Goal: Task Accomplishment & Management: Manage account settings

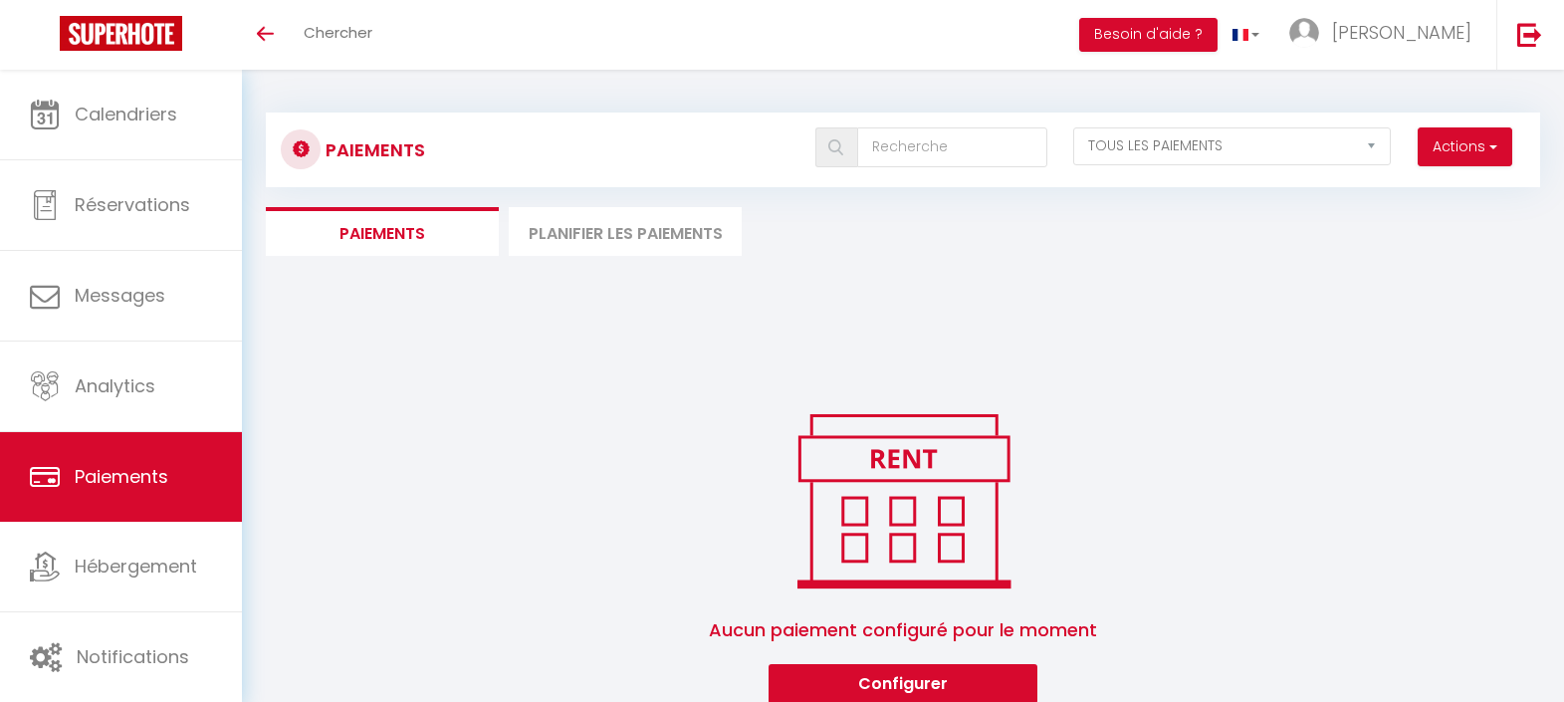
select select "2"
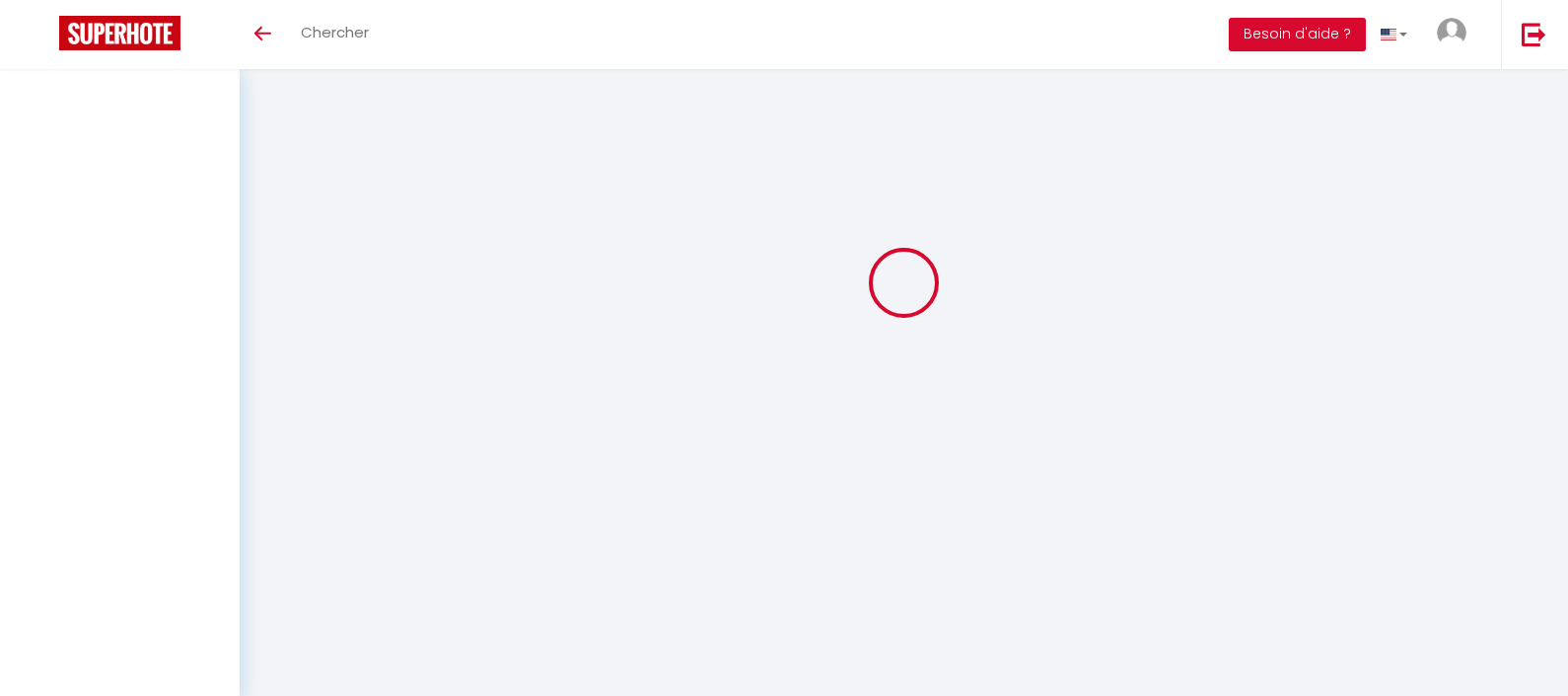
select select "2"
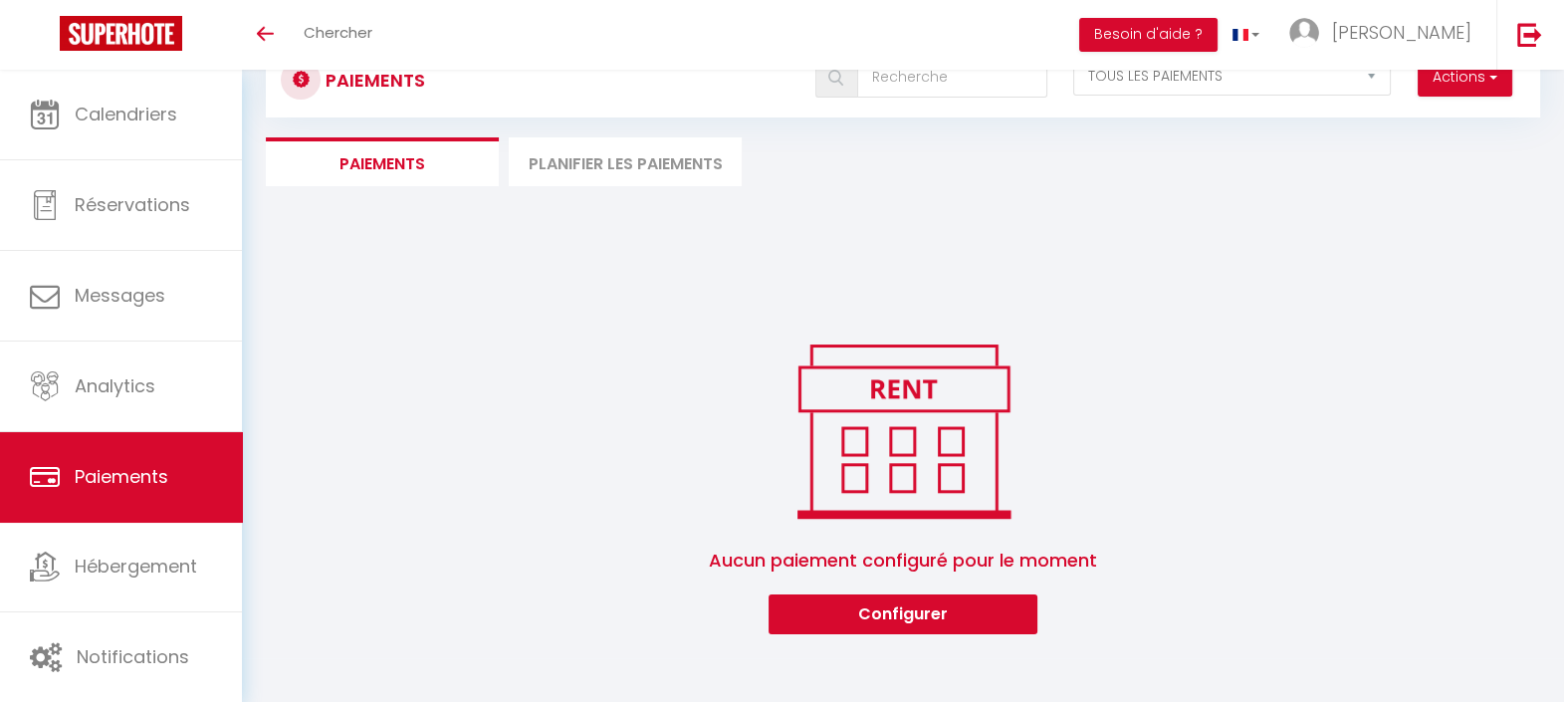
scroll to position [70, 0]
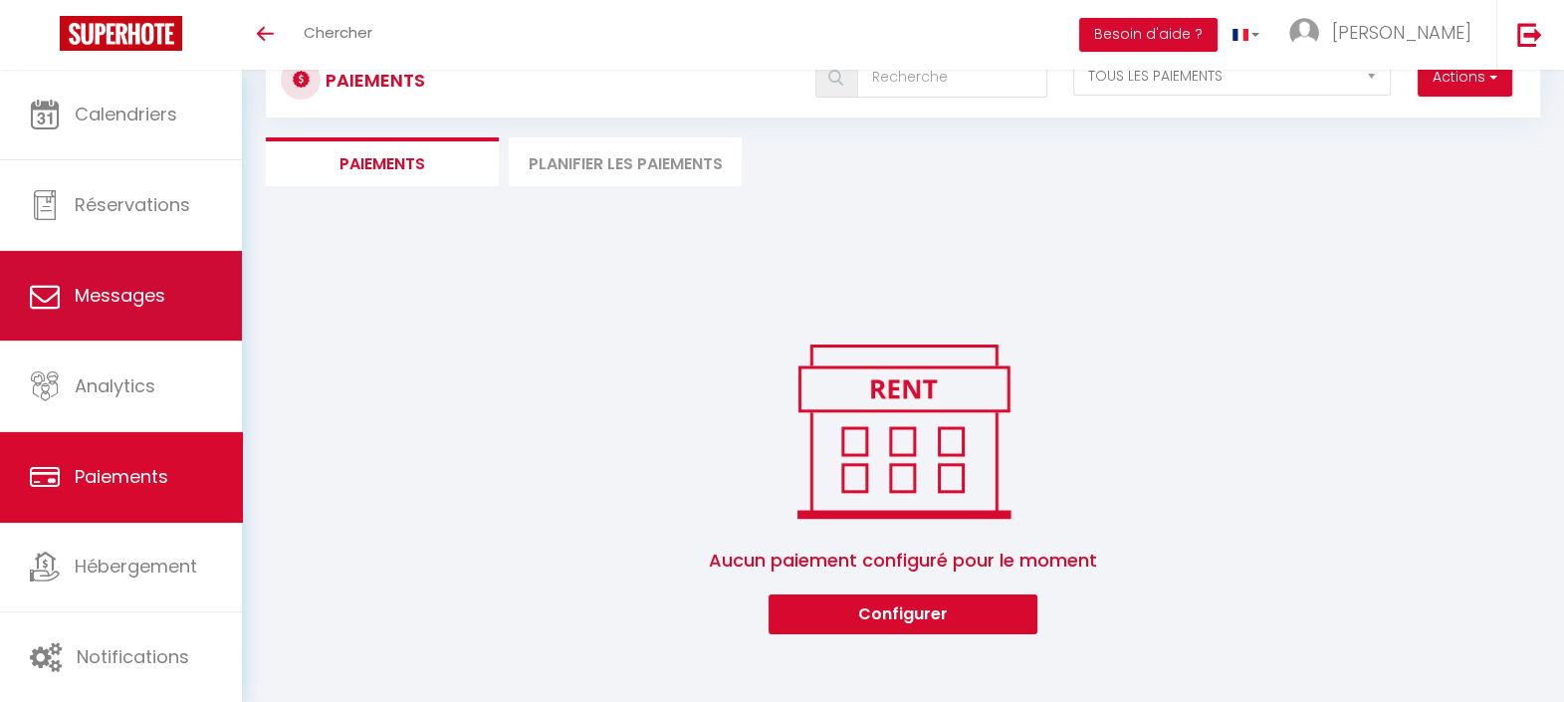
click at [77, 280] on link "Messages" at bounding box center [121, 296] width 242 height 90
select select "message"
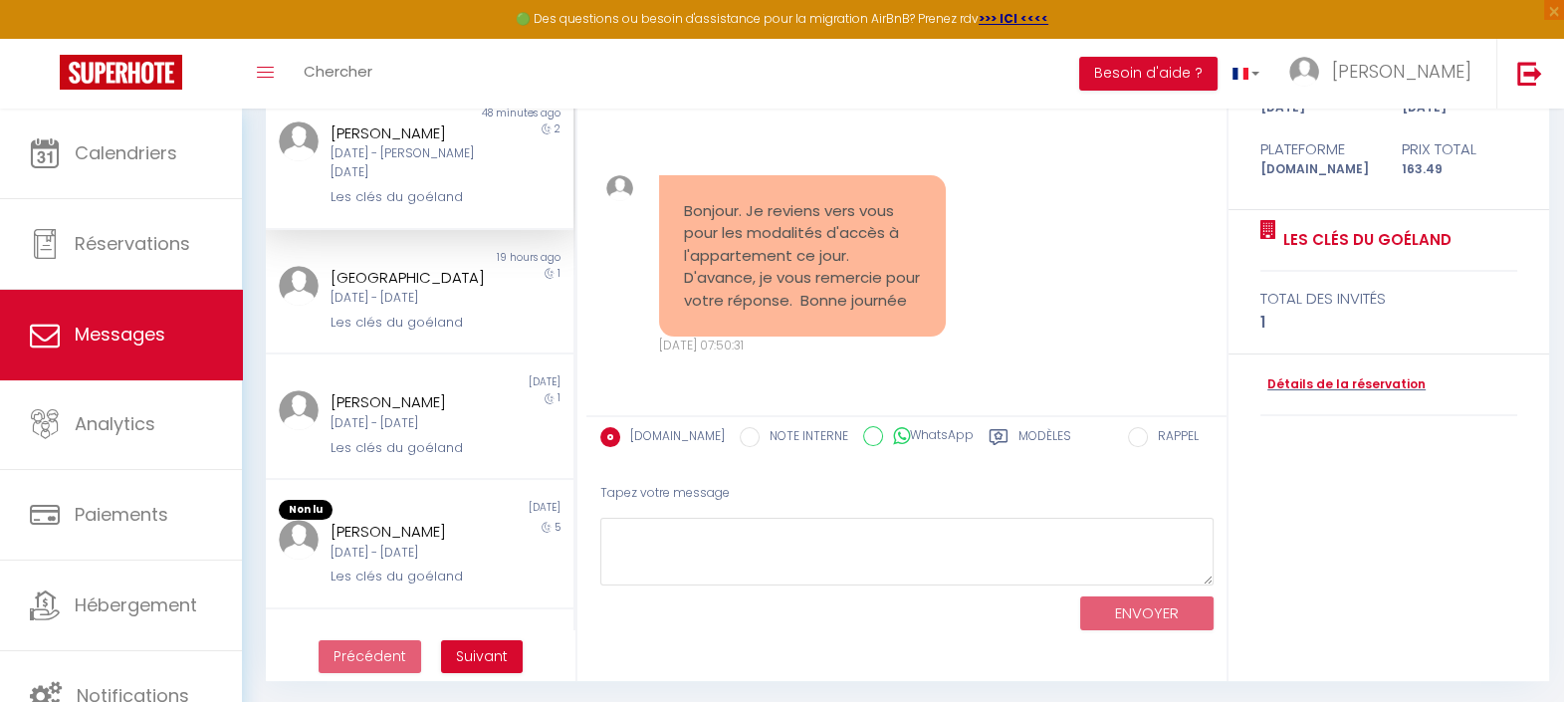
scroll to position [232, 0]
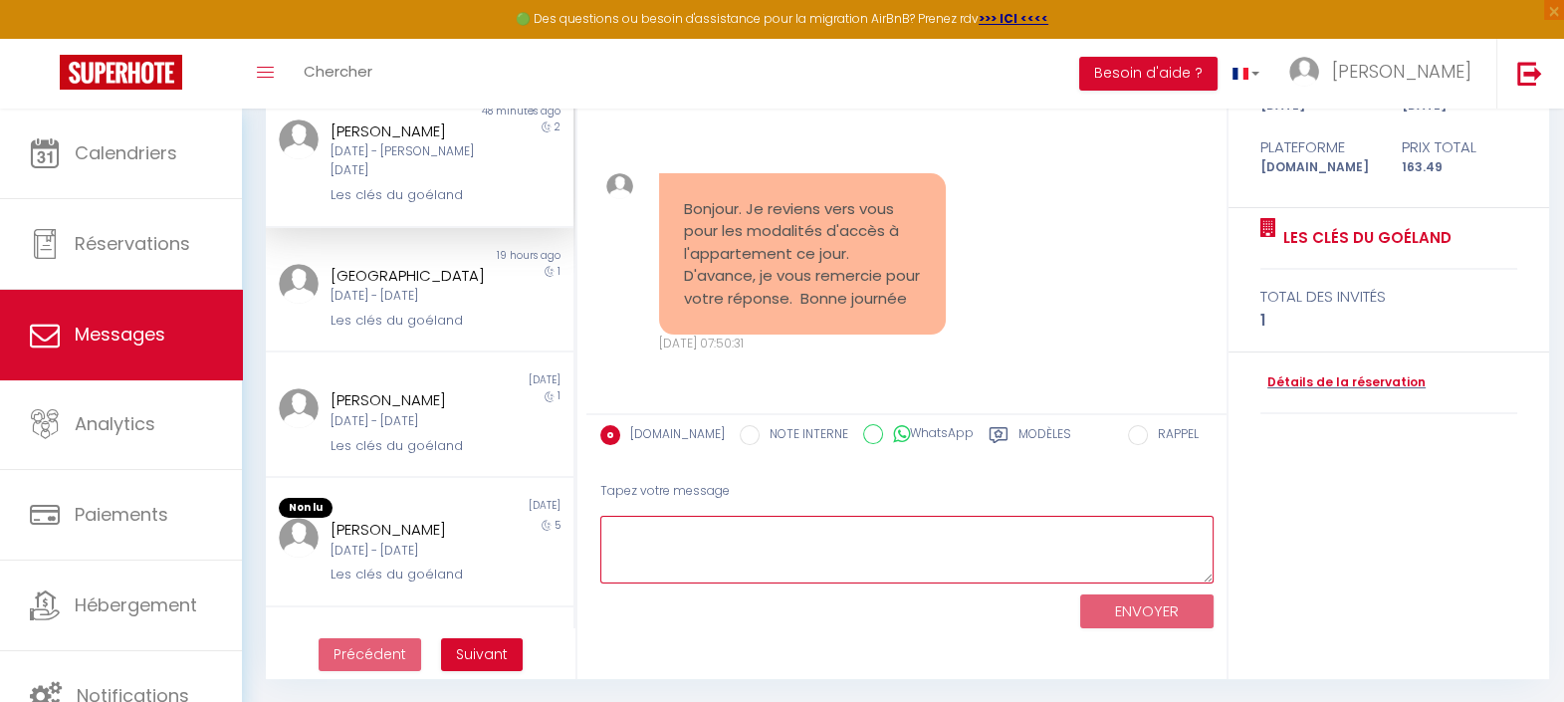
click at [1019, 555] on textarea at bounding box center [906, 550] width 613 height 69
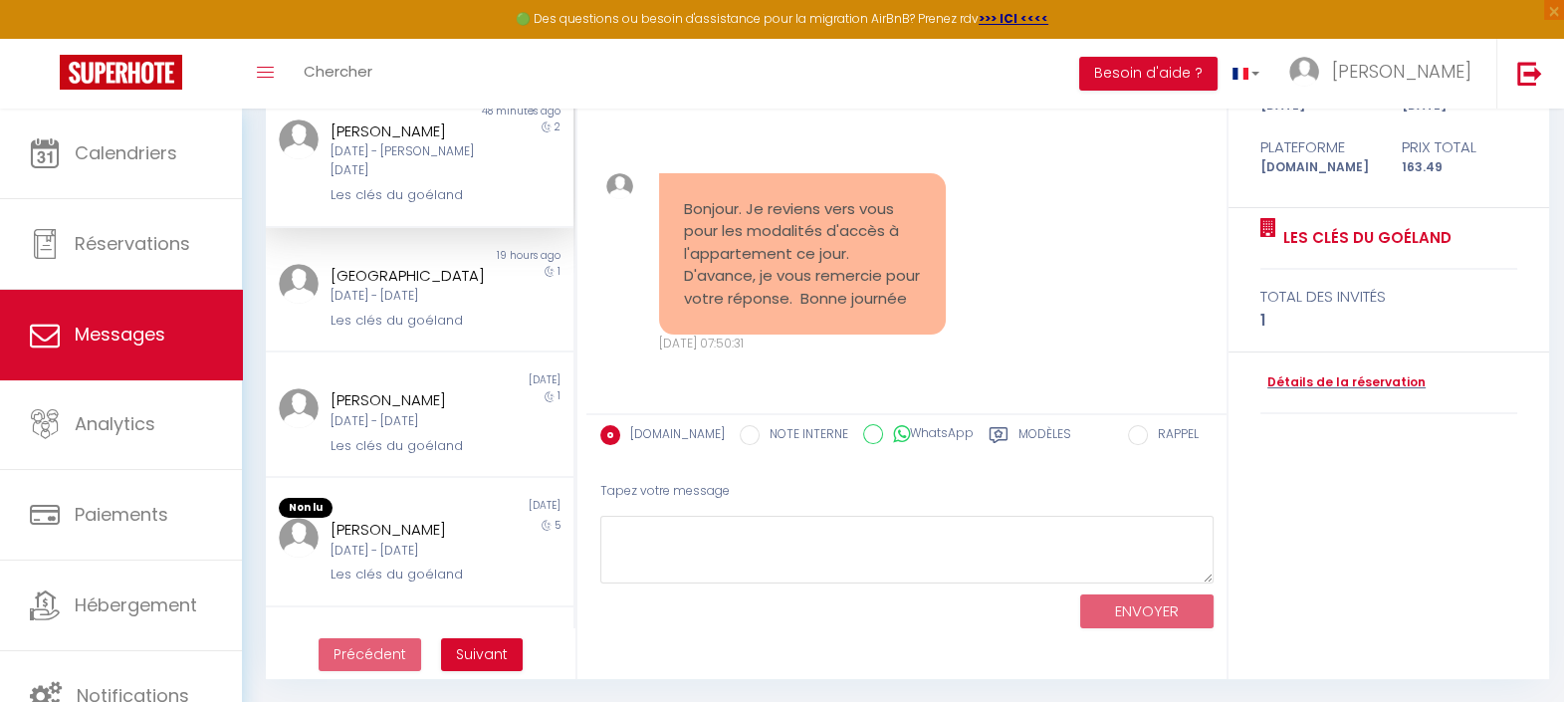
click at [995, 442] on div "Modèles" at bounding box center [1029, 441] width 83 height 32
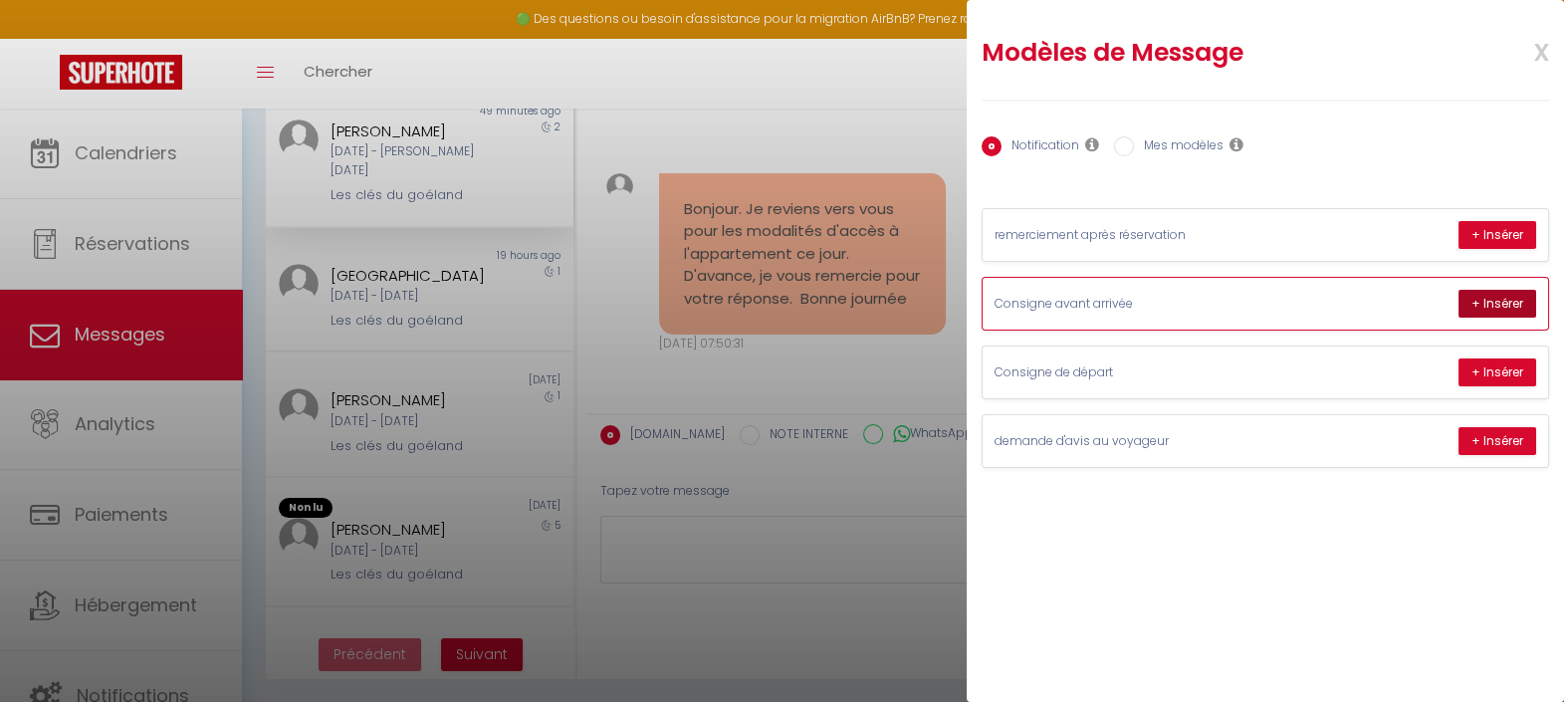
click at [1518, 305] on button "+ Insérer" at bounding box center [1497, 304] width 78 height 28
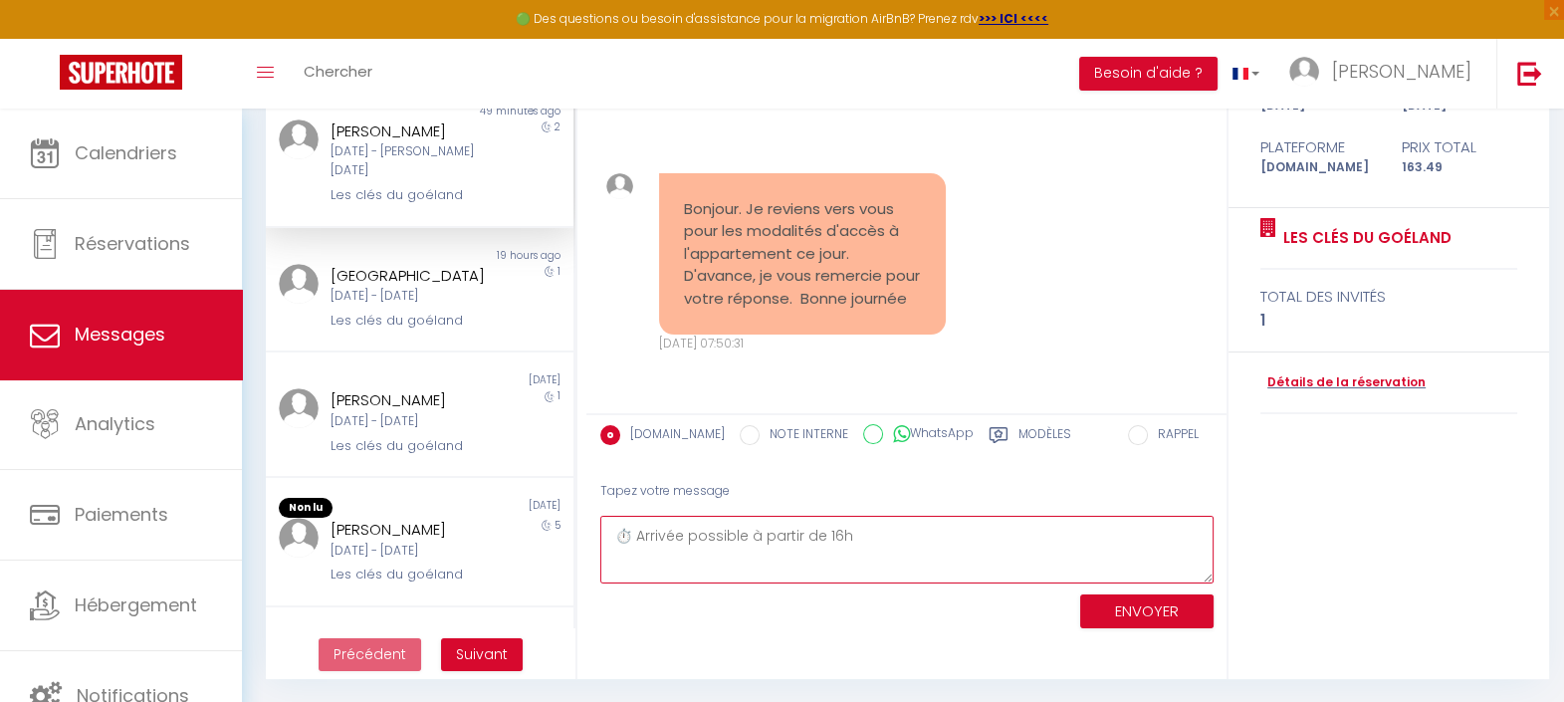
scroll to position [190, 0]
click at [859, 547] on textarea "Bonjour [PERSON_NAME], Votre séjour aux Clés du [GEOGRAPHIC_DATA] approche, nou…" at bounding box center [906, 550] width 613 height 69
click at [878, 543] on textarea "Bonjour [PERSON_NAME], Votre séjour aux Clés du [GEOGRAPHIC_DATA] approche, nou…" at bounding box center [906, 550] width 613 height 69
type textarea "Bonjour [PERSON_NAME], Votre séjour aux Clés du [GEOGRAPHIC_DATA] approche, nou…"
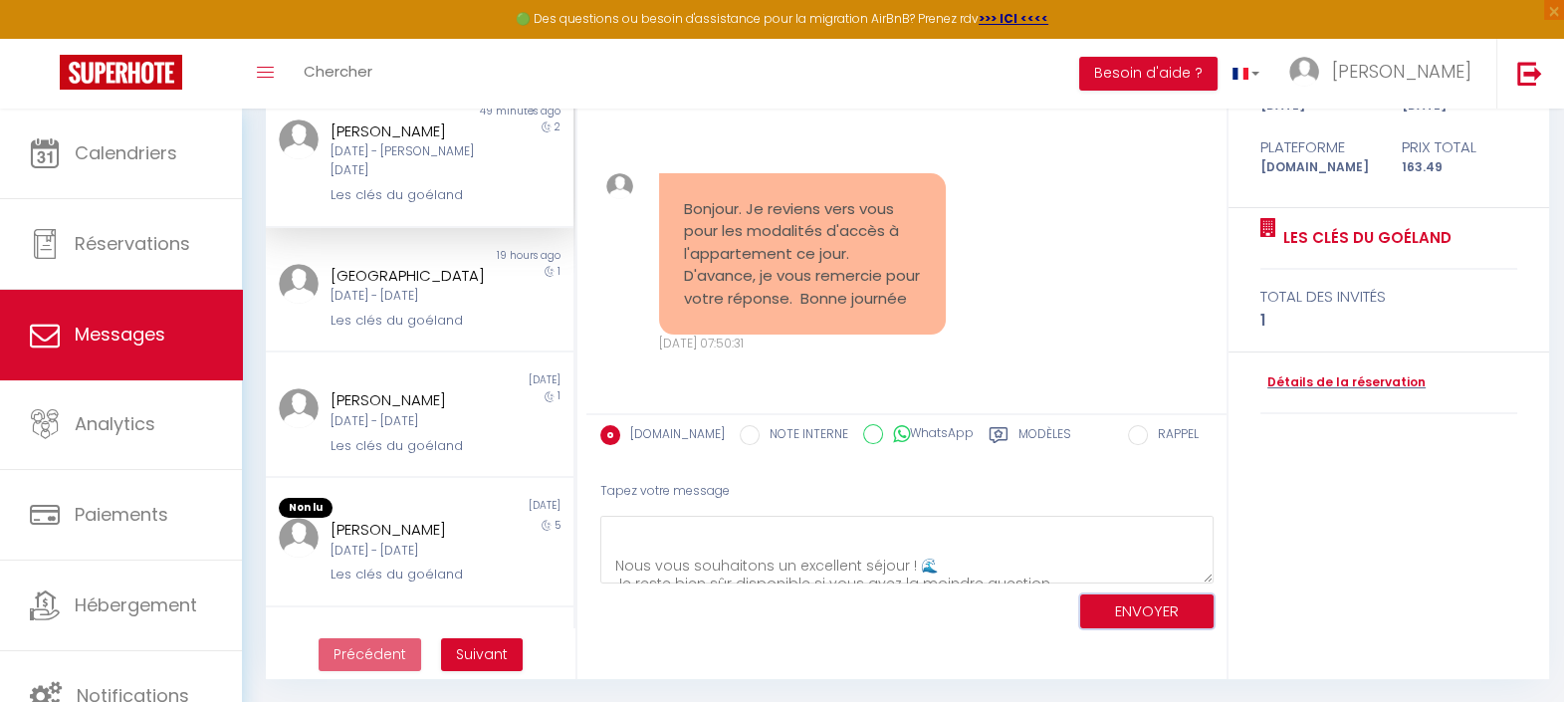
click at [1166, 610] on button "ENVOYER" at bounding box center [1146, 611] width 133 height 35
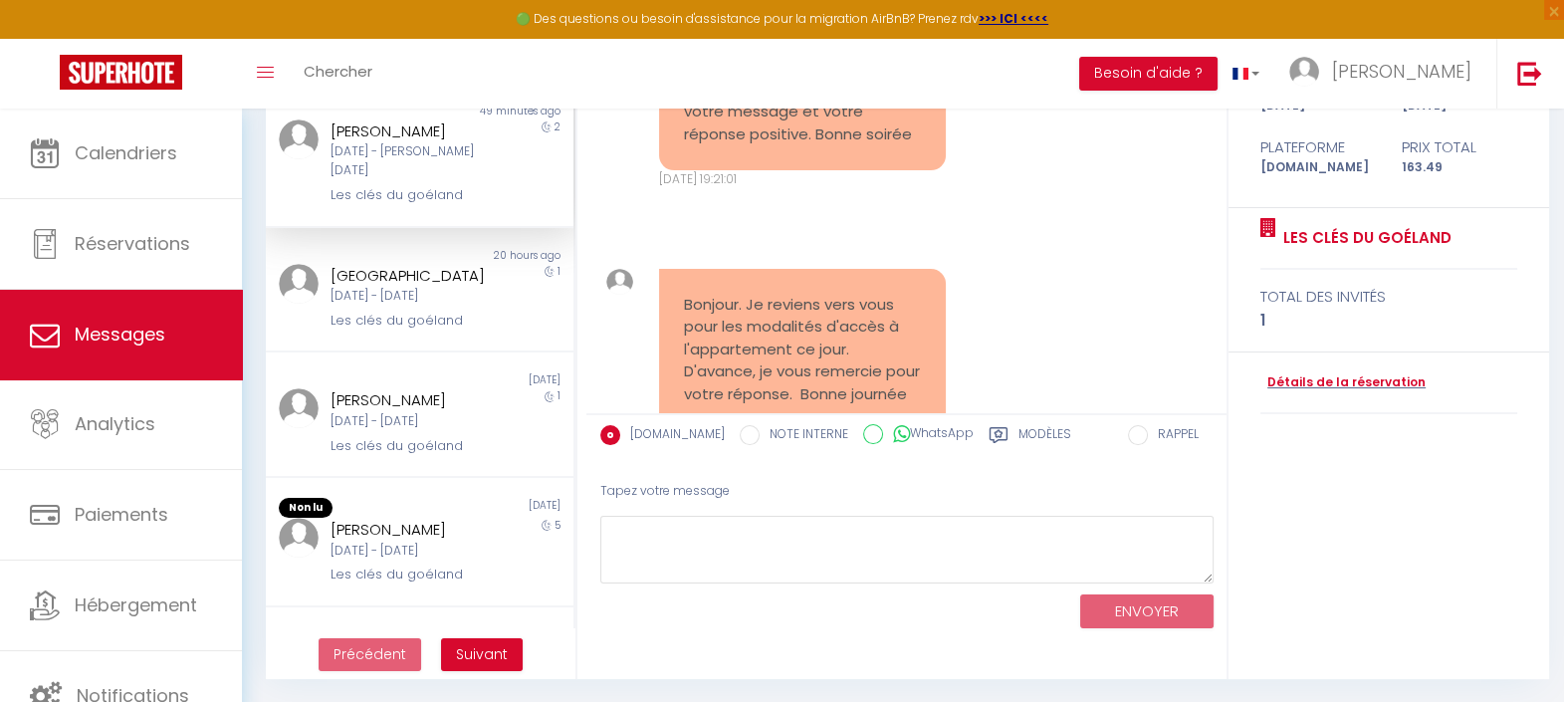
scroll to position [1473, 0]
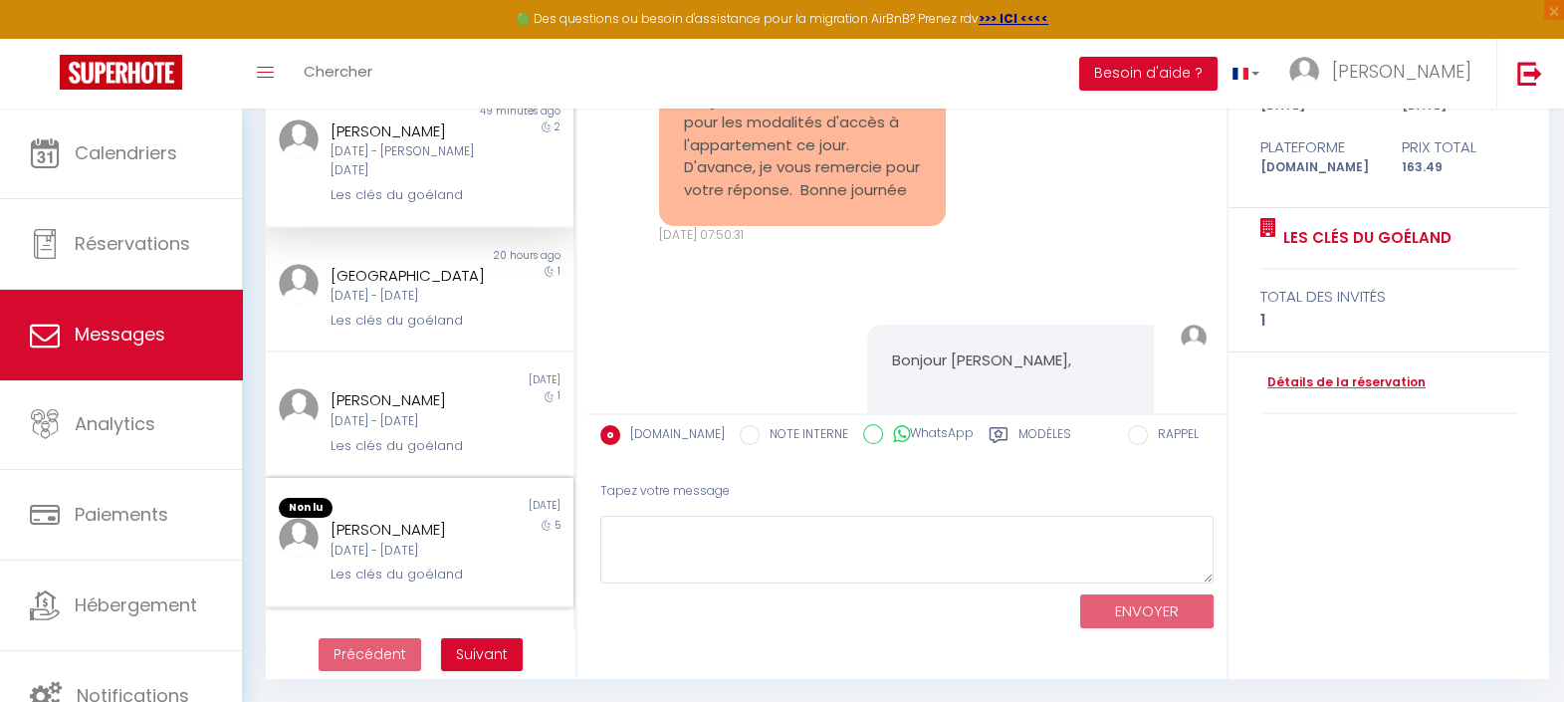
click at [406, 541] on div "[DATE] - [DATE]" at bounding box center [406, 550] width 153 height 19
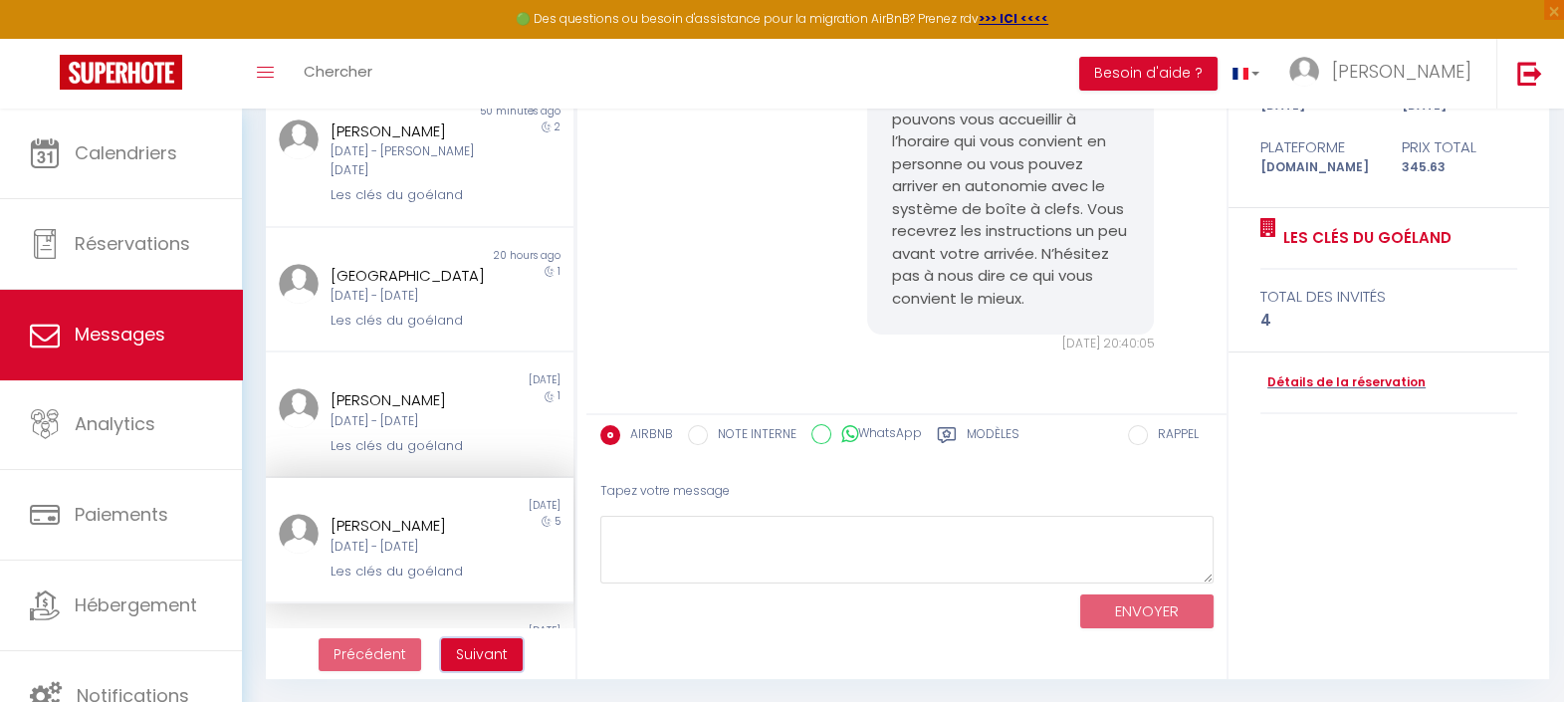
click at [479, 662] on span "Suivant" at bounding box center [482, 654] width 52 height 20
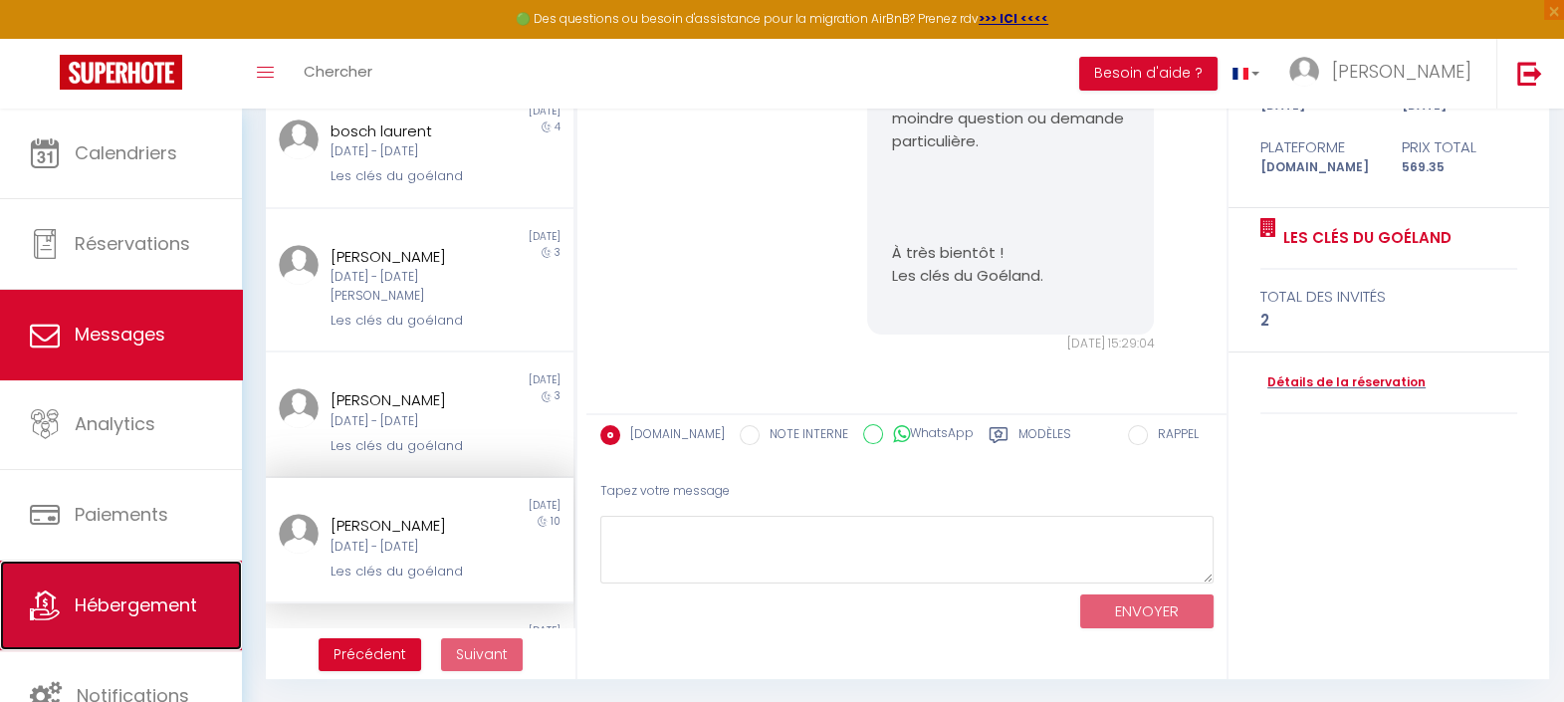
click at [77, 624] on link "Hébergement" at bounding box center [121, 605] width 242 height 90
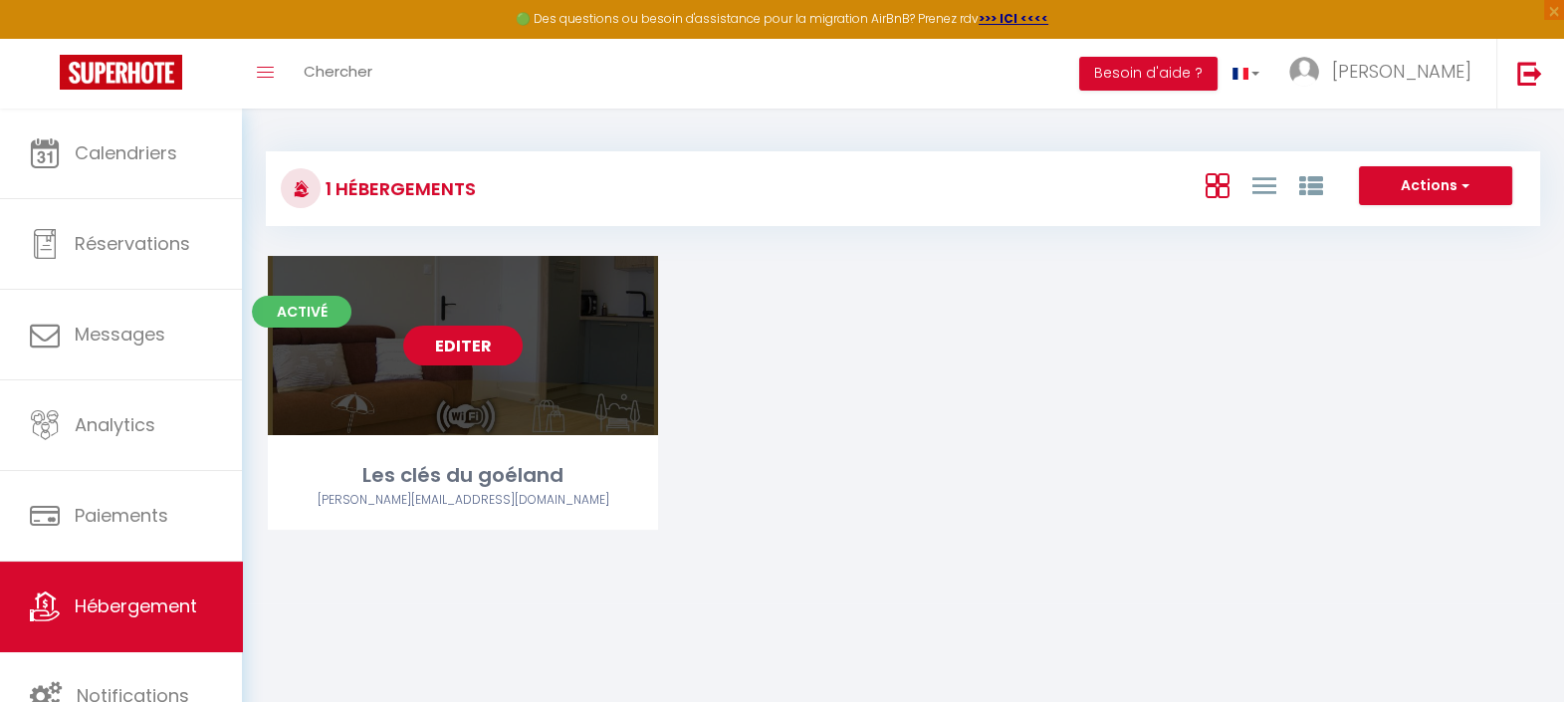
click at [443, 353] on link "Editer" at bounding box center [462, 345] width 119 height 40
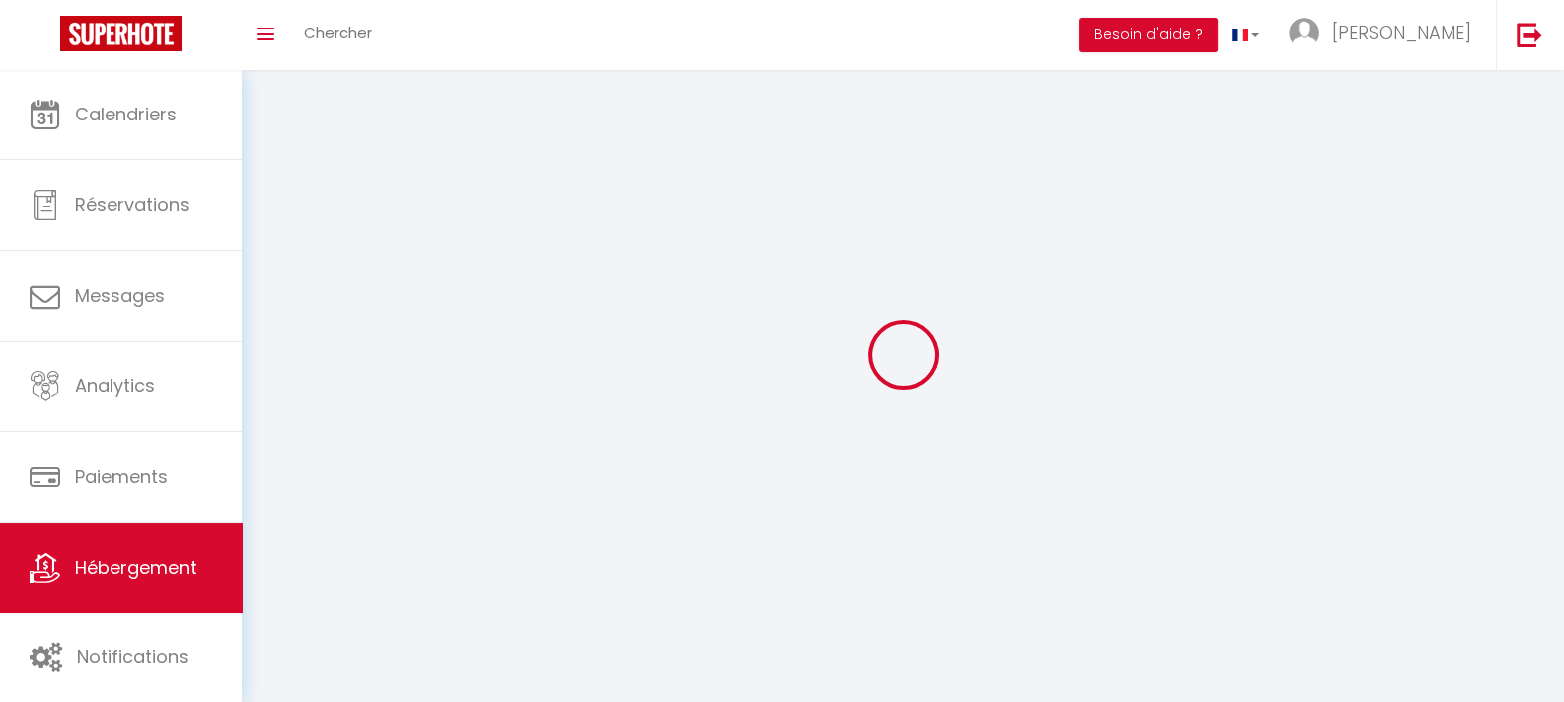
select select "1"
select select
select select "28"
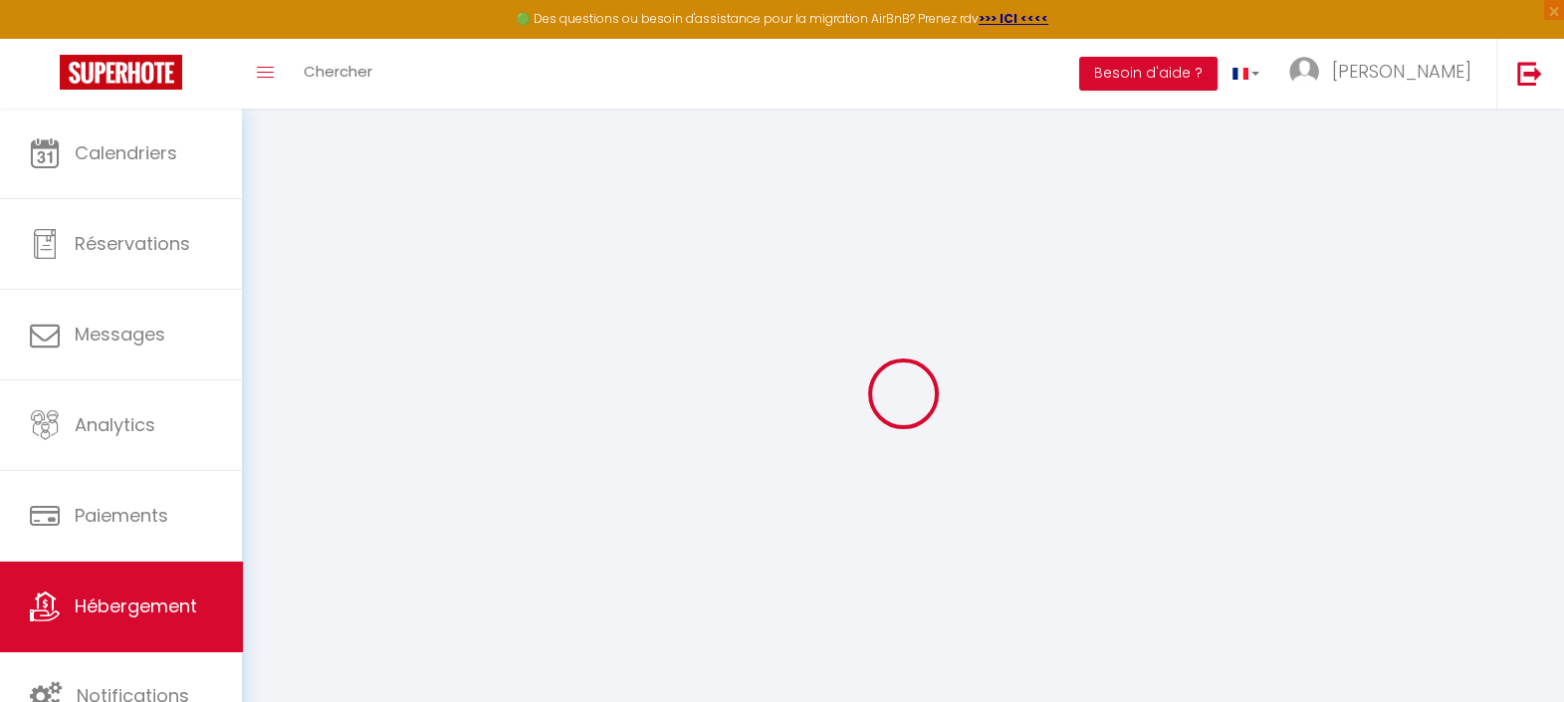
select select
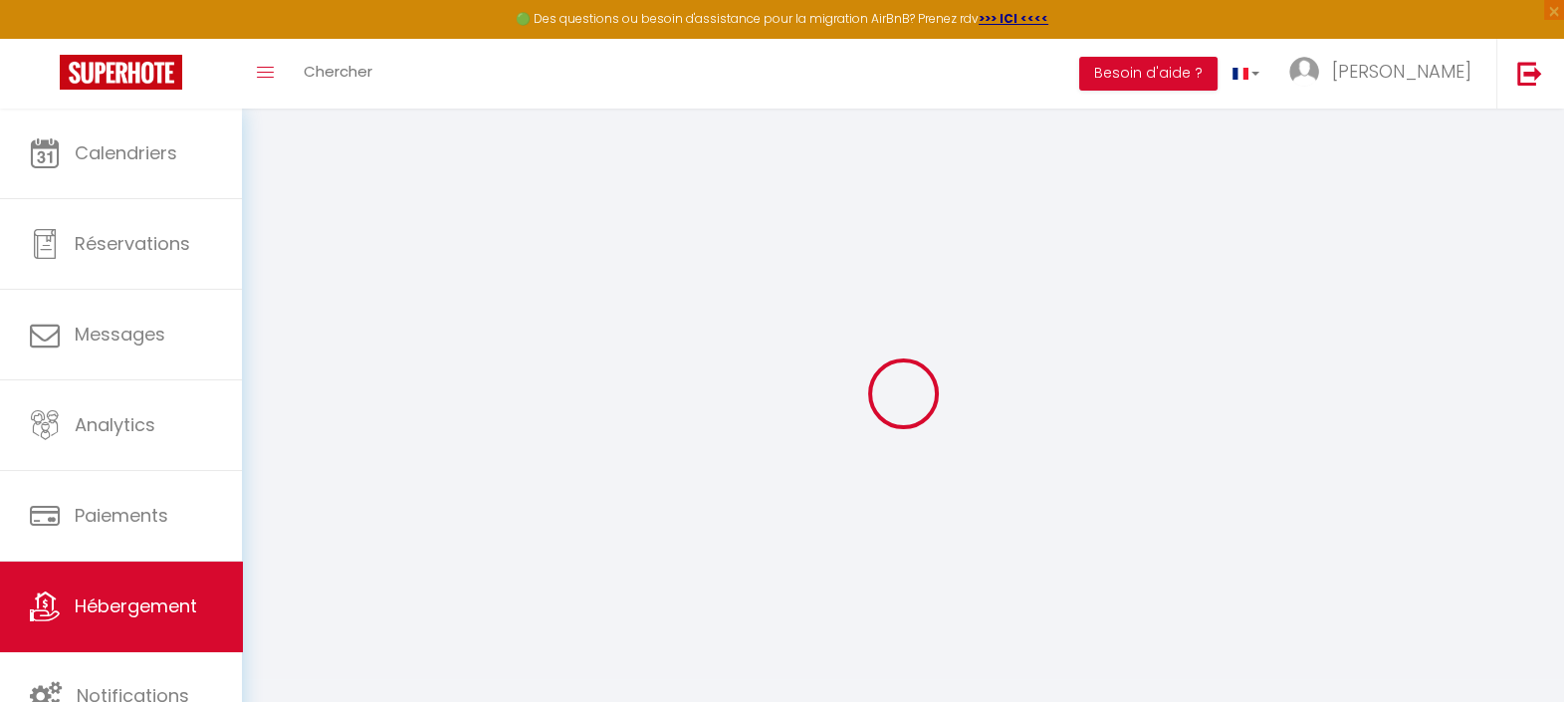
select select
checkbox input "false"
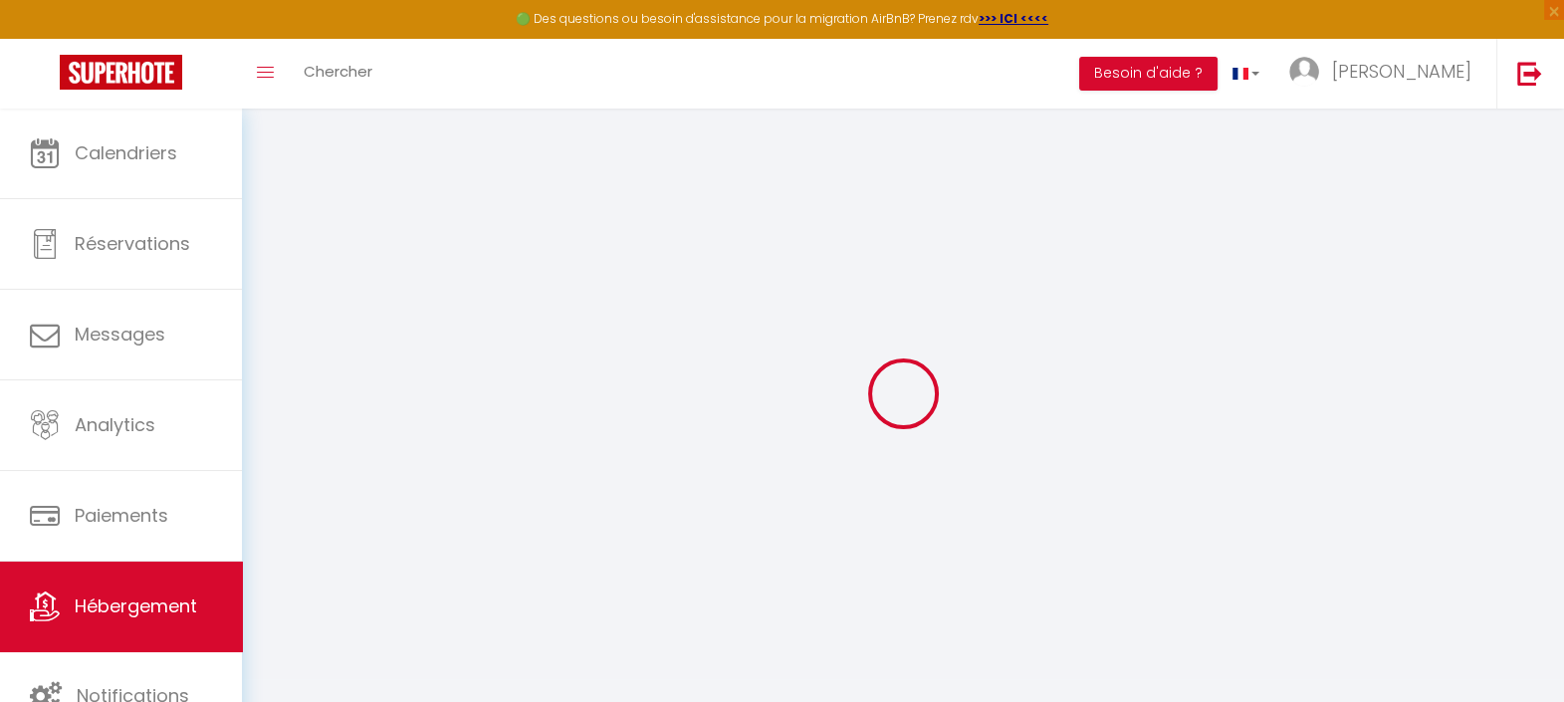
select select
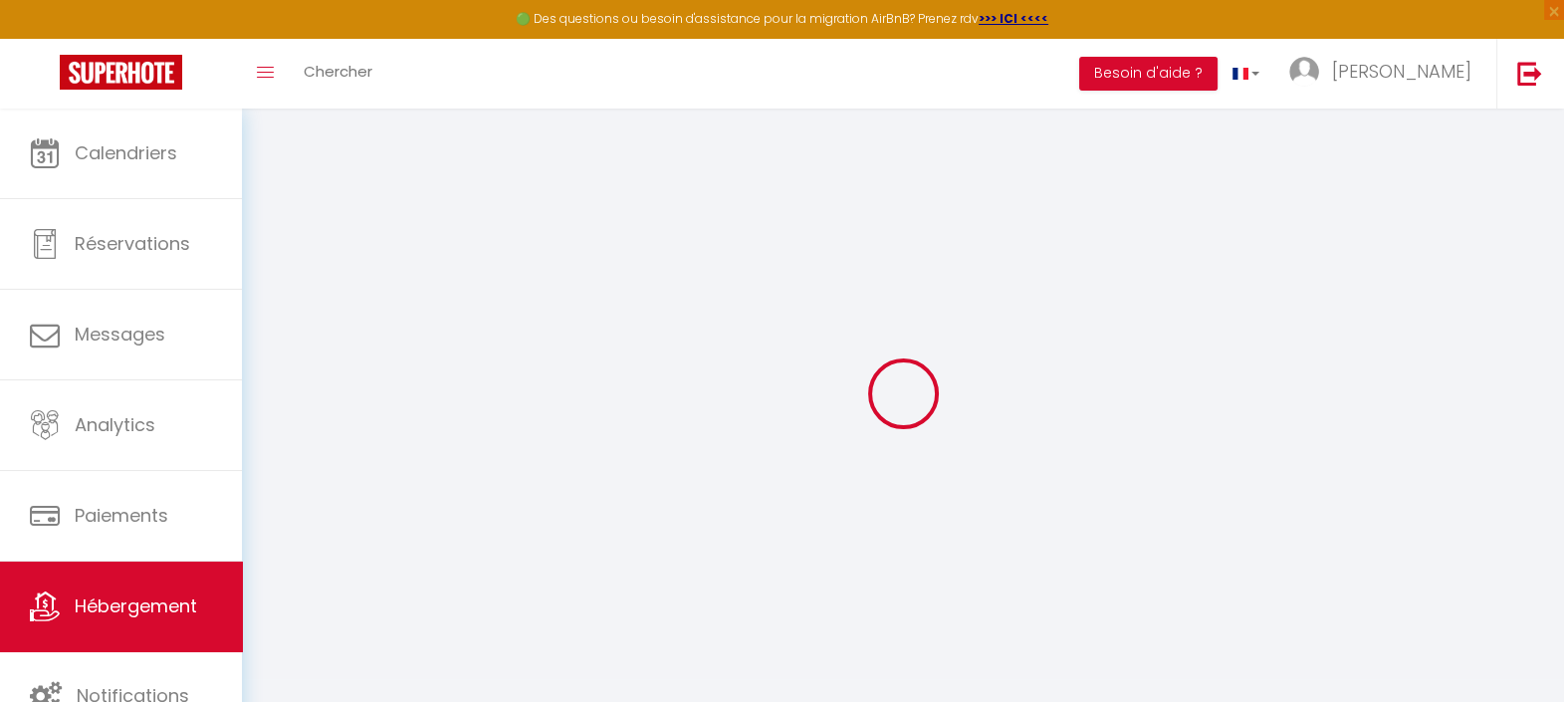
select select
checkbox input "false"
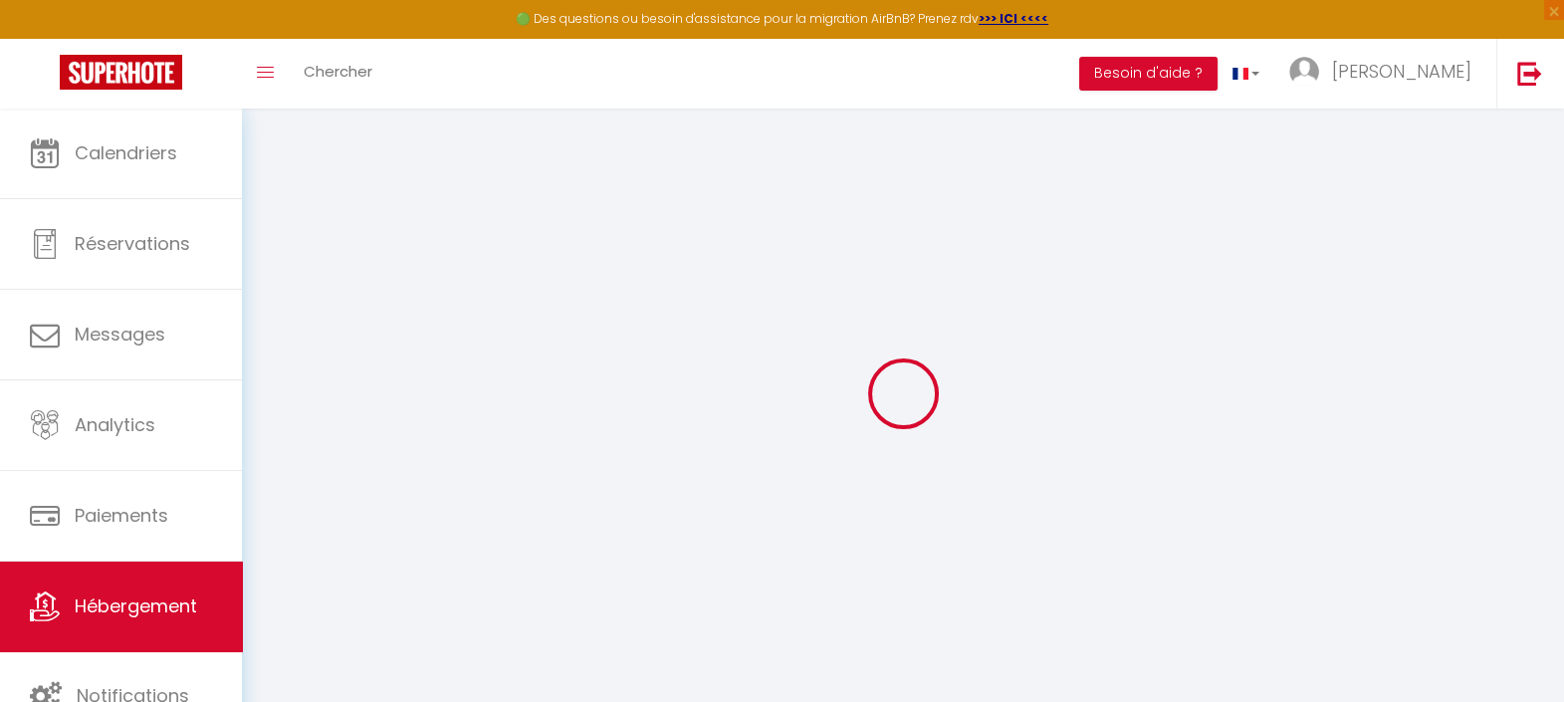
checkbox input "false"
select select
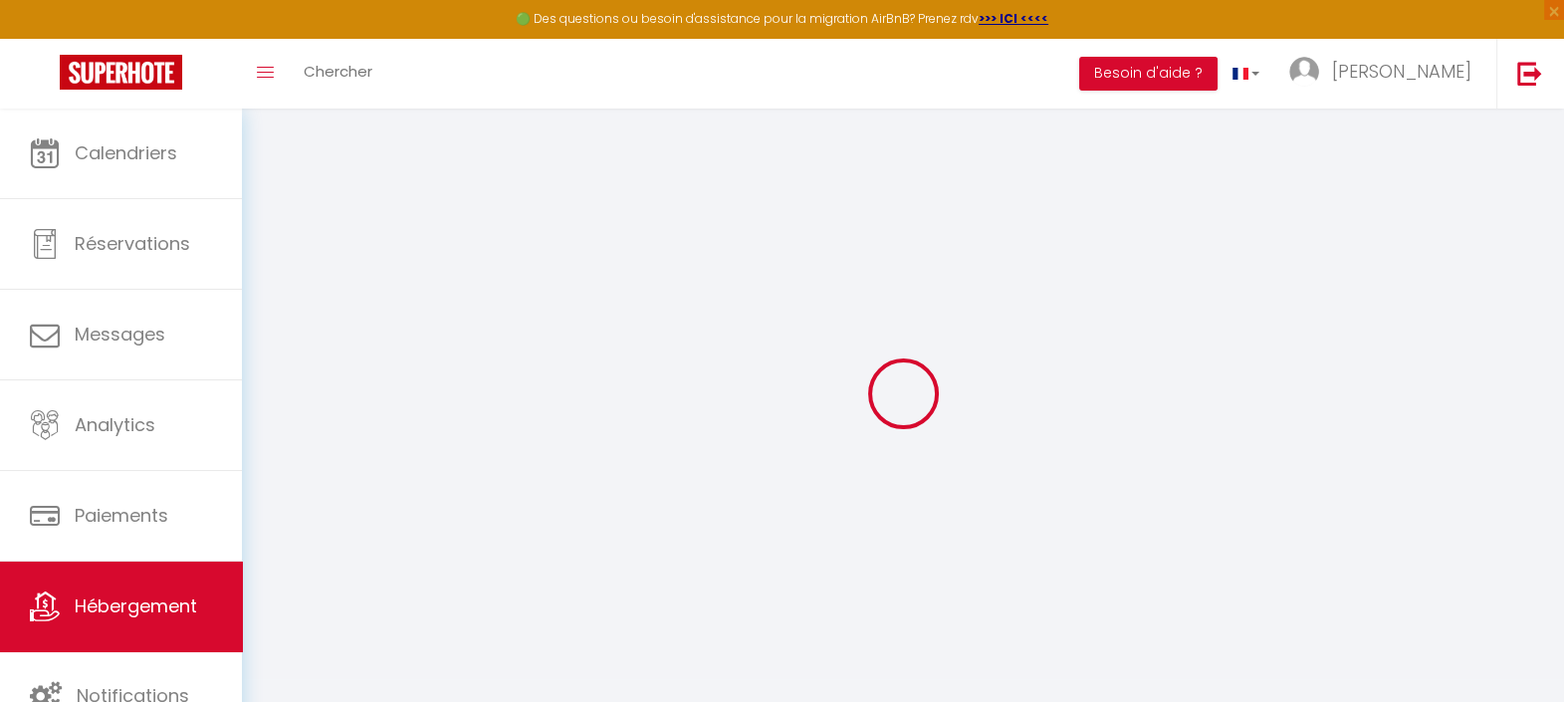
select select
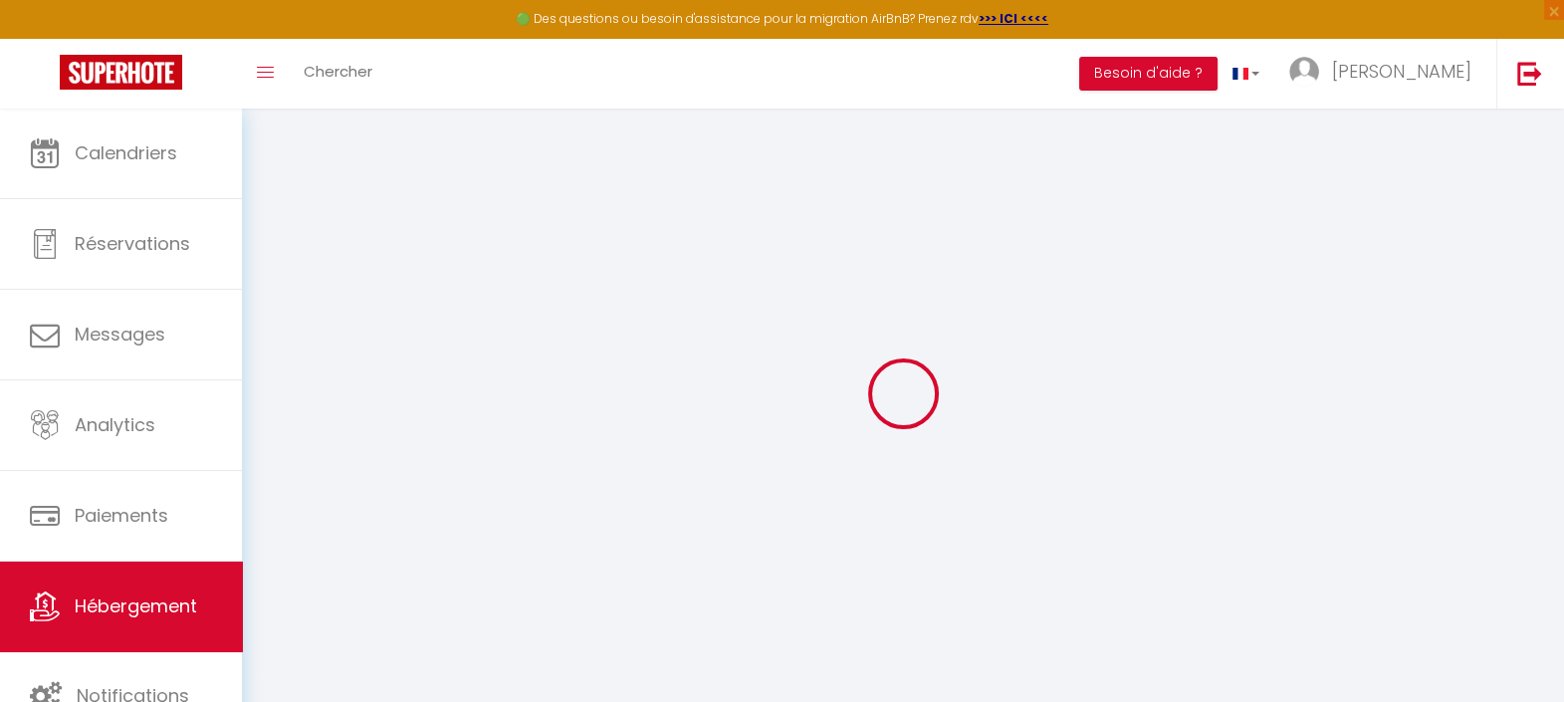
checkbox input "false"
select select
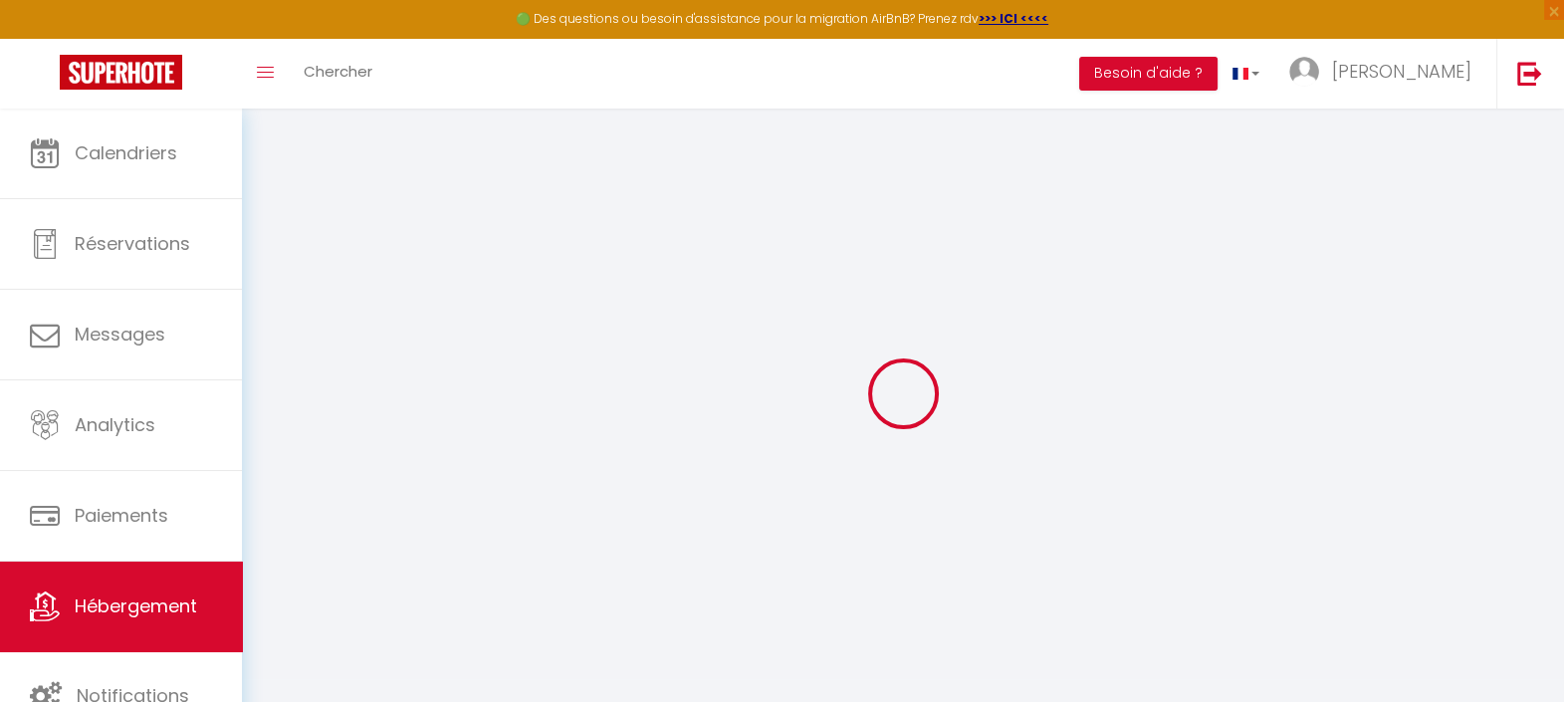
select select
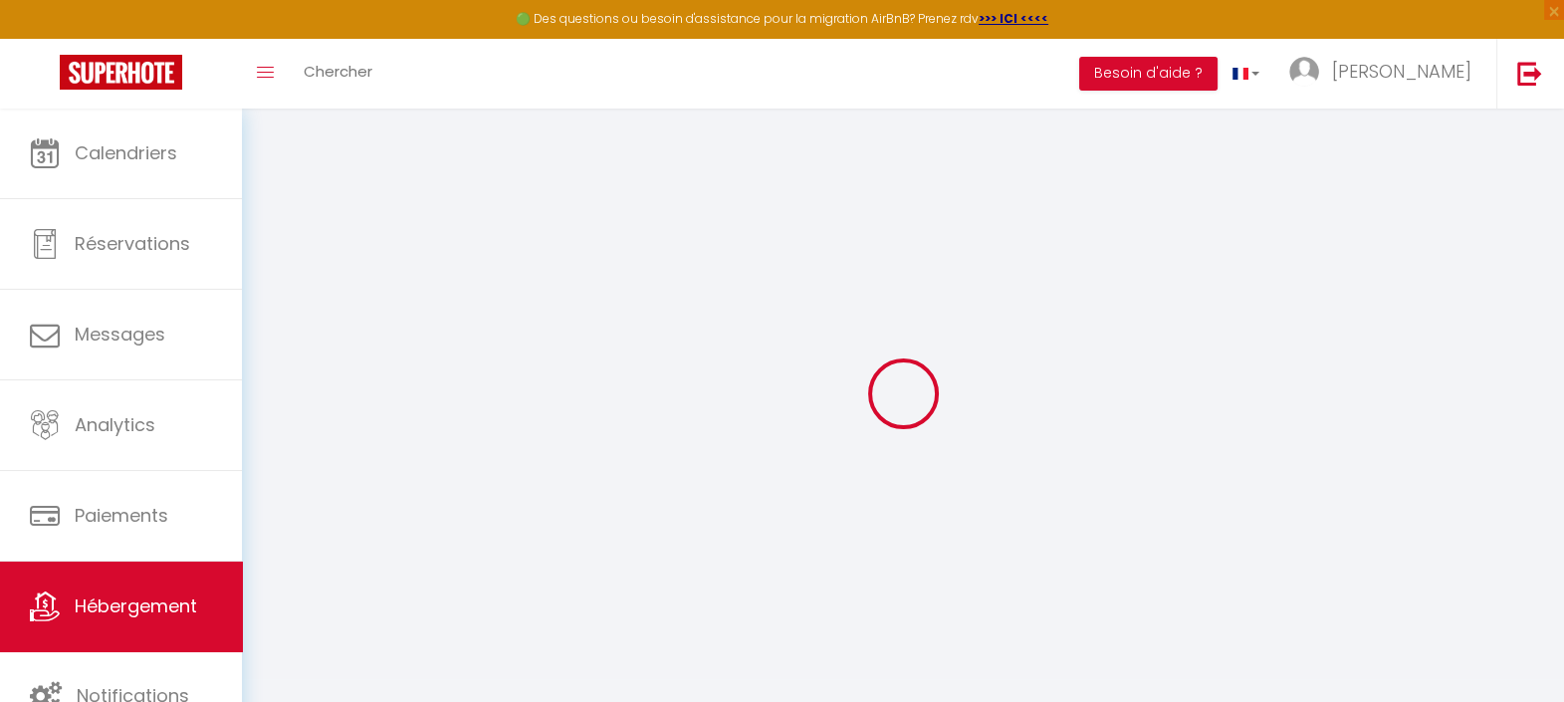
select select
checkbox input "false"
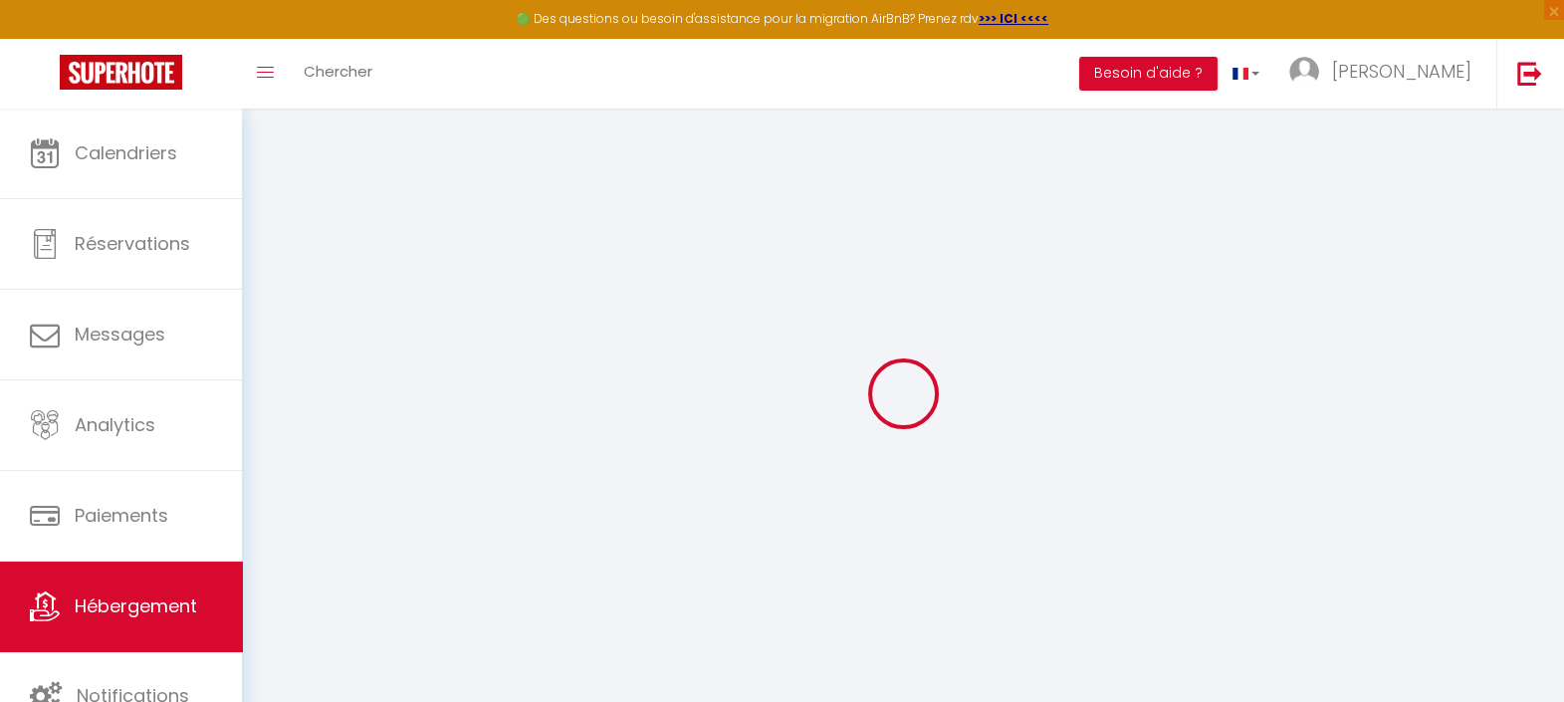
checkbox input "false"
select select
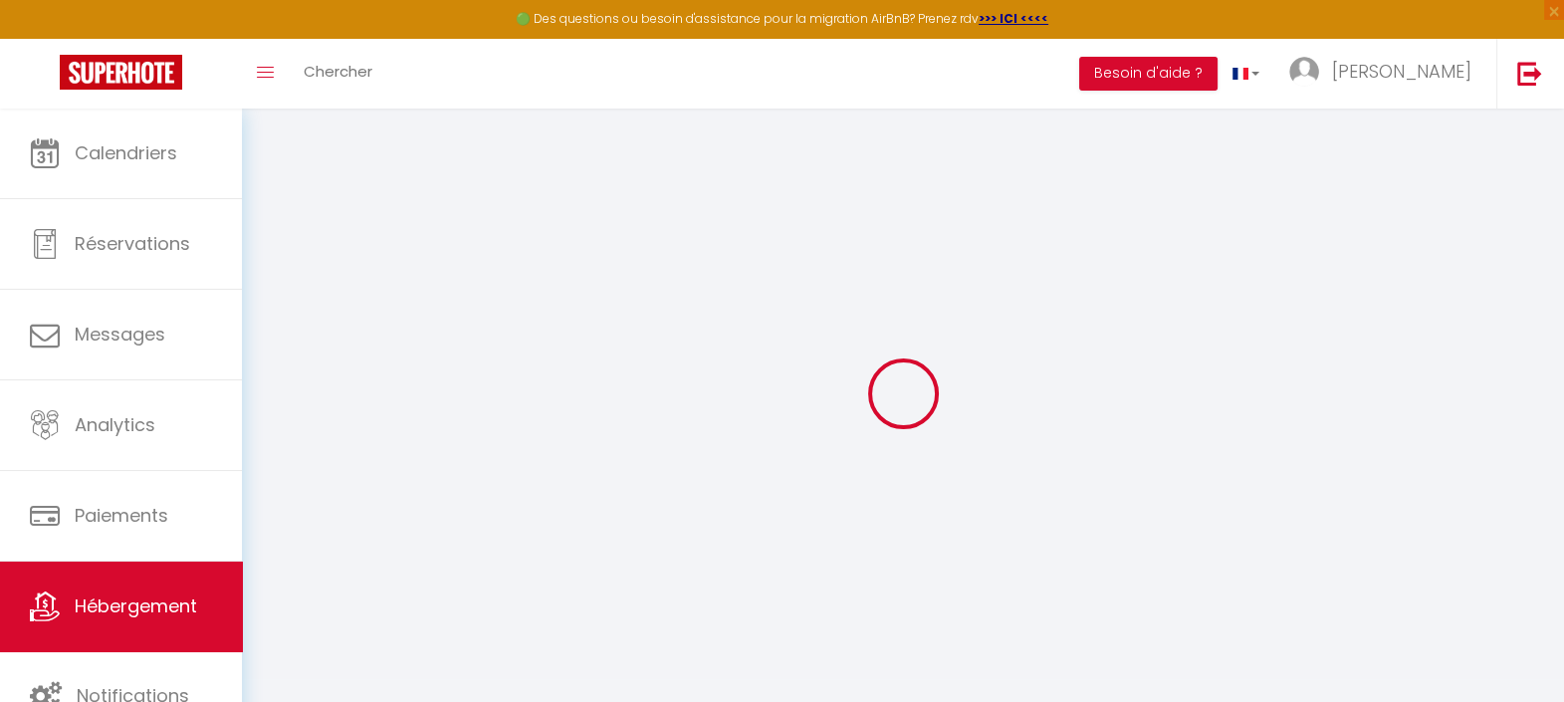
select select
checkbox input "false"
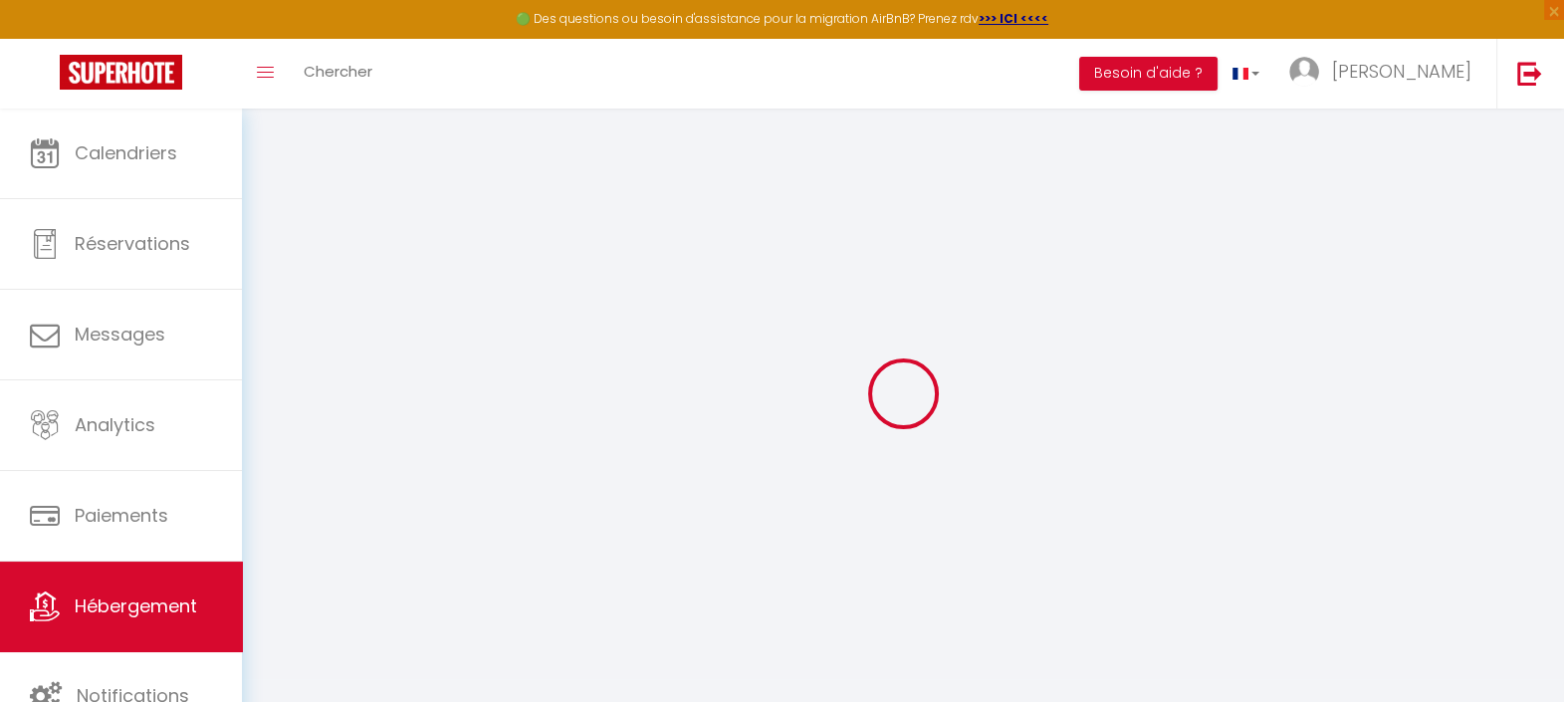
checkbox input "false"
select select
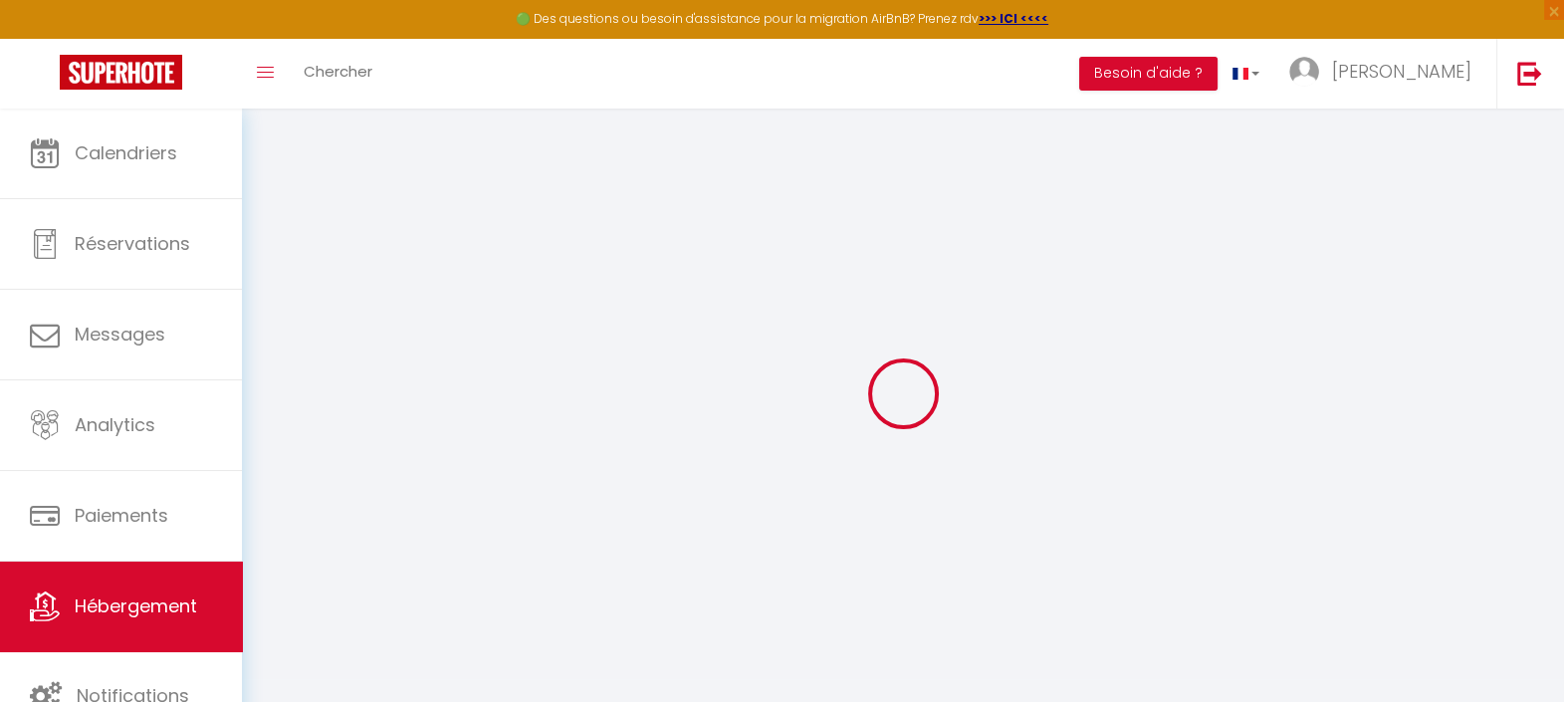
type input "Les clés du goéland"
type input "110"
select select
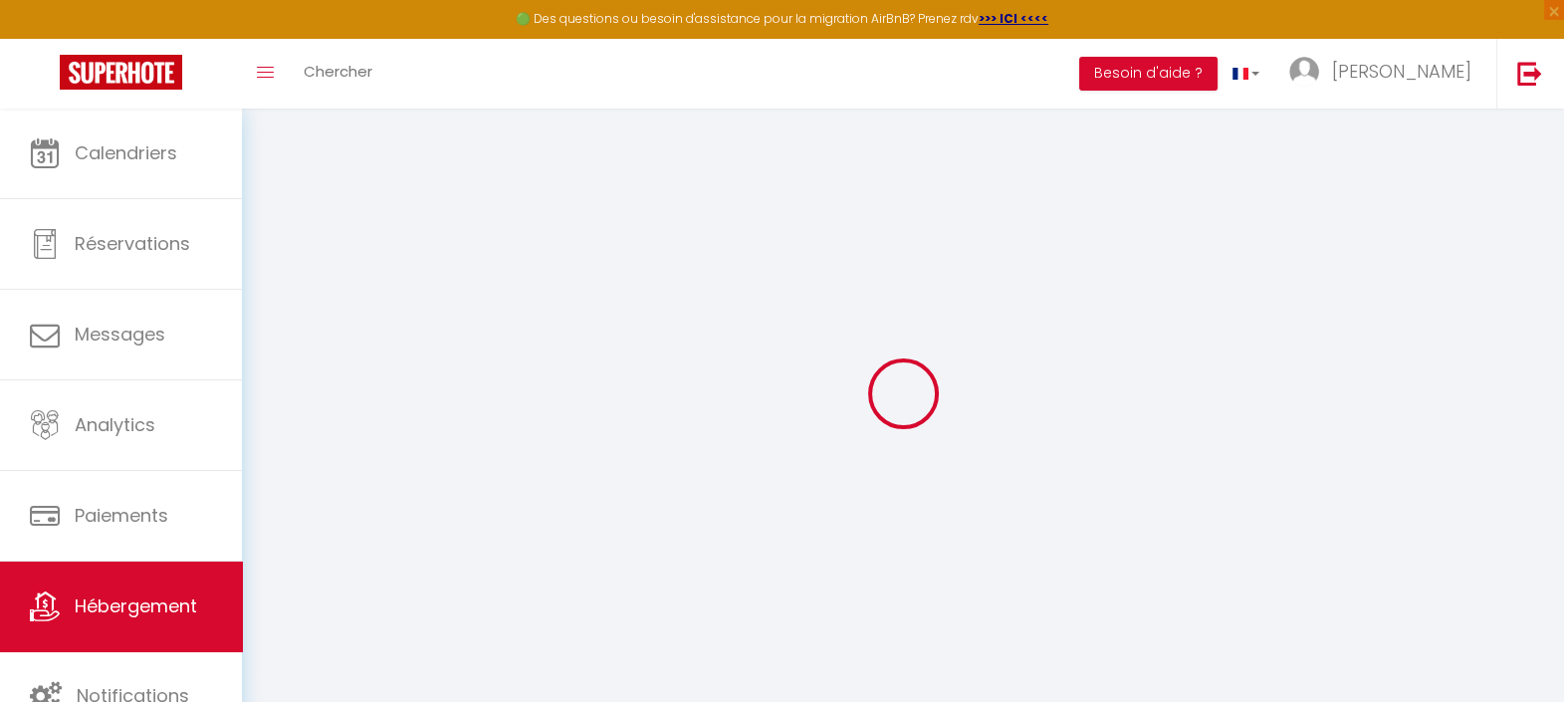
select select
type input "[STREET_ADDRESS][PERSON_NAME]"
type input "59240"
type input "Dunkirk"
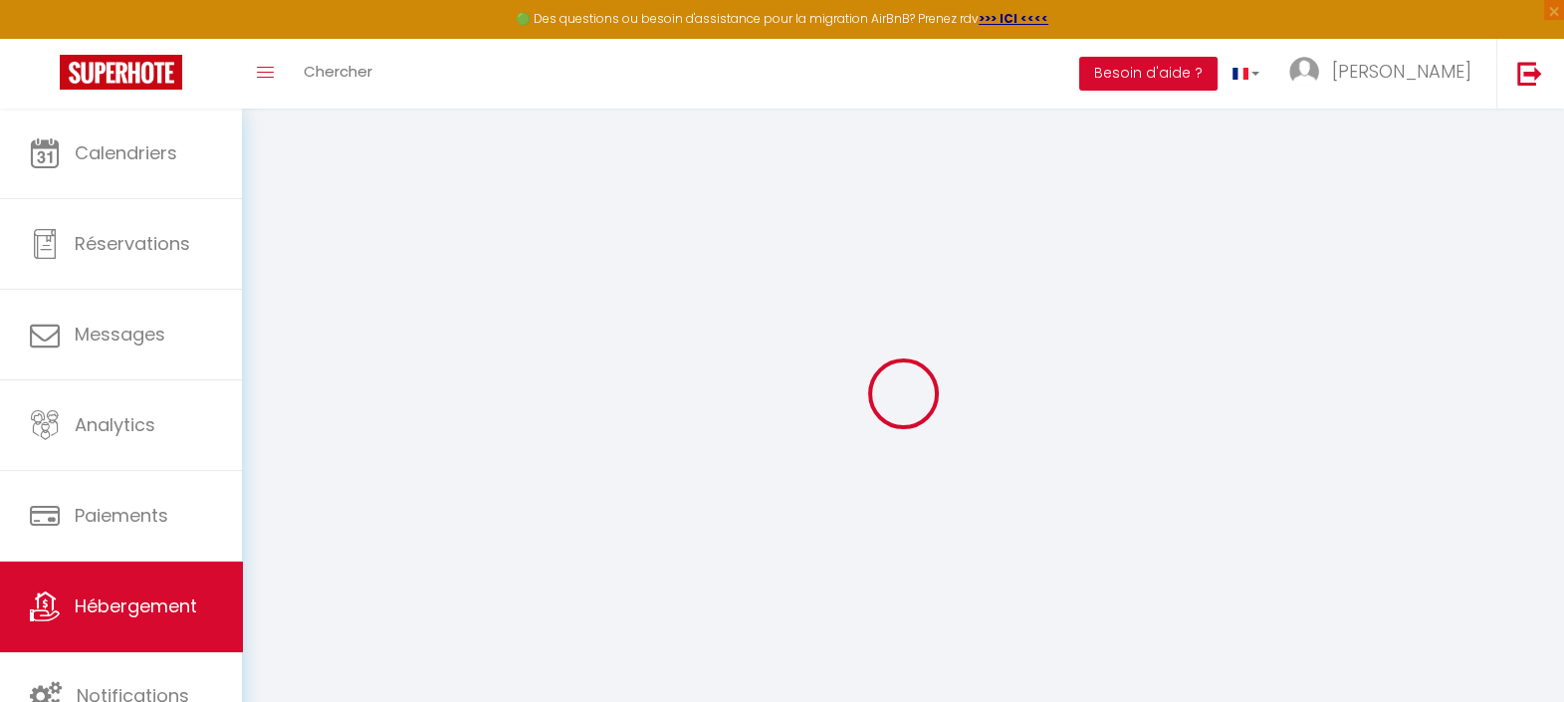
type input "[EMAIL_ADDRESS][DOMAIN_NAME]"
select select "16210"
checkbox input "false"
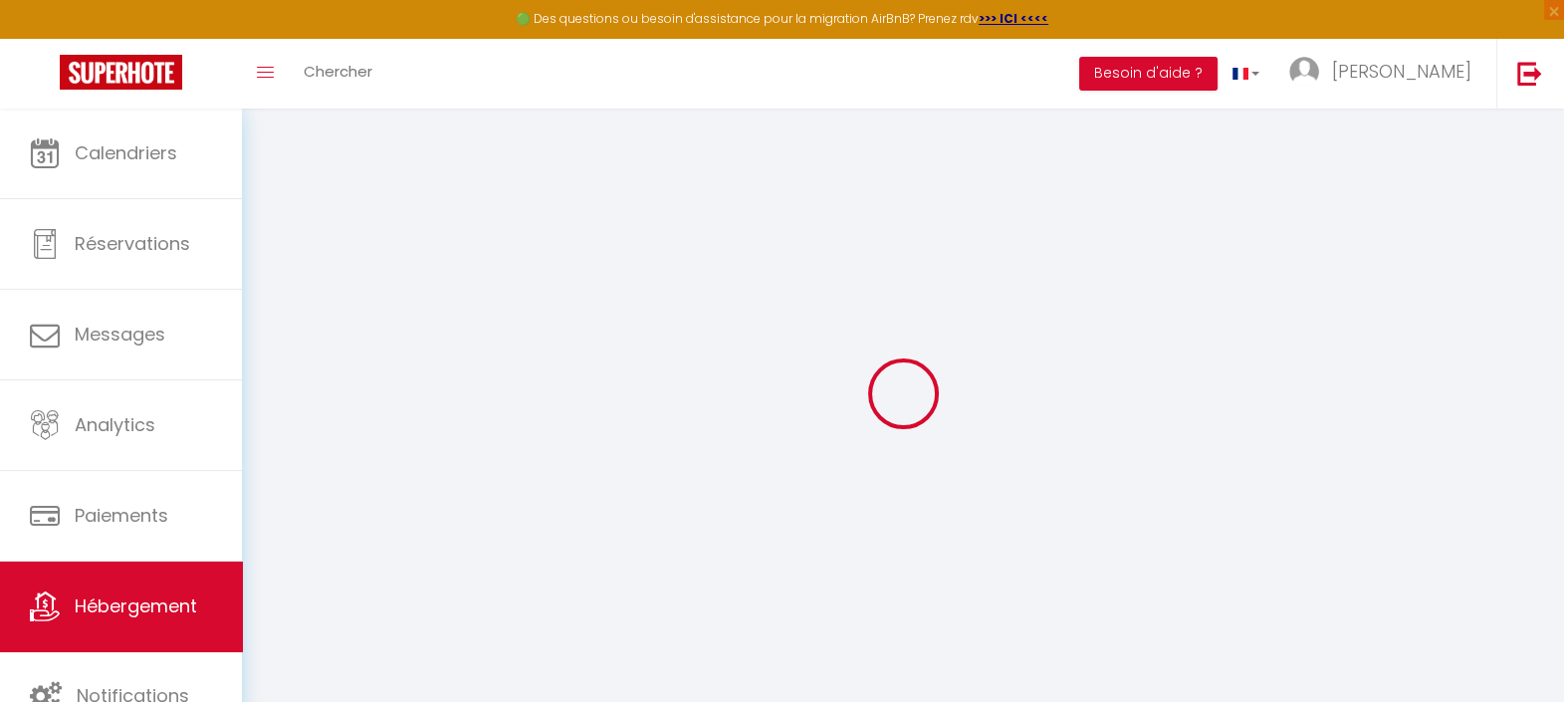
checkbox input "false"
select select
type input "0"
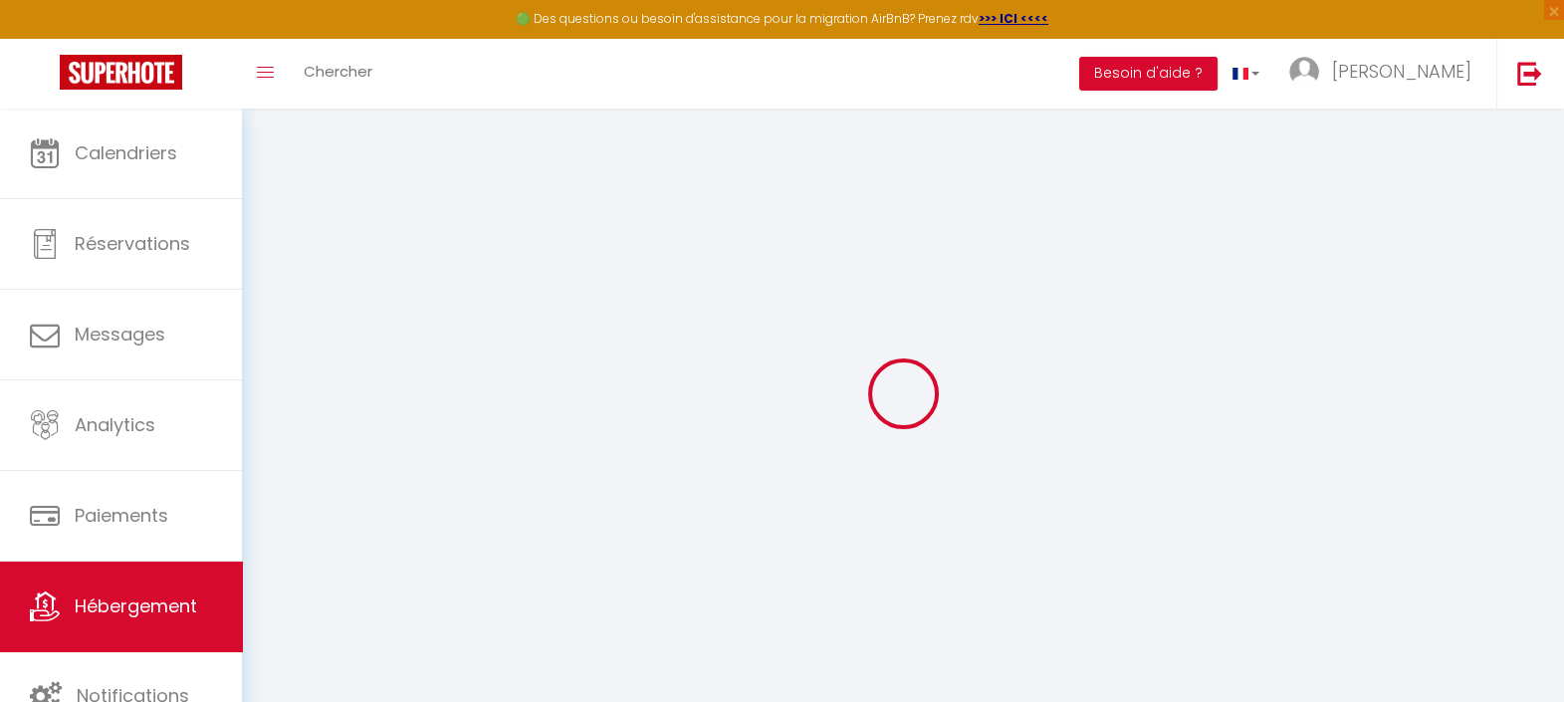
type input "0"
select select
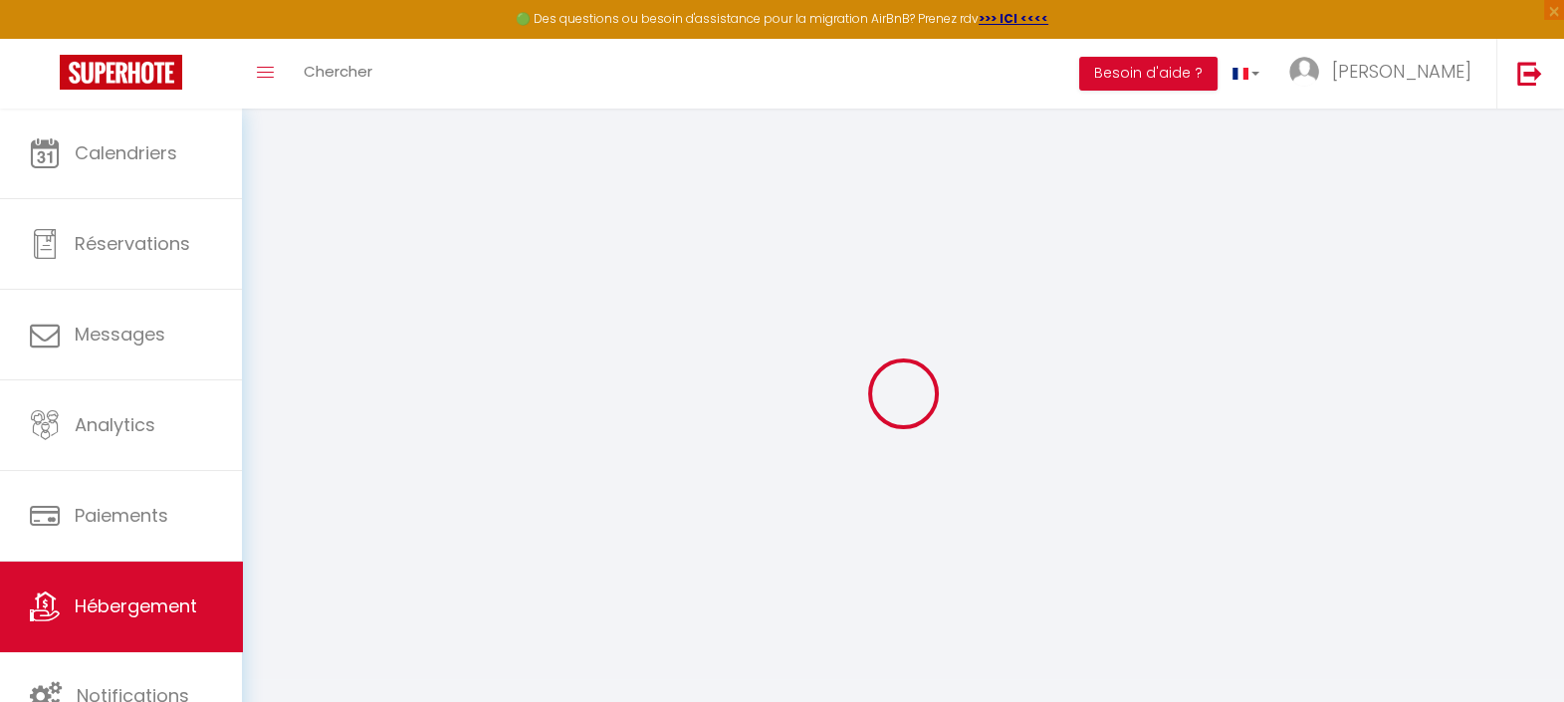
select select
checkbox input "false"
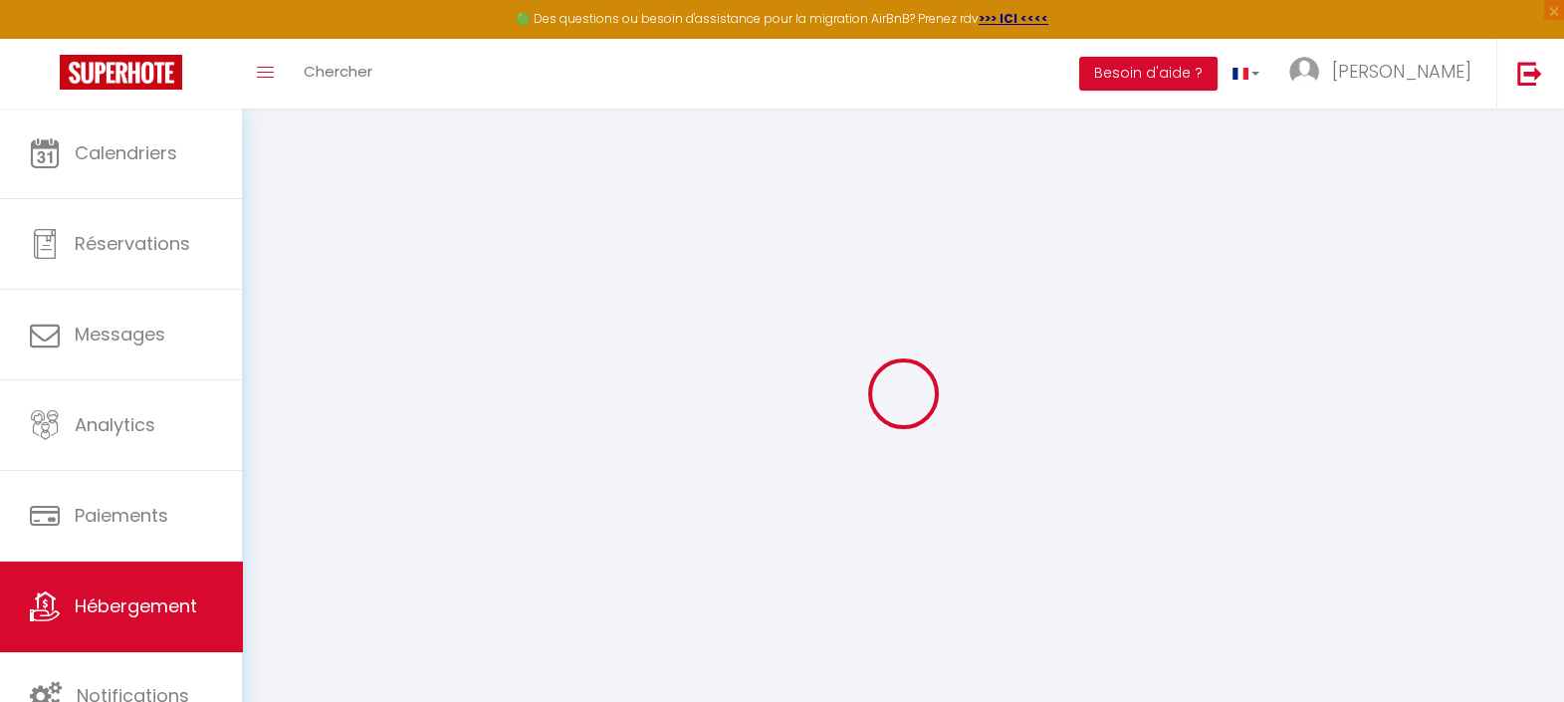
checkbox input "false"
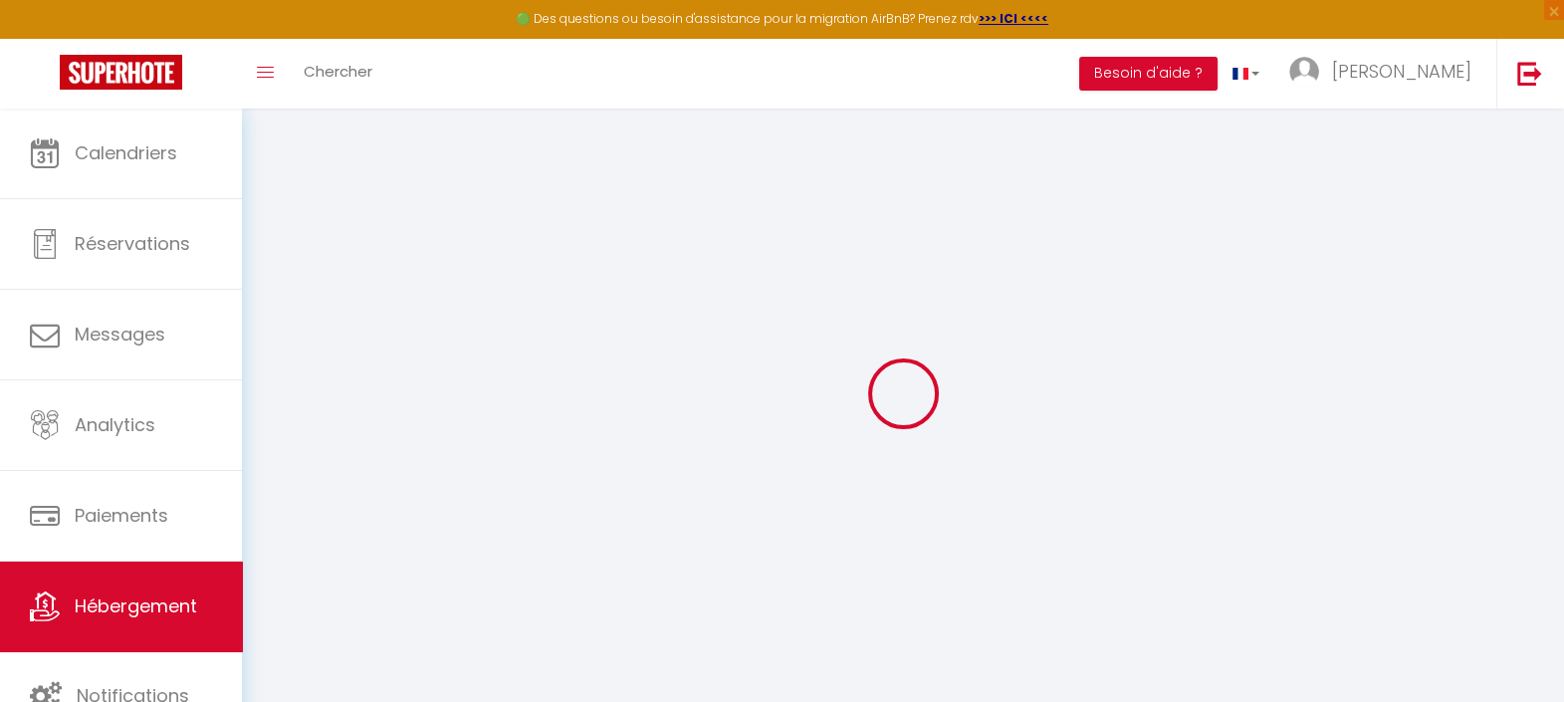
select select "16:00"
select select "23:45"
select select "10:00"
select select "30"
select select "120"
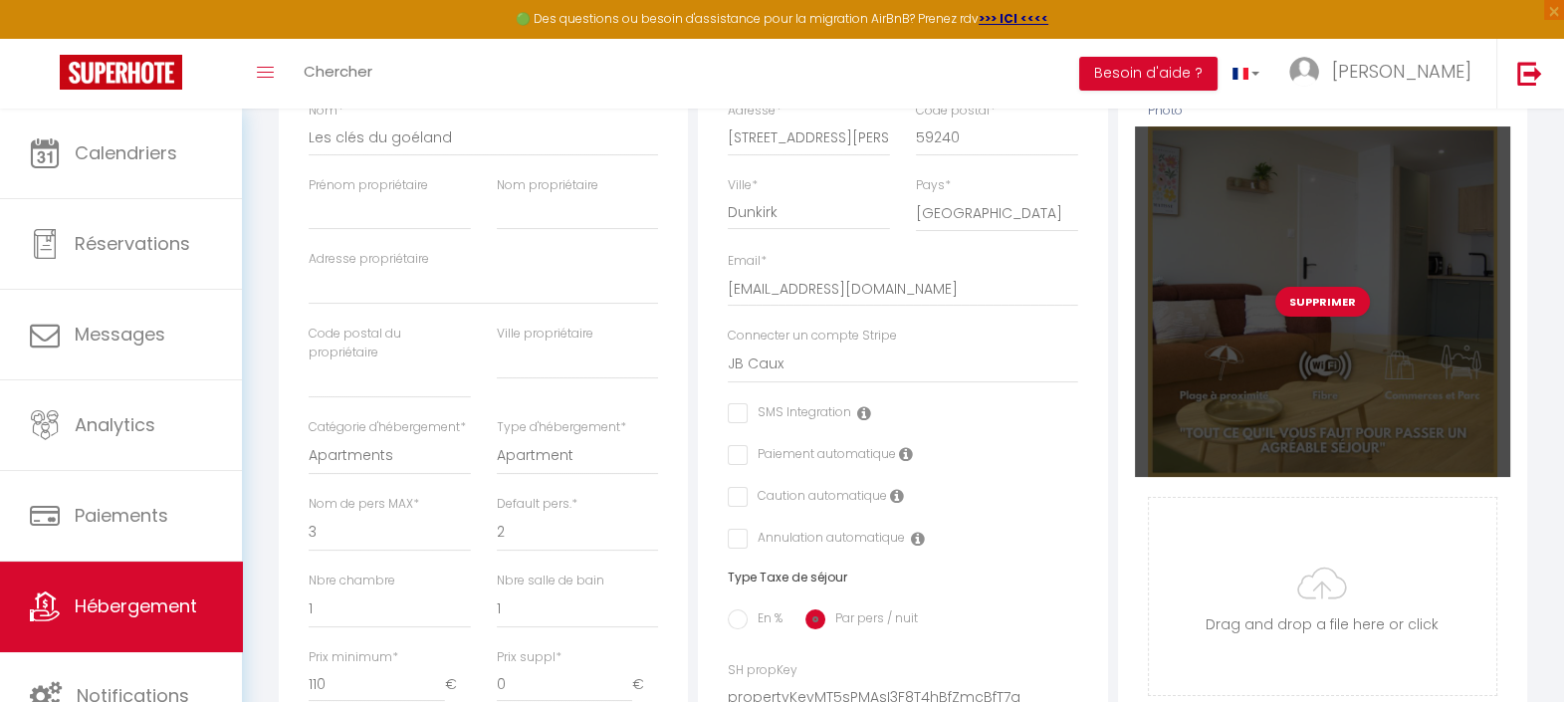
scroll to position [497, 0]
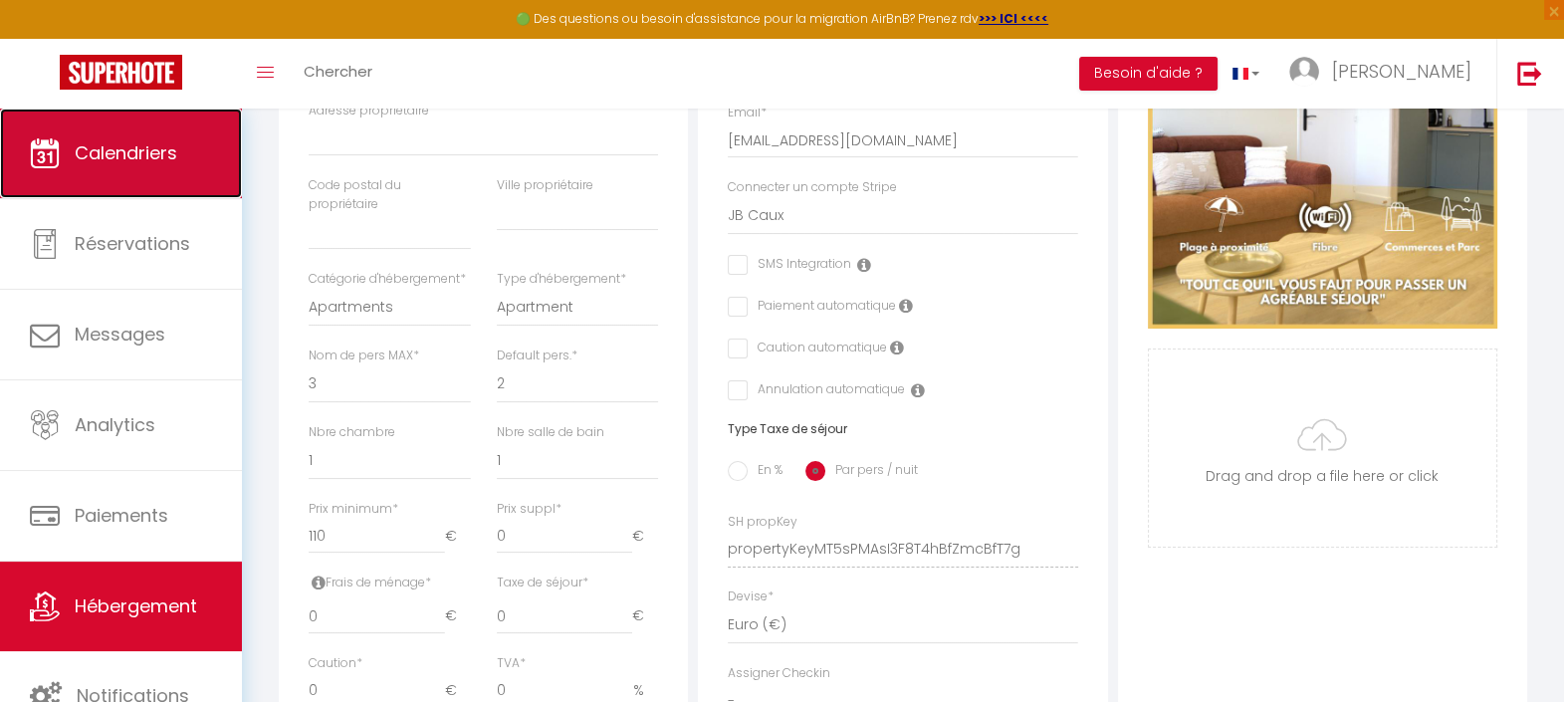
click at [74, 174] on link "Calendriers" at bounding box center [121, 153] width 242 height 90
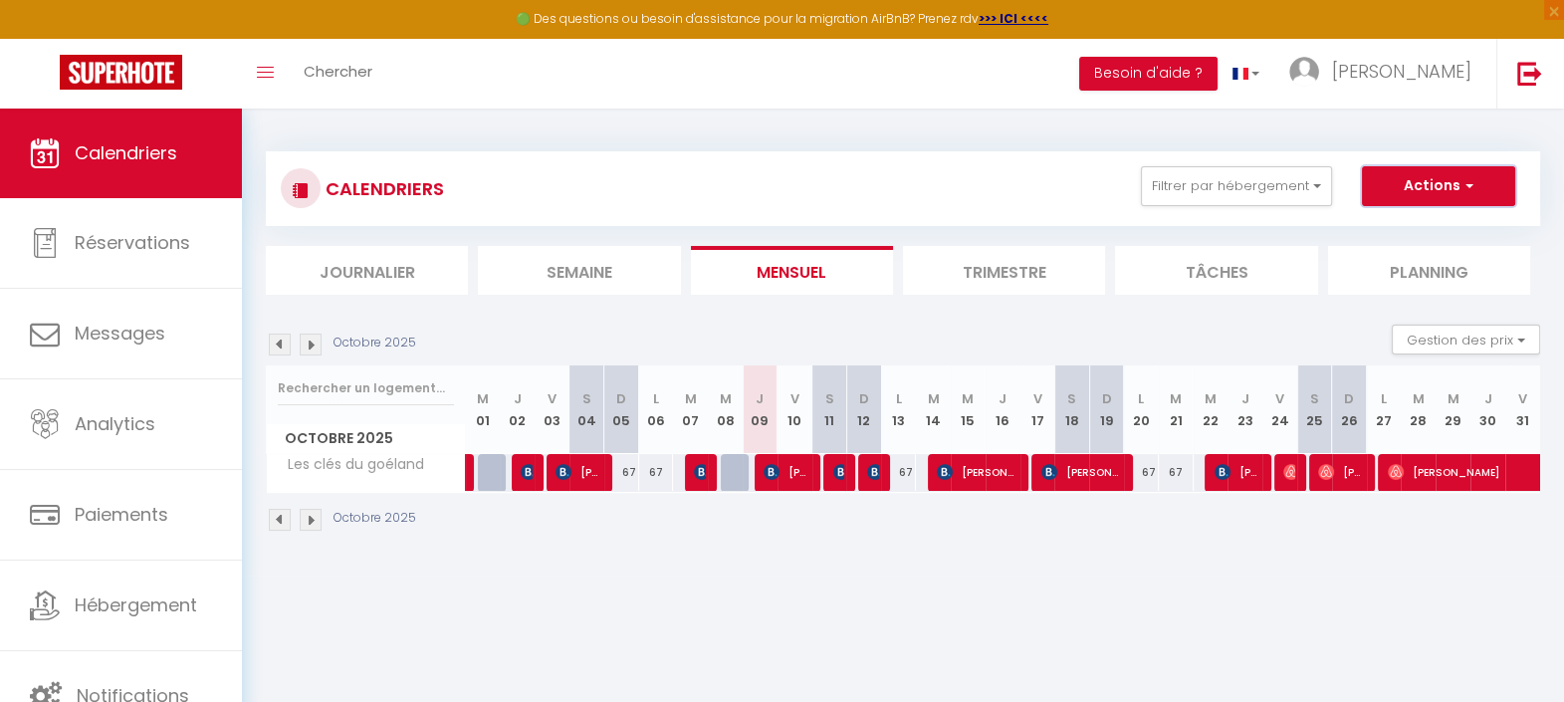
click at [1502, 199] on button "Actions" at bounding box center [1438, 186] width 153 height 40
click at [1171, 472] on div "67" at bounding box center [1175, 472] width 35 height 37
type input "67"
type input "[DATE]"
type input "Mer 22 Octobre 2025"
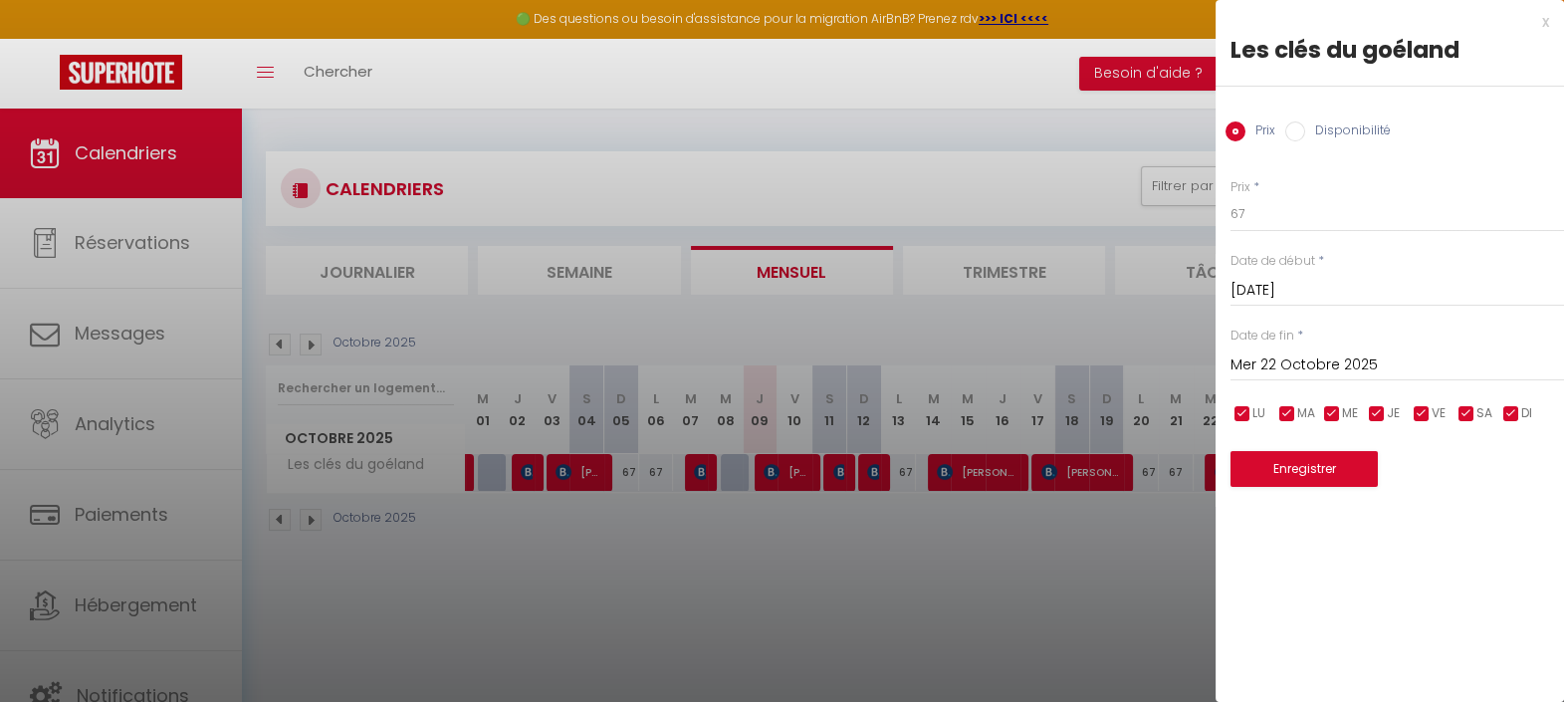
click at [1548, 26] on div "x" at bounding box center [1381, 22] width 333 height 24
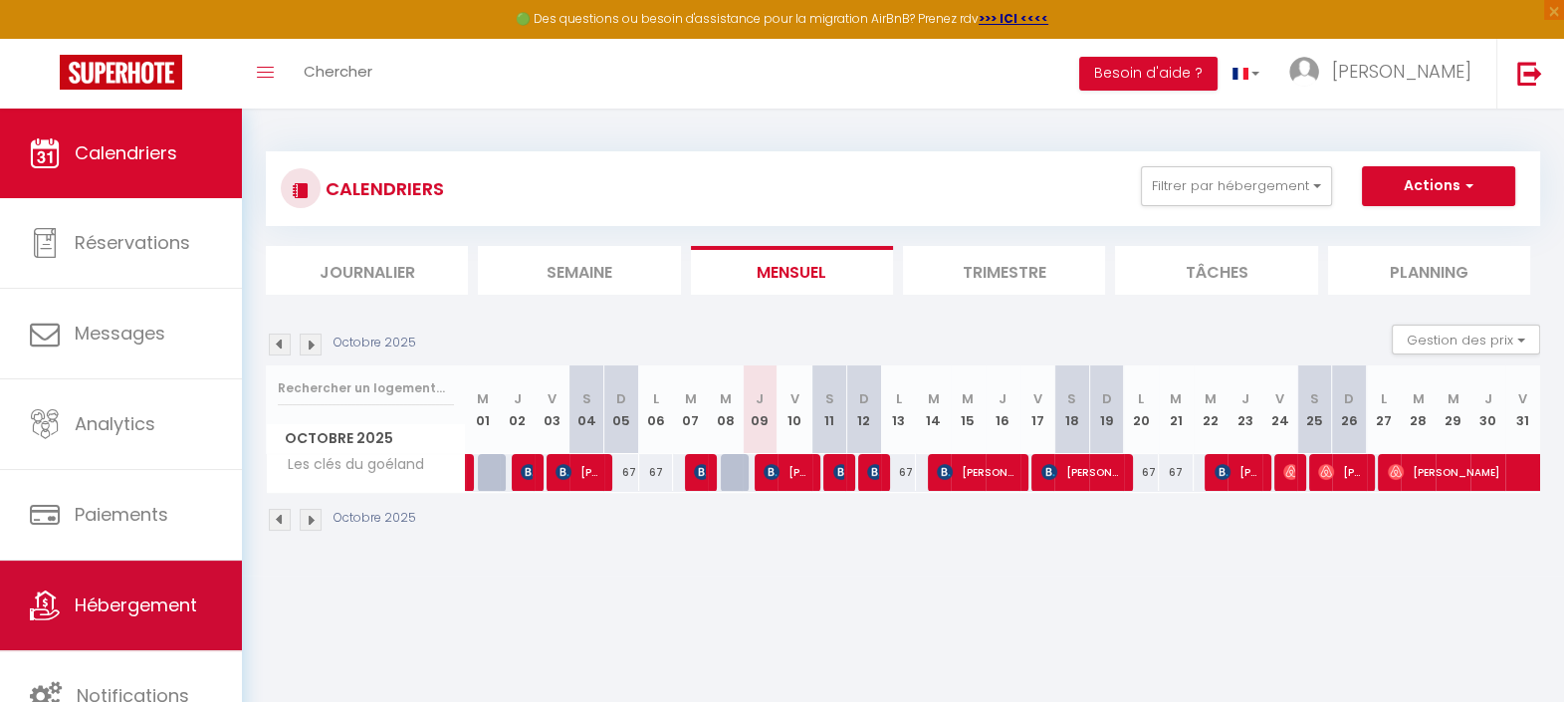
scroll to position [108, 0]
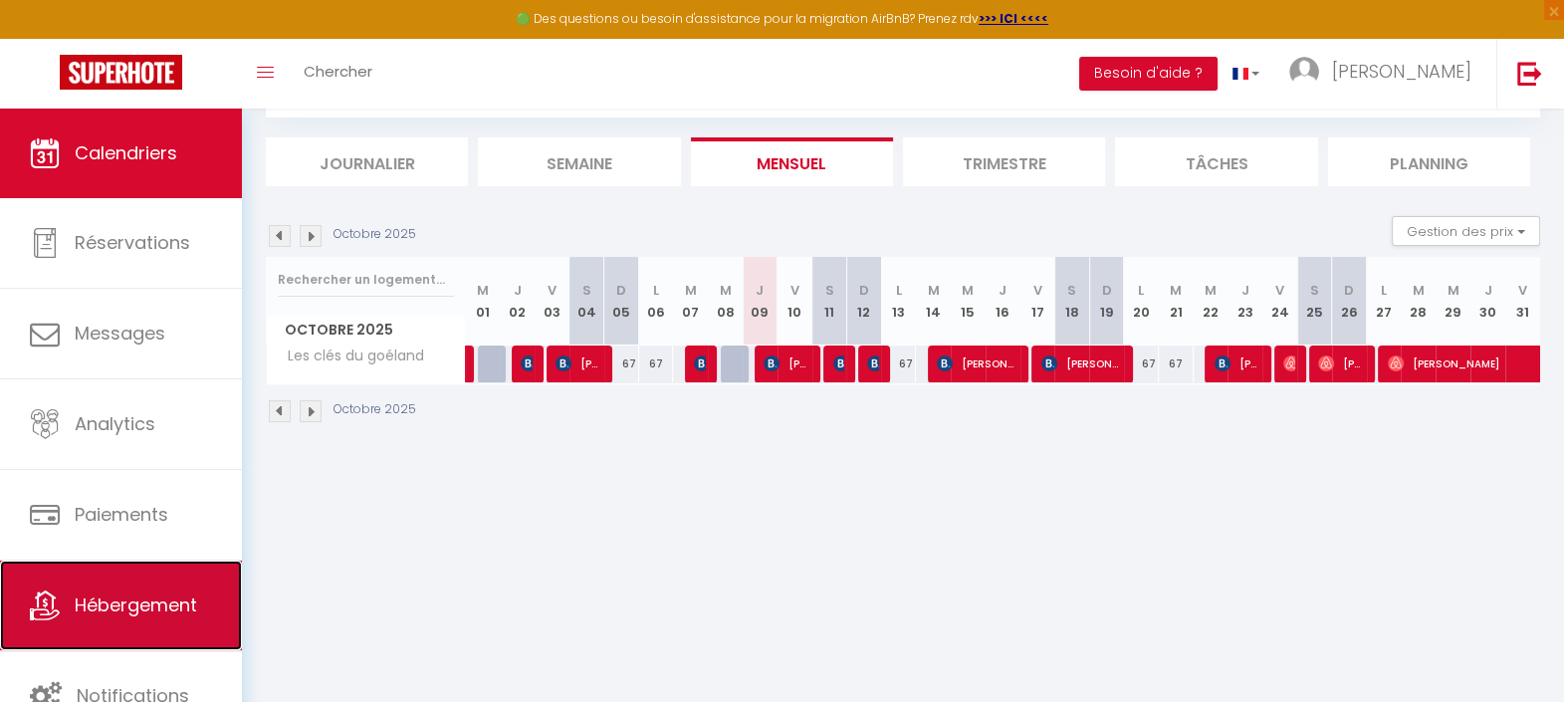
click at [86, 596] on span "Hébergement" at bounding box center [136, 604] width 122 height 25
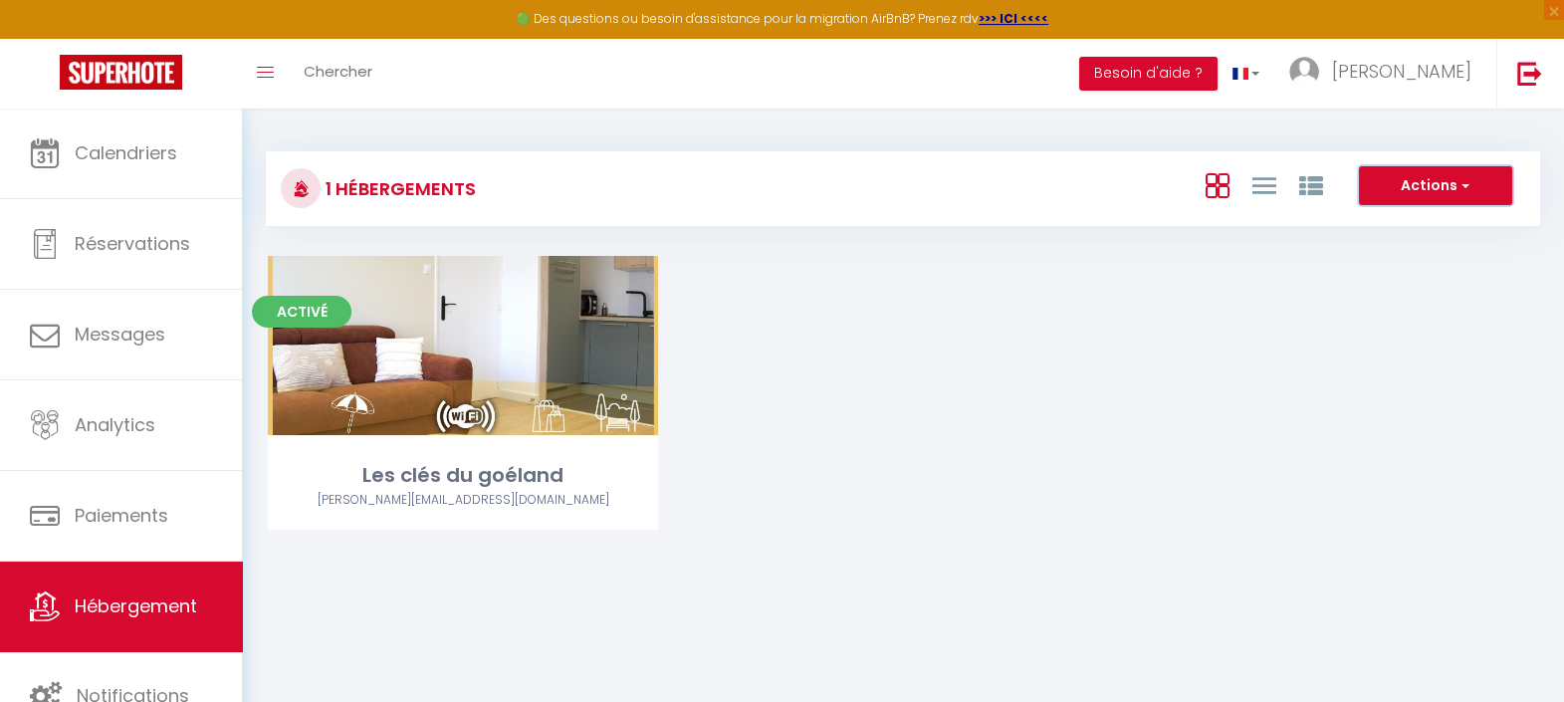
click at [1464, 194] on button "Actions" at bounding box center [1435, 186] width 153 height 40
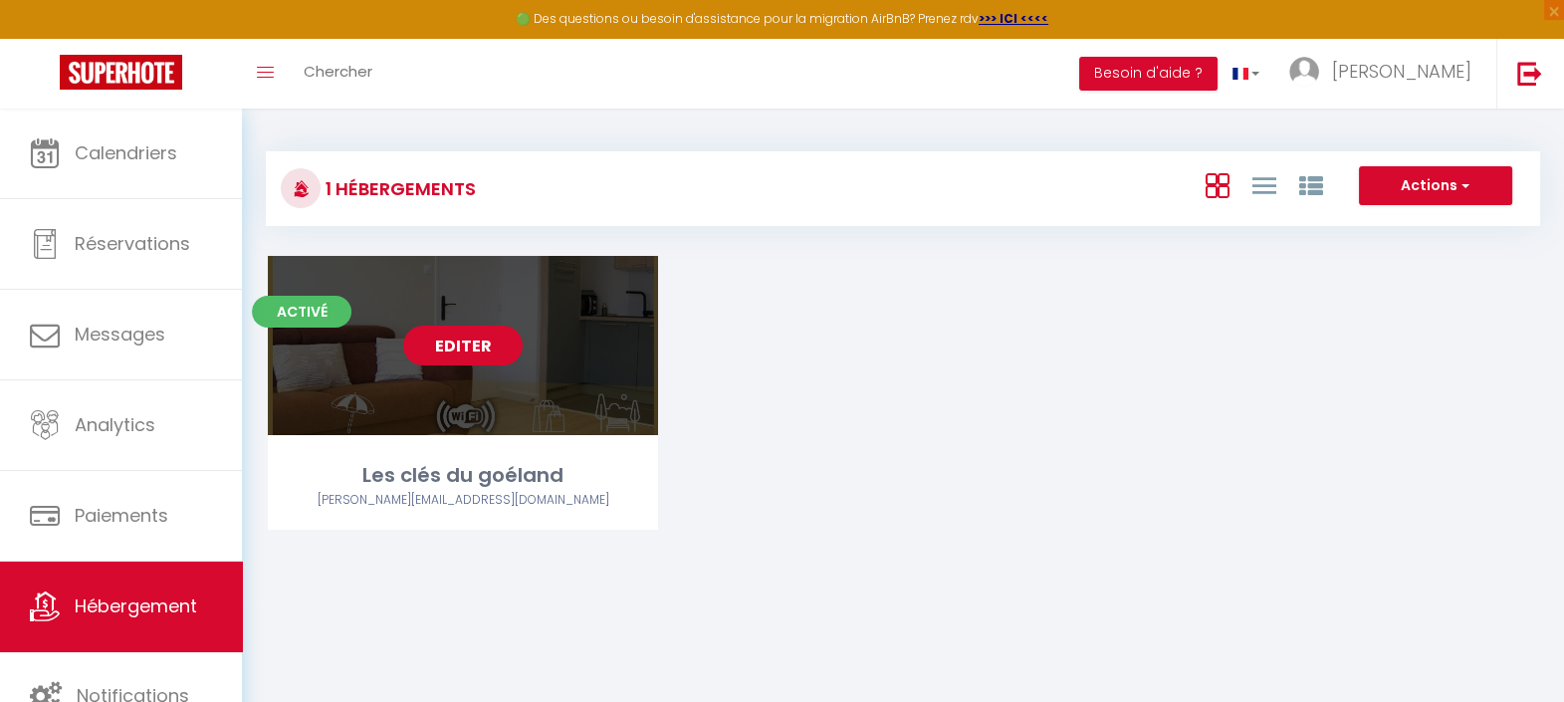
click at [444, 351] on link "Editer" at bounding box center [462, 345] width 119 height 40
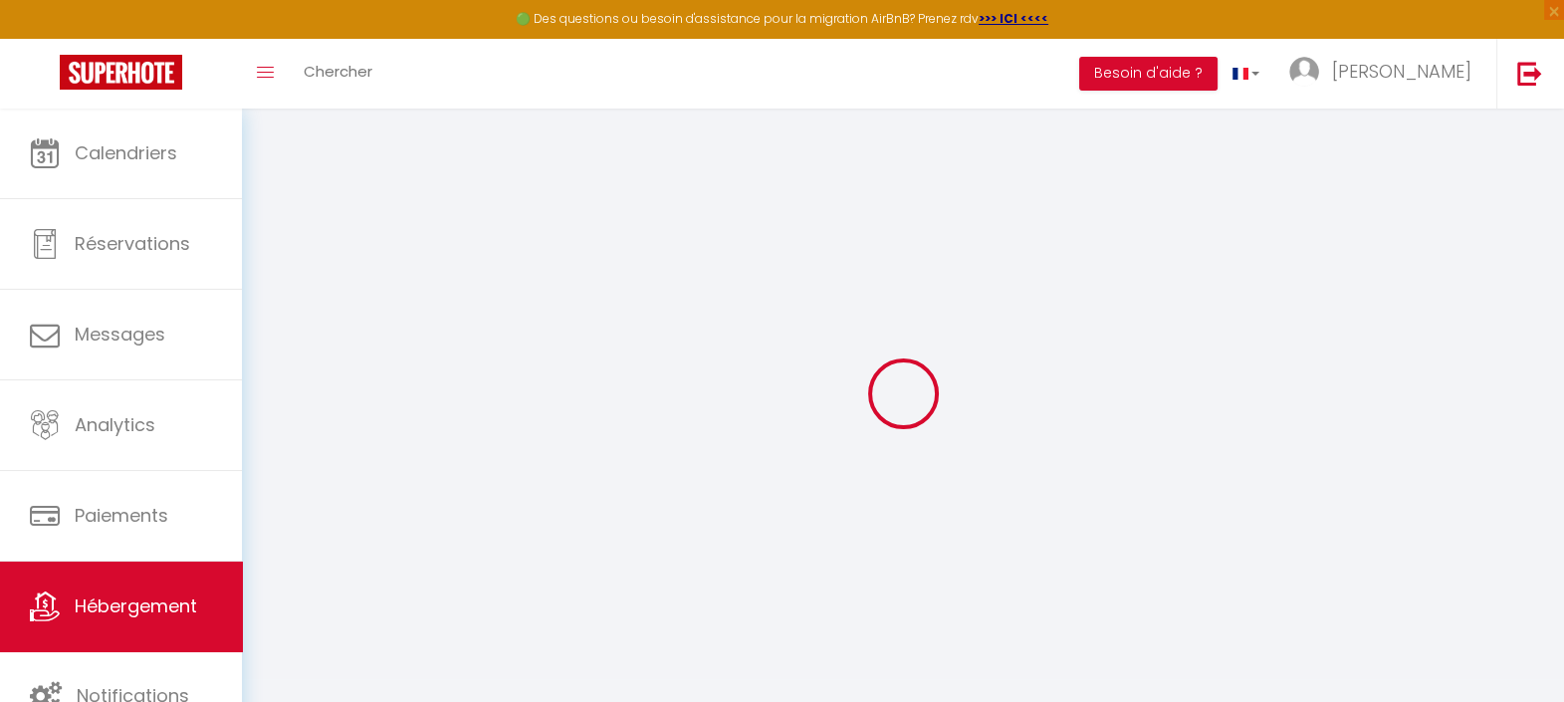
select select
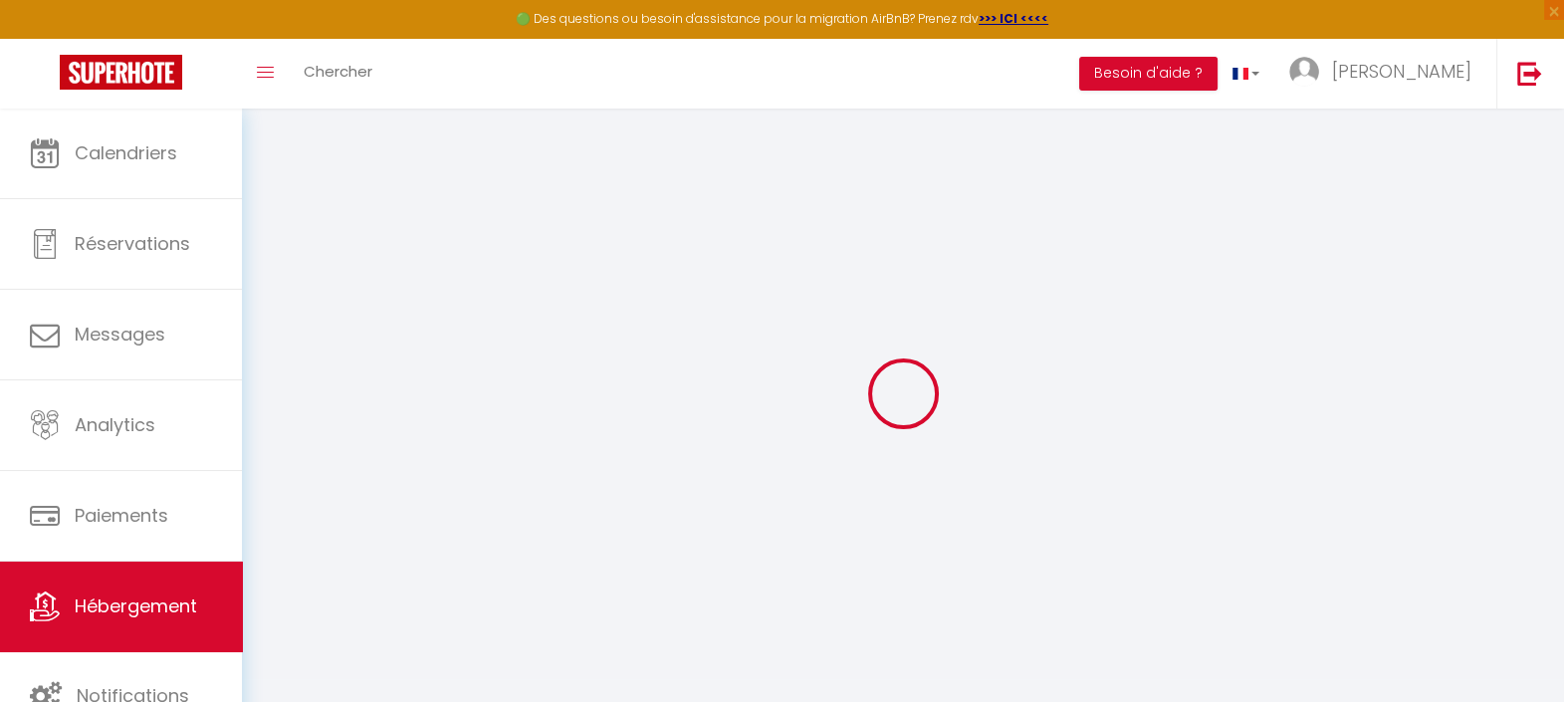
select select
checkbox input "false"
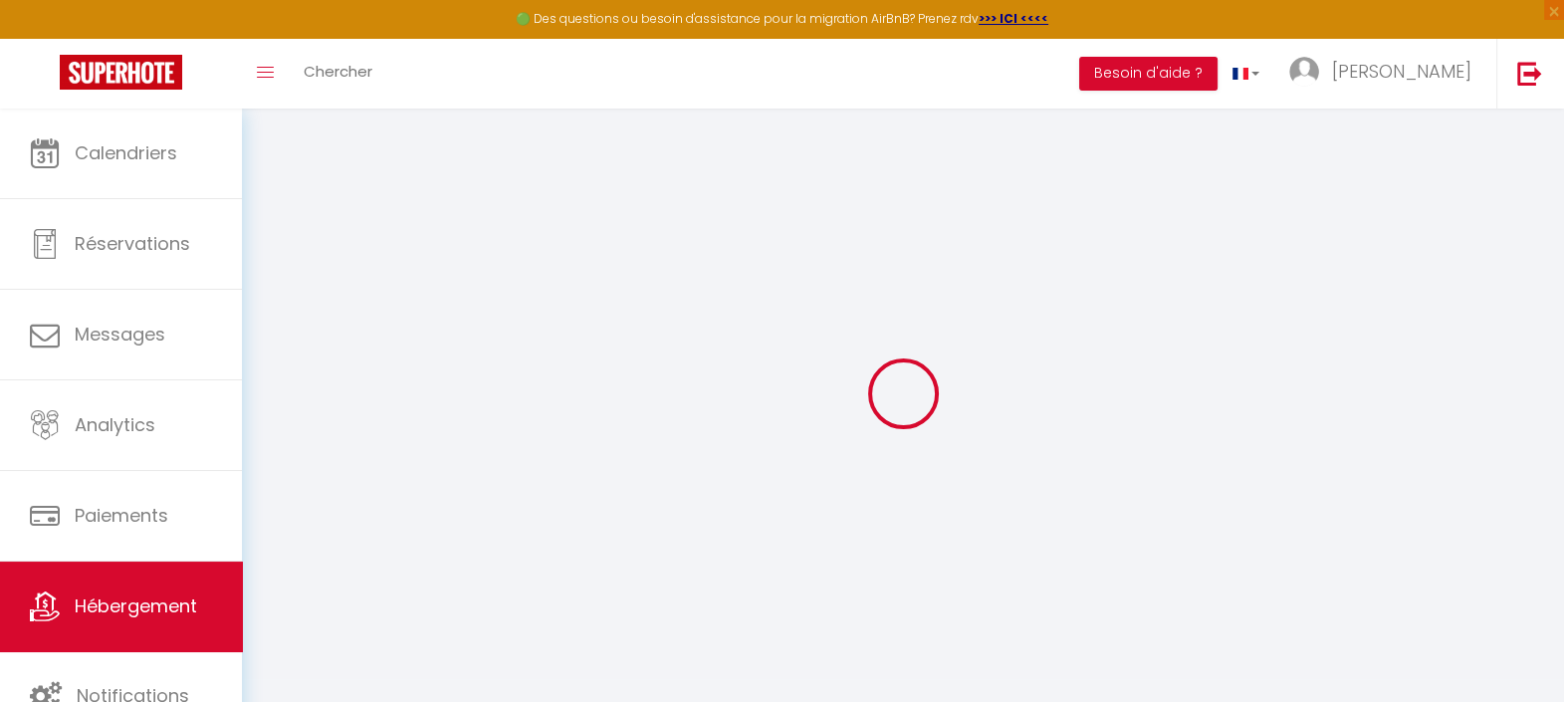
select select
type input "Les clés du goéland"
type input "110"
select select
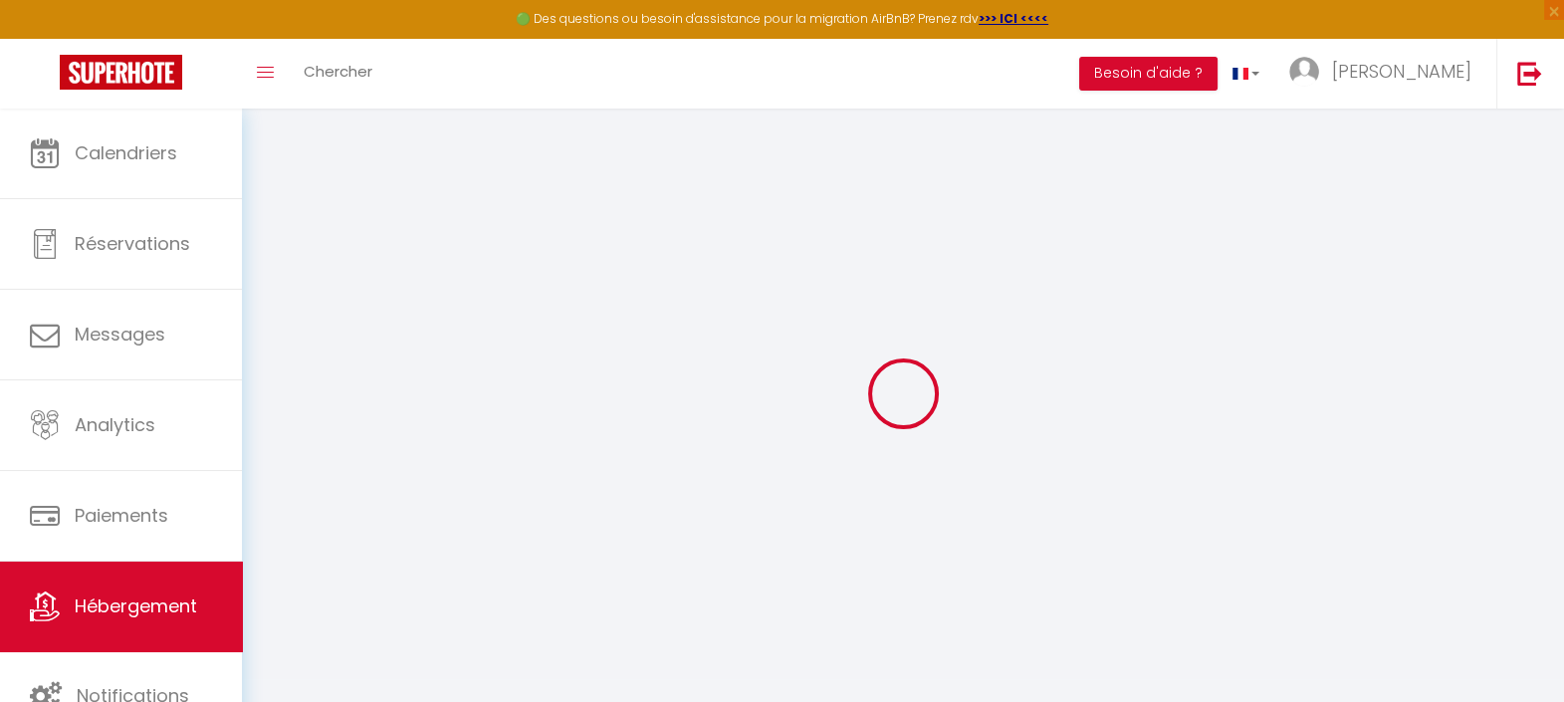
select select
type input "[STREET_ADDRESS][PERSON_NAME]"
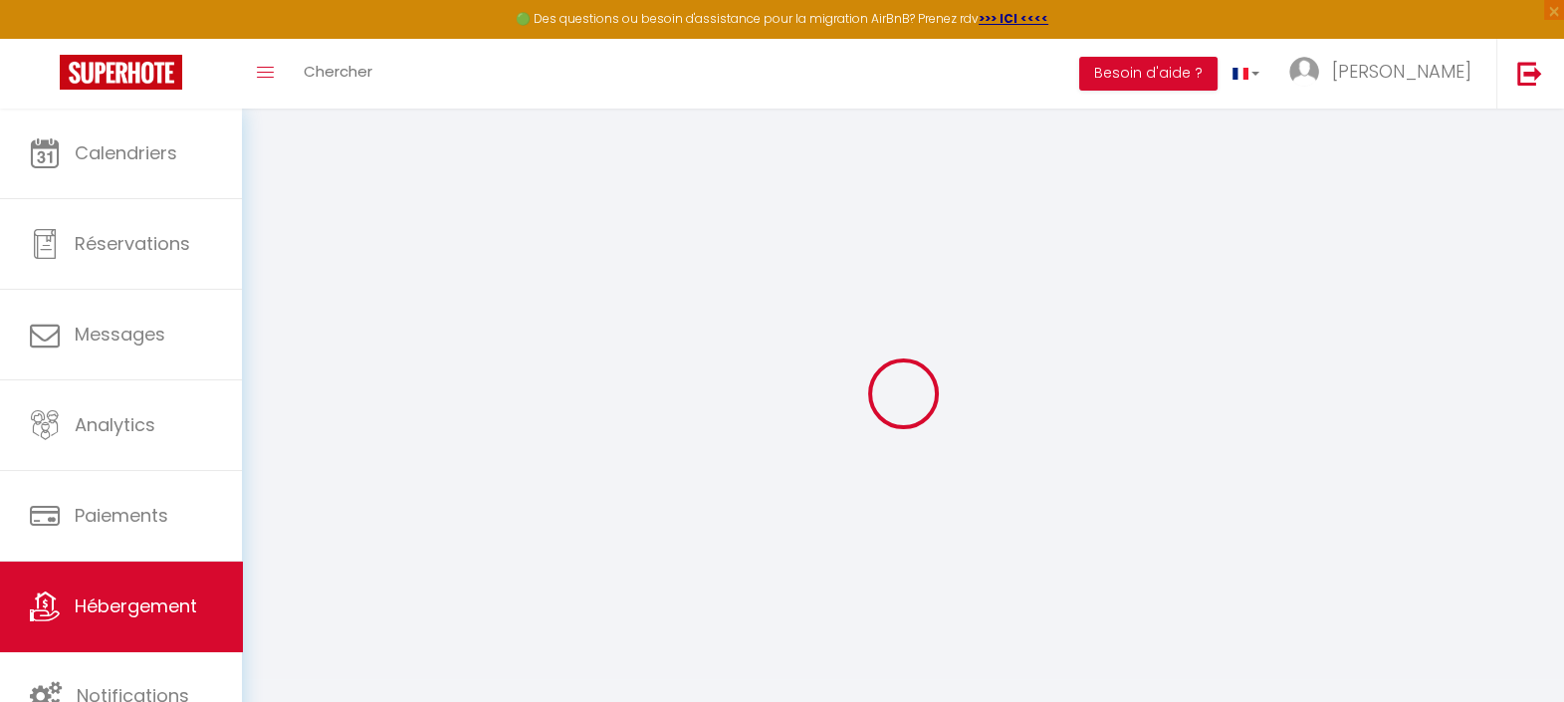
type input "59240"
type input "Dunkirk"
type input "[EMAIL_ADDRESS][DOMAIN_NAME]"
select select "16210"
checkbox input "false"
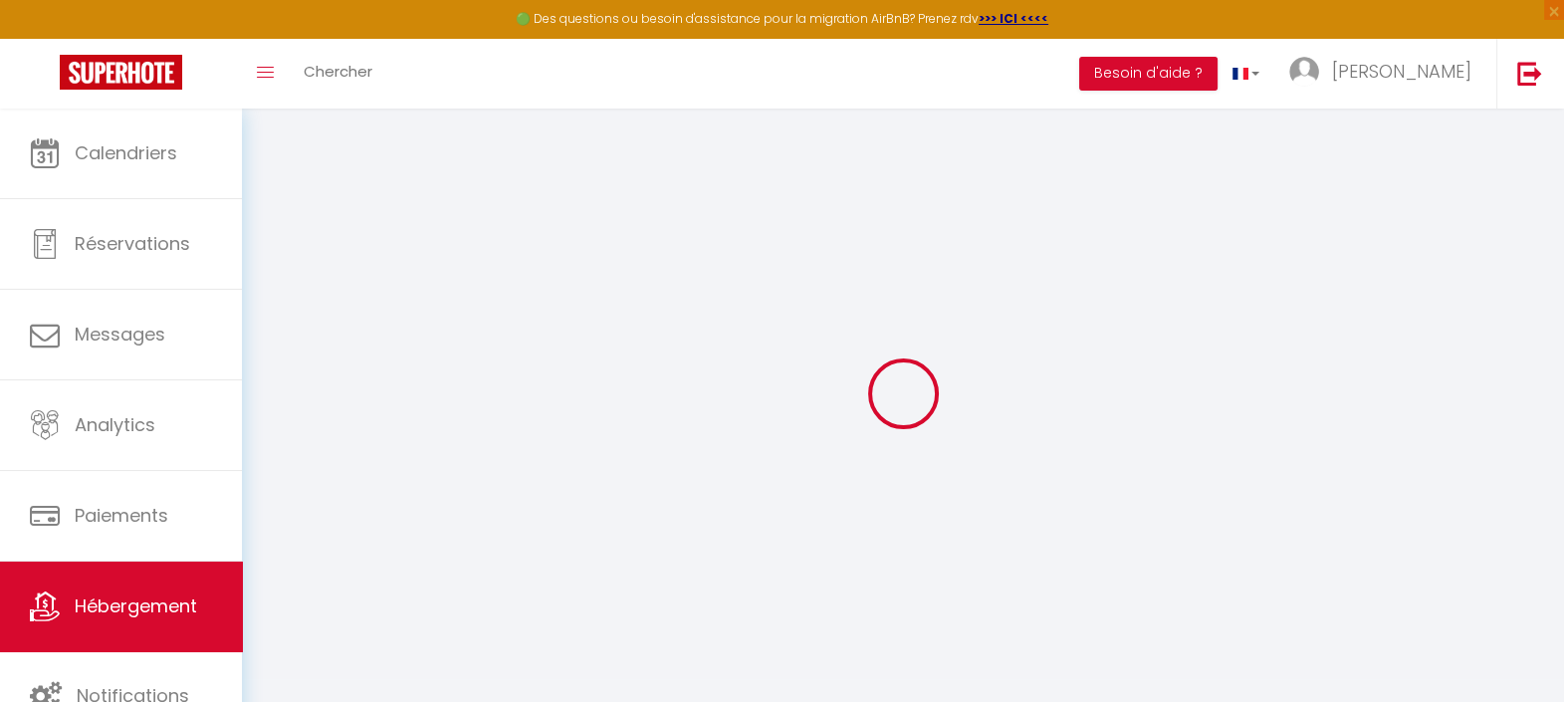
checkbox input "false"
select select
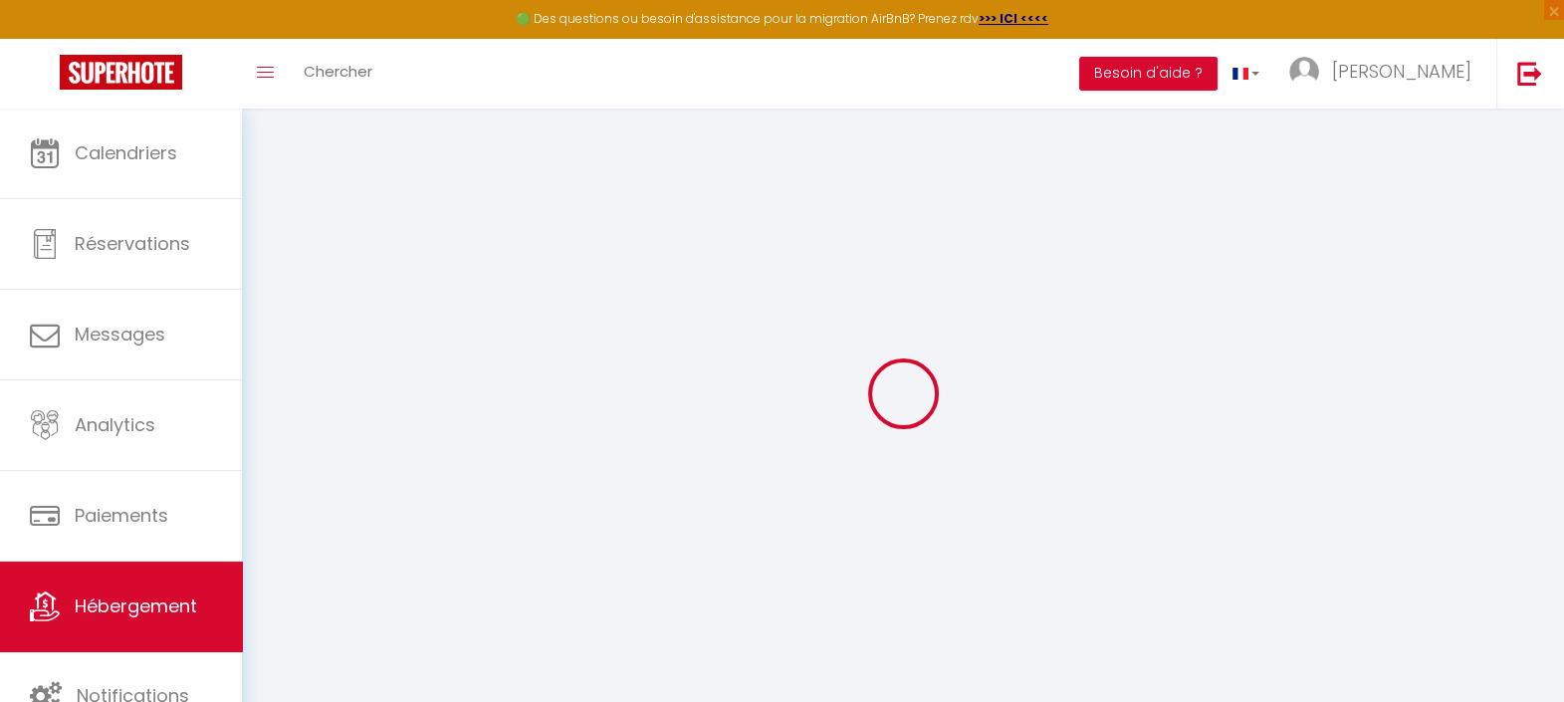
type input "0"
select select
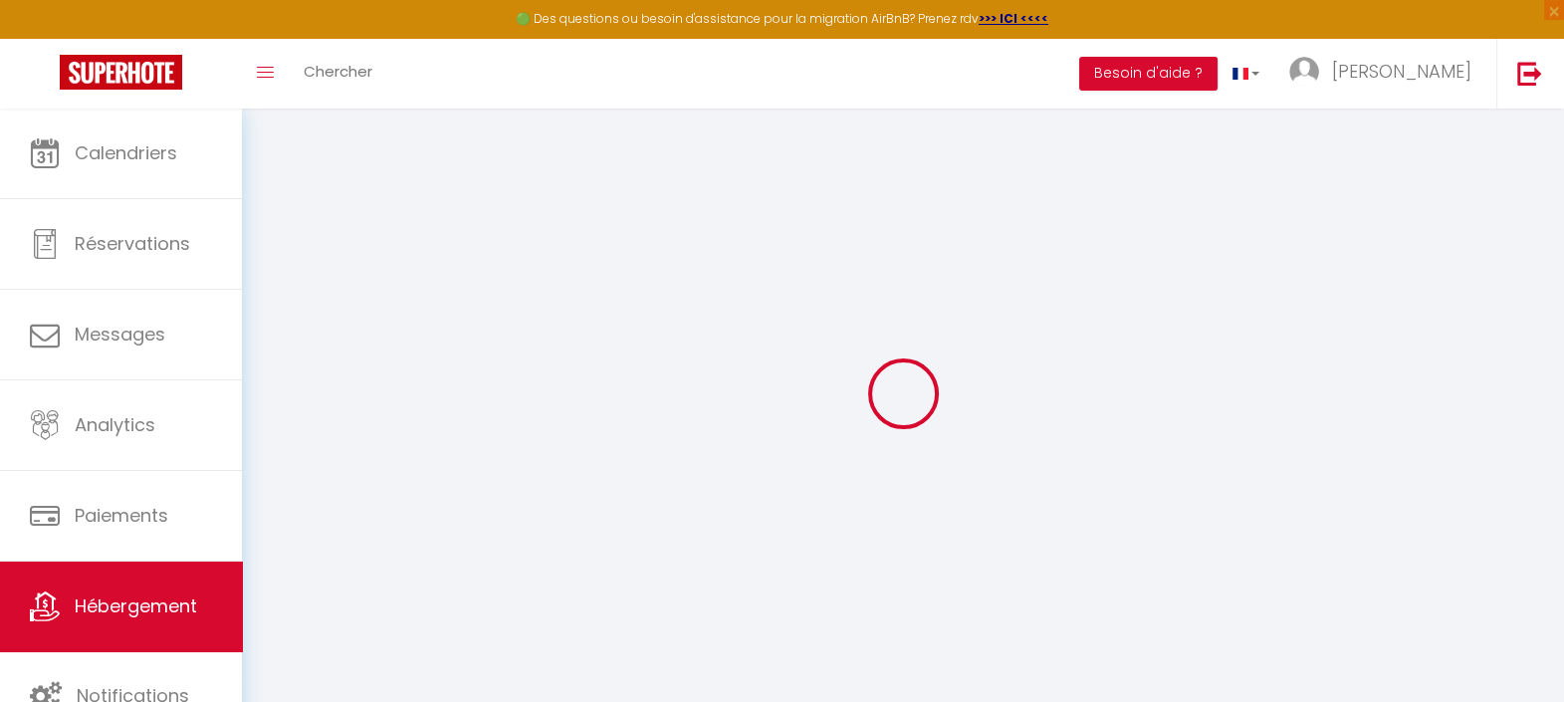
select select
checkbox input "false"
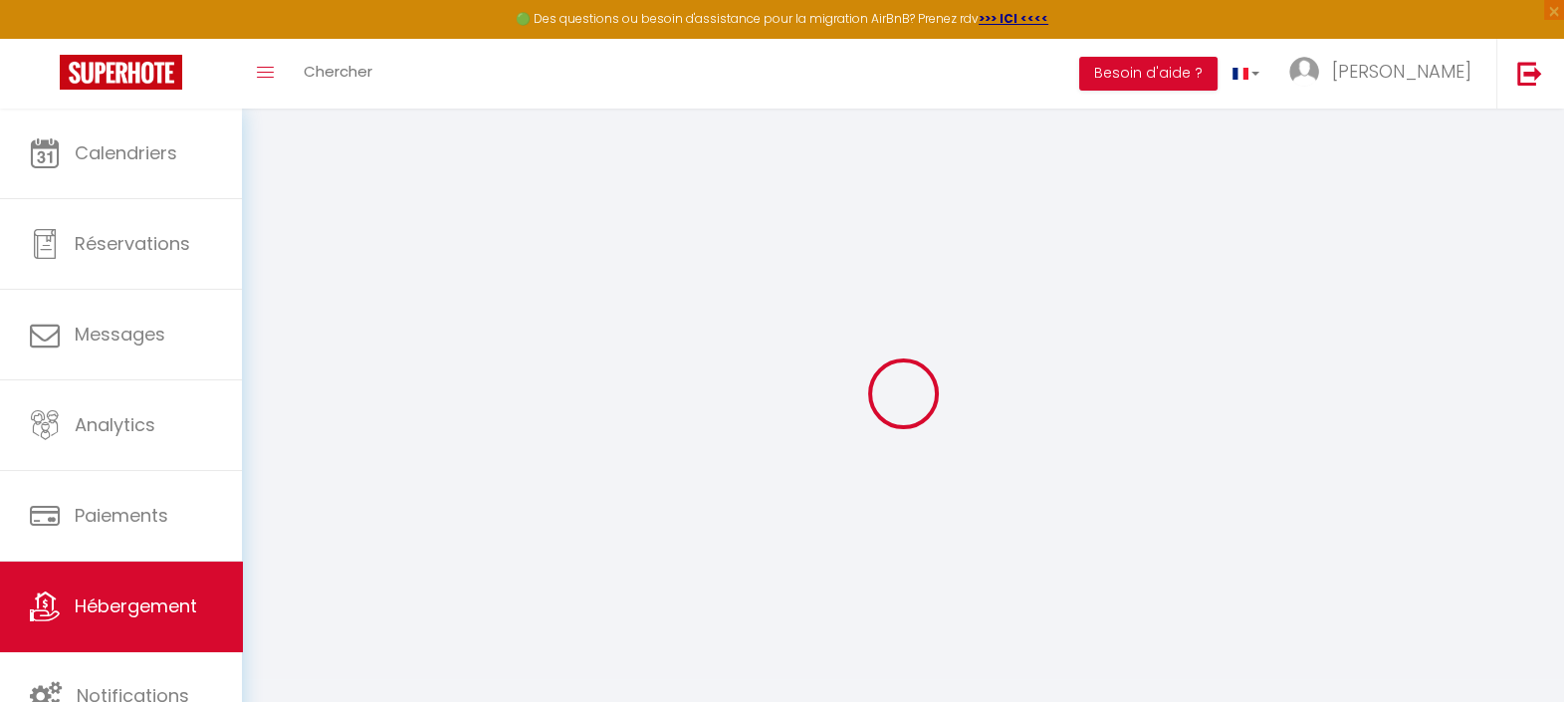
checkbox input "false"
select select
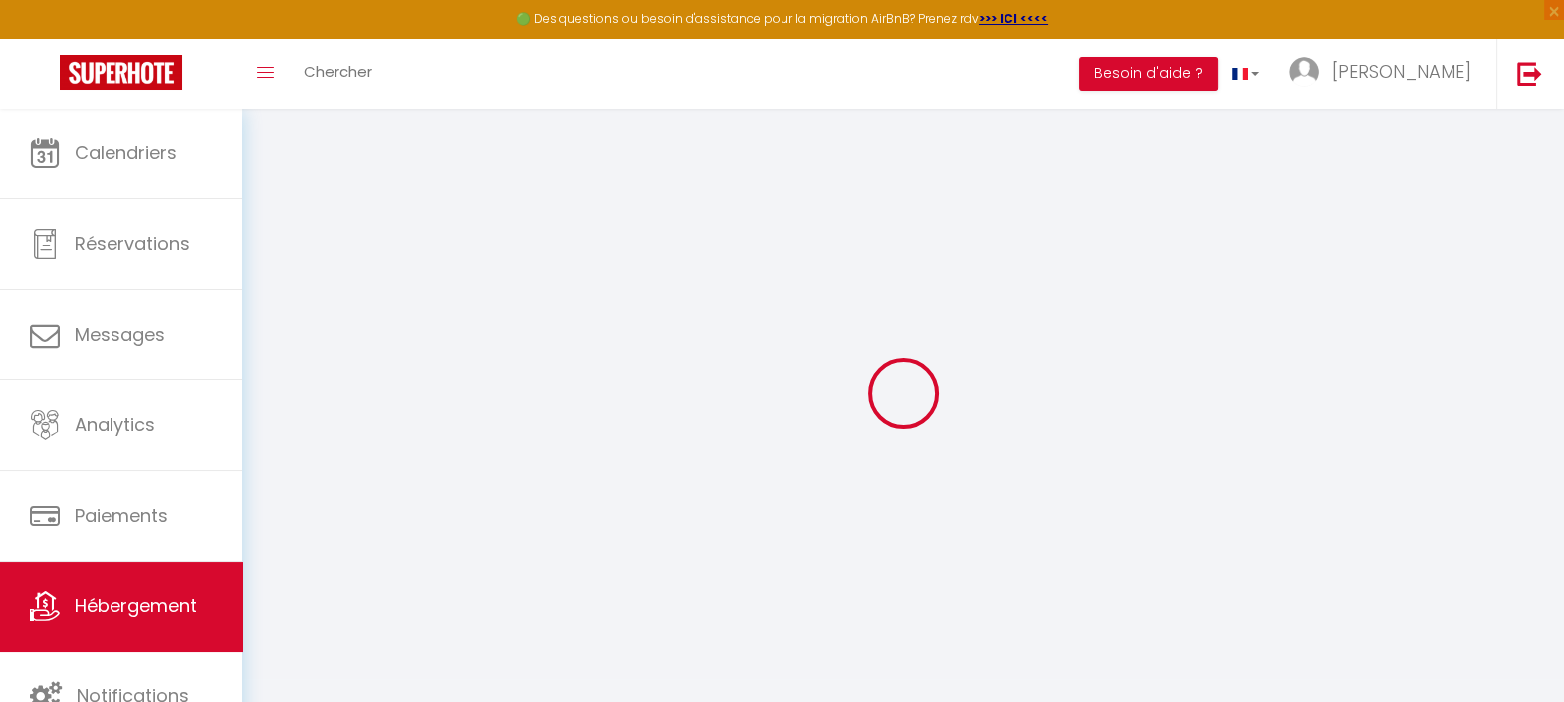
select select
checkbox input "false"
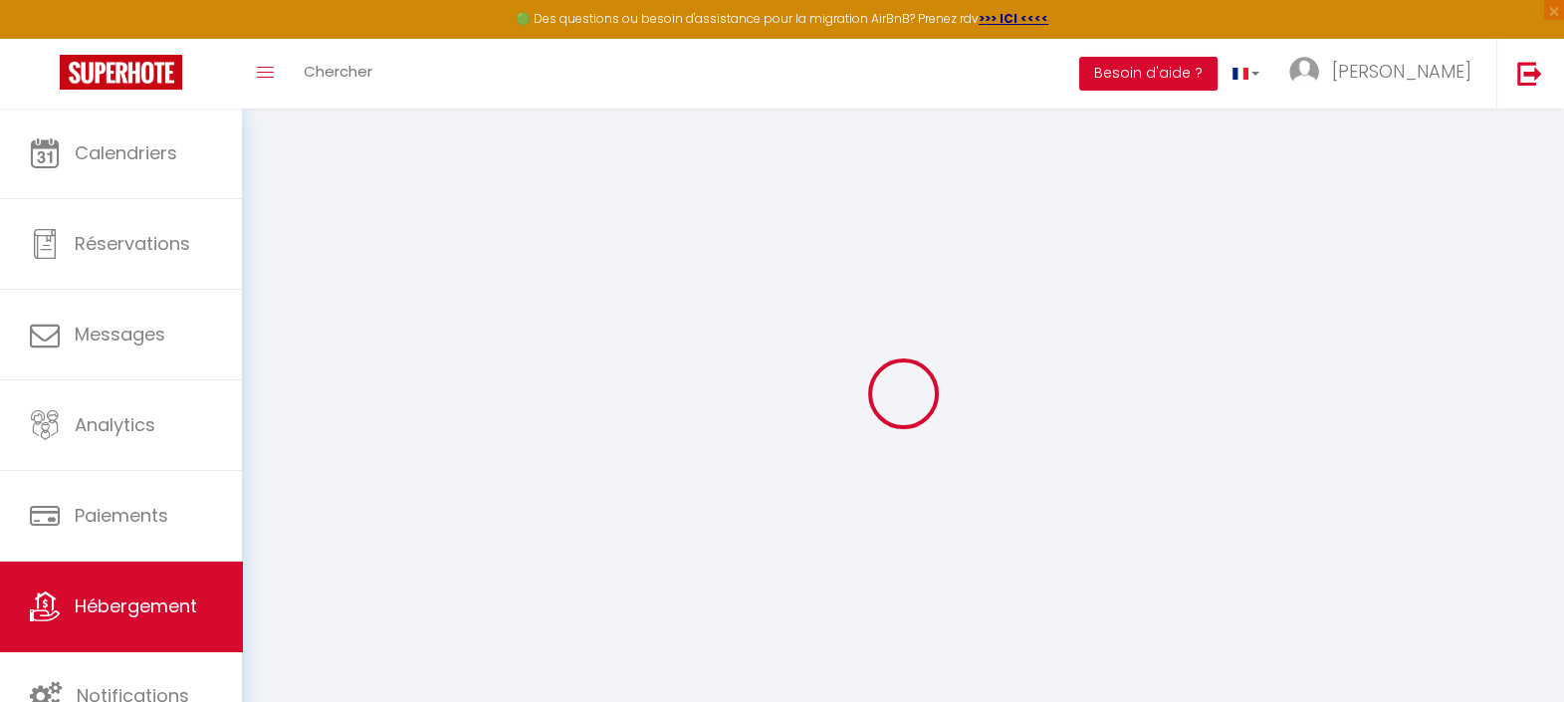
checkbox input "false"
select select
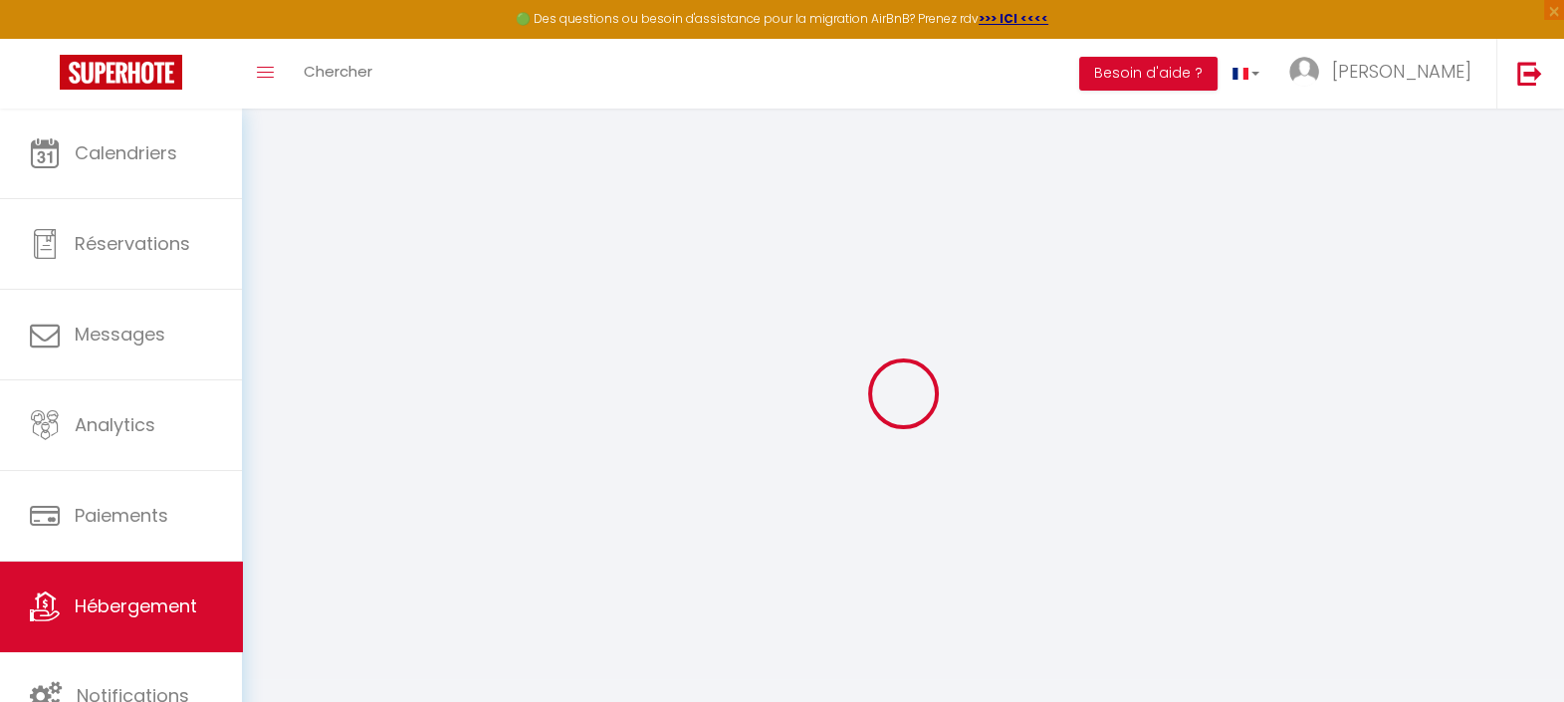
select select
checkbox input "false"
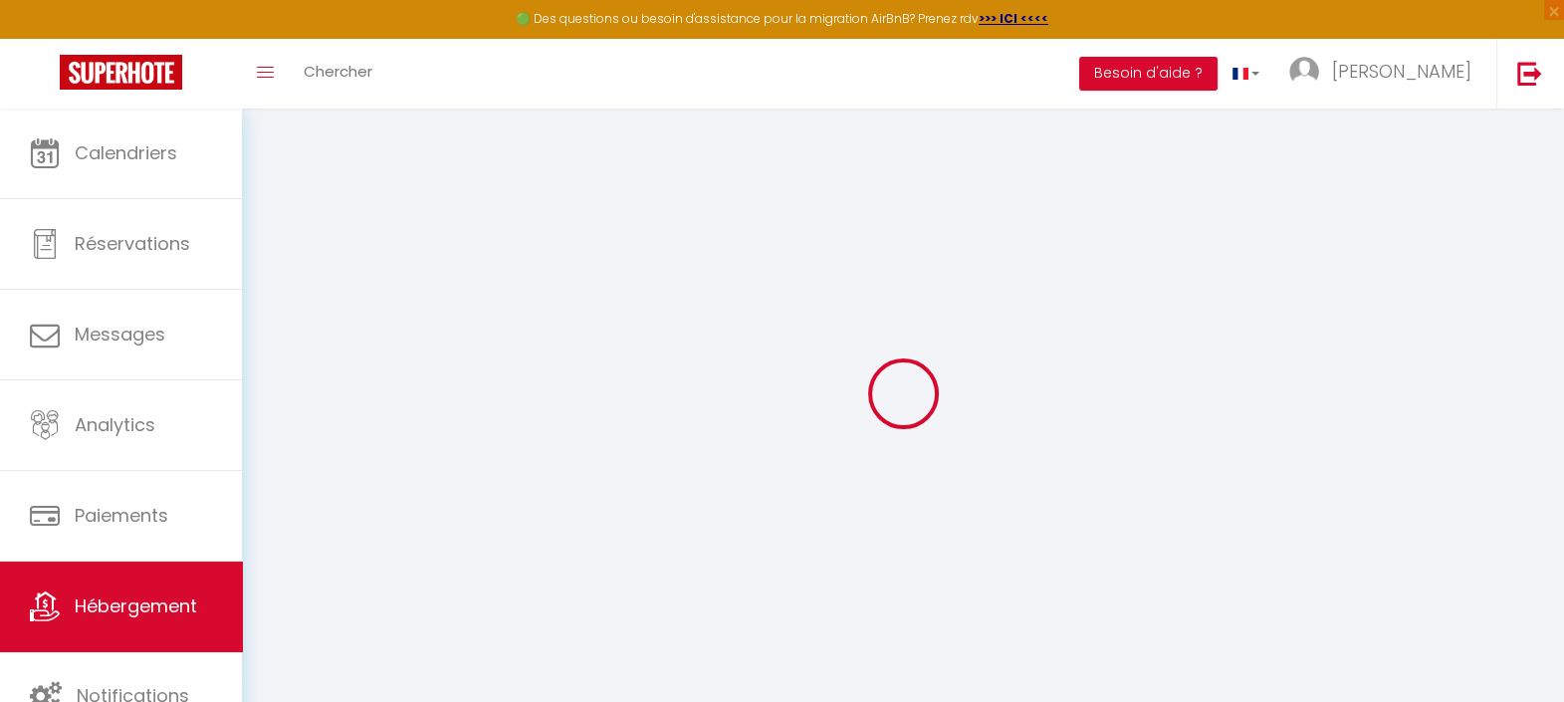
checkbox input "false"
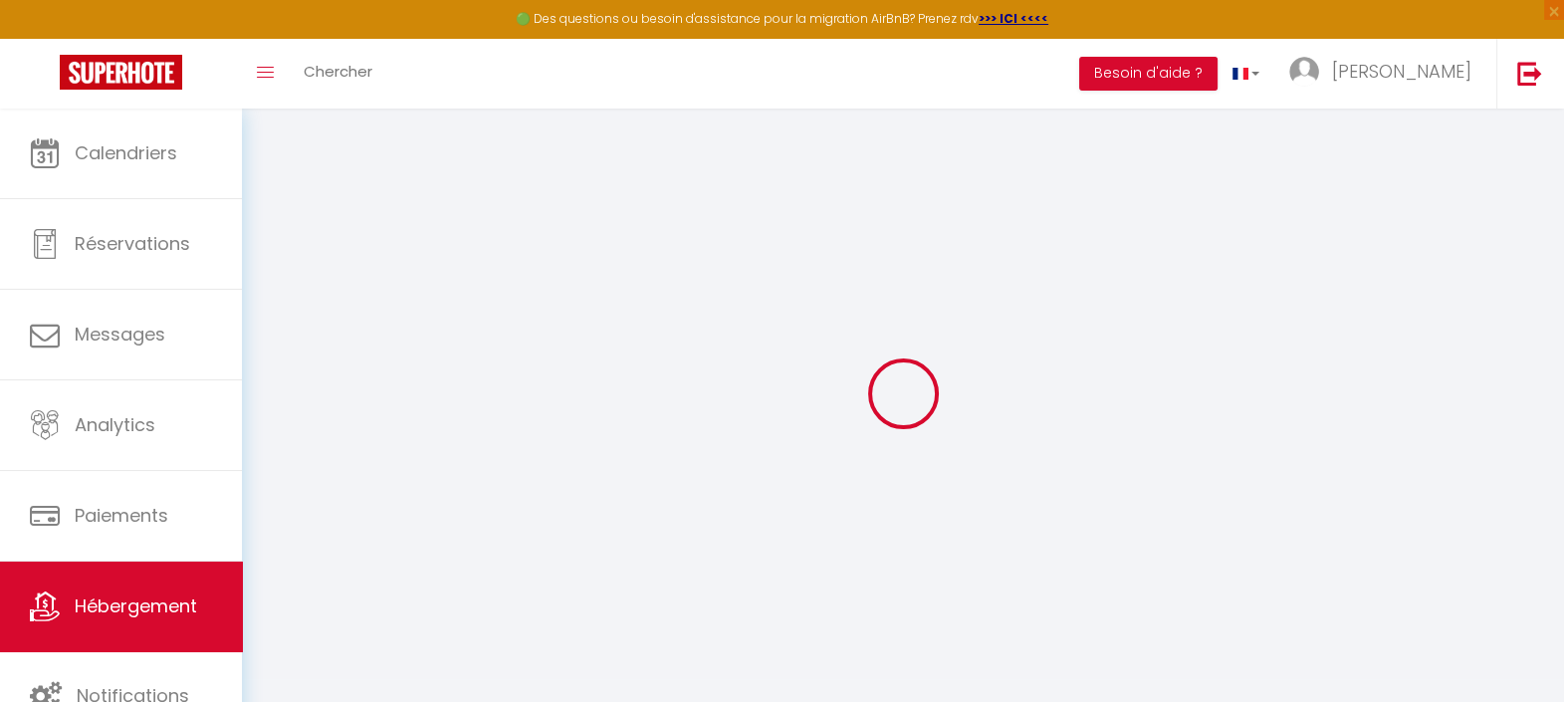
select select "16:00"
select select "23:45"
select select "10:00"
select select "30"
select select "120"
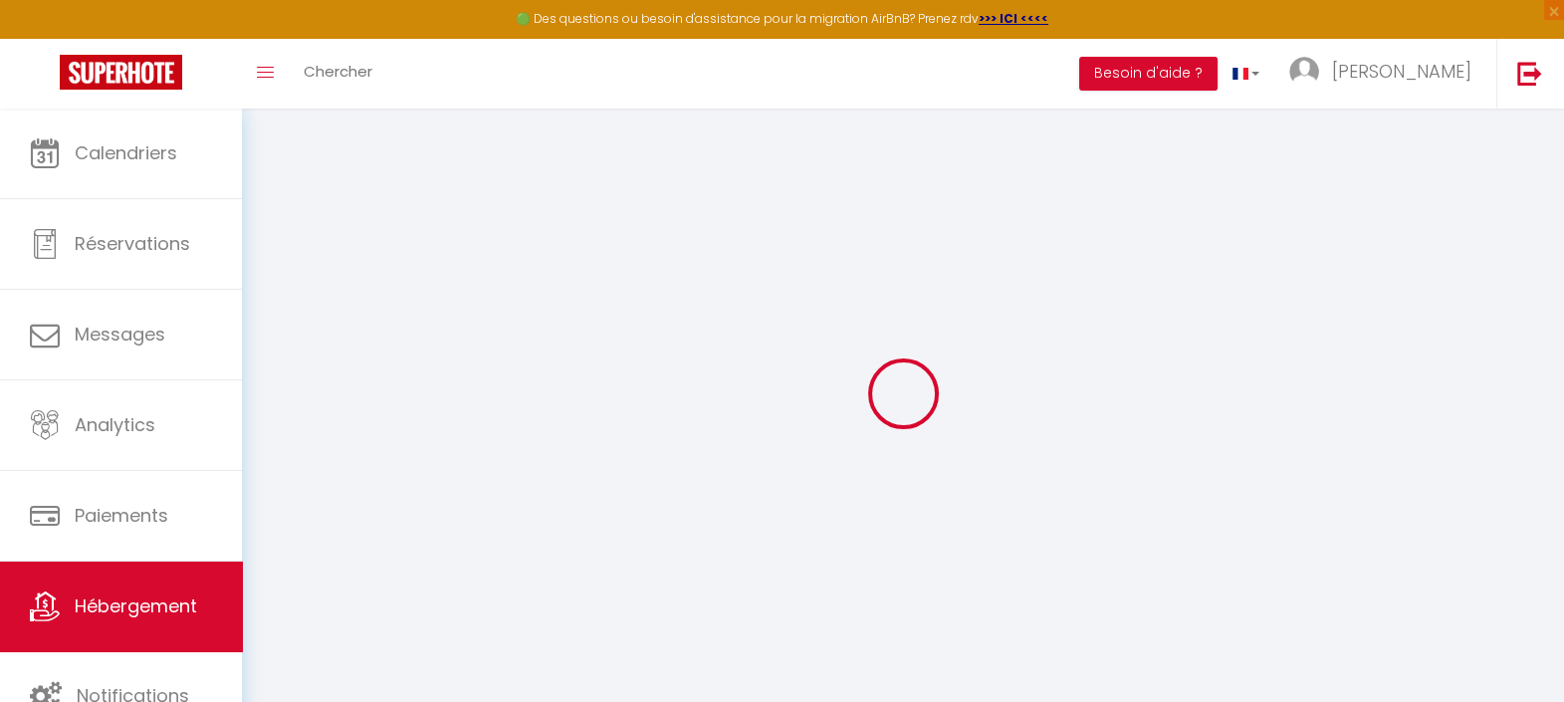
checkbox input "false"
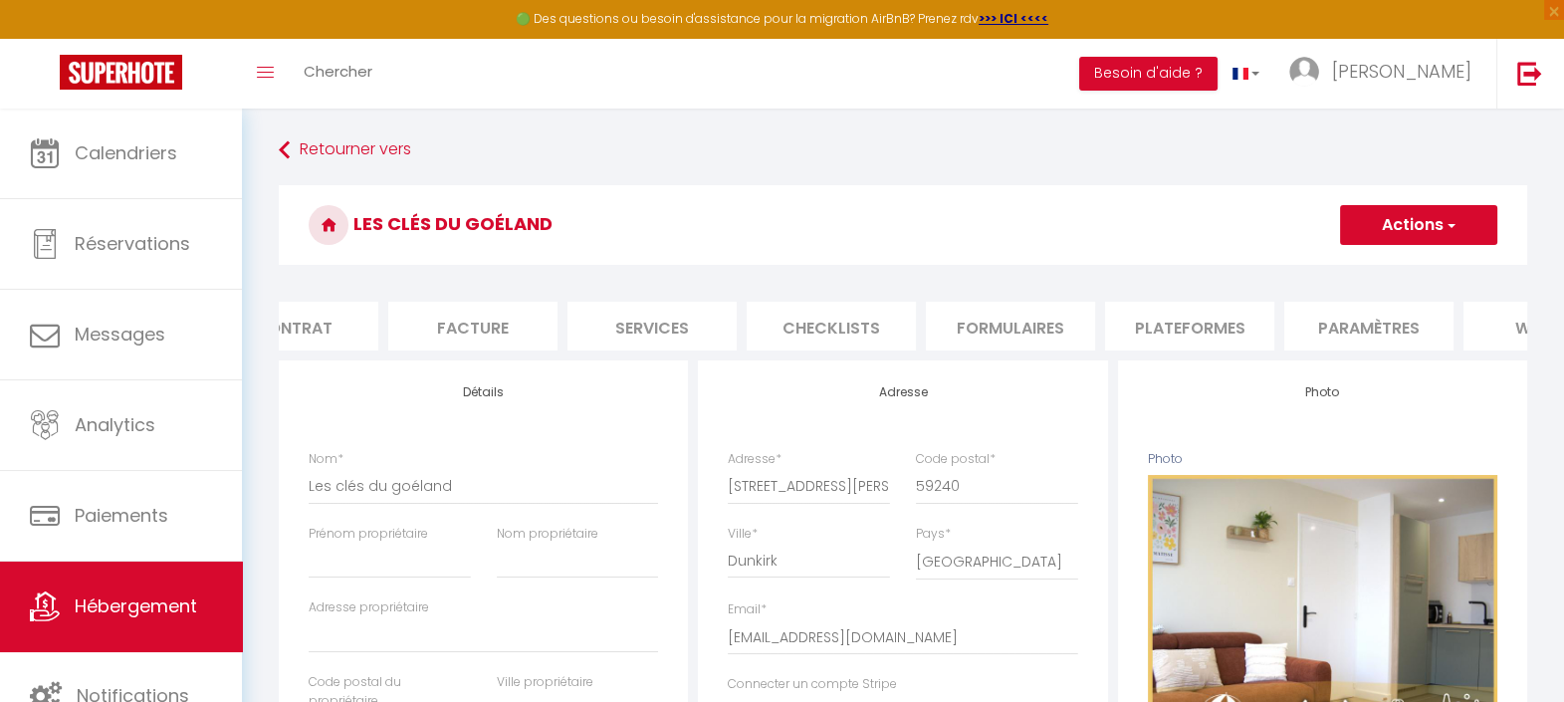
scroll to position [0, 299]
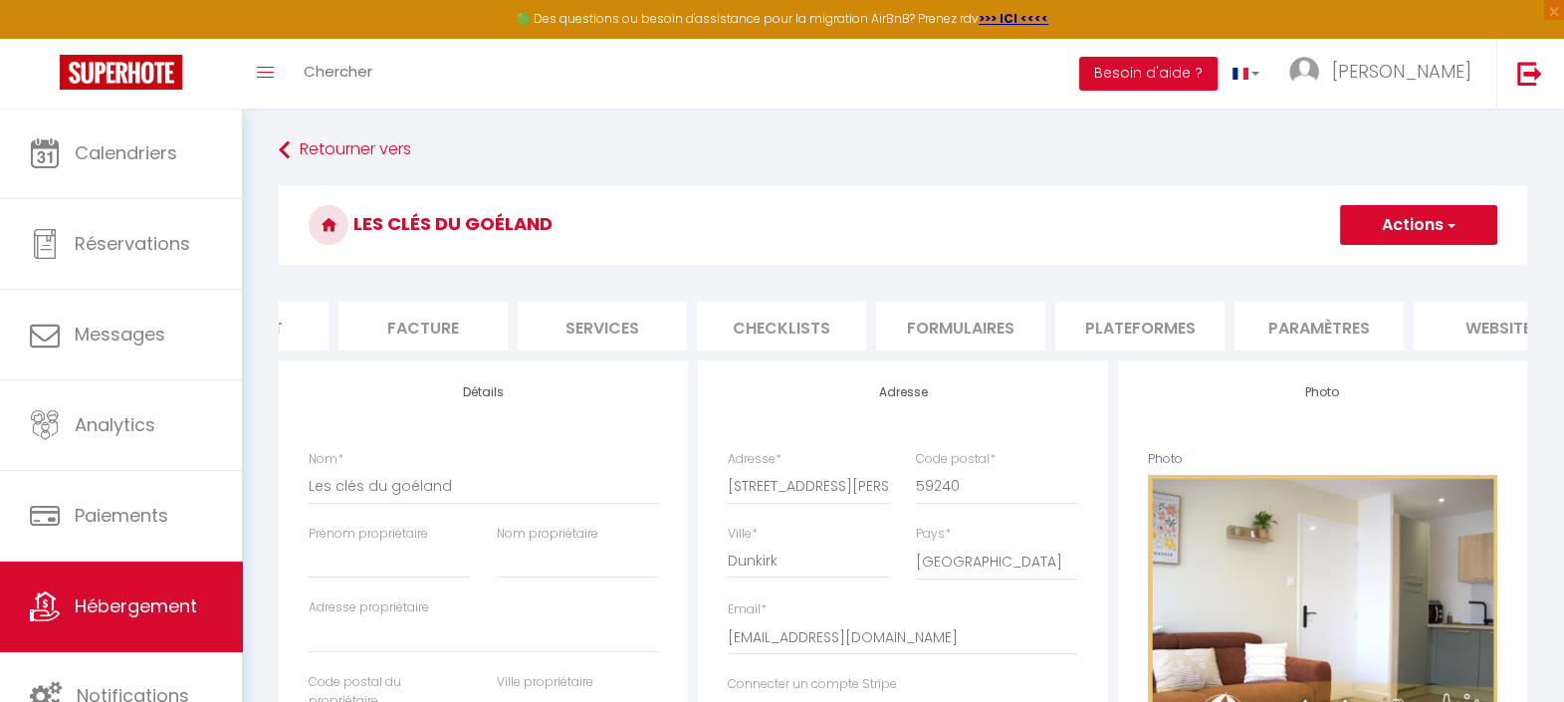
click at [1212, 329] on li "Plateformes" at bounding box center [1139, 326] width 169 height 49
select select
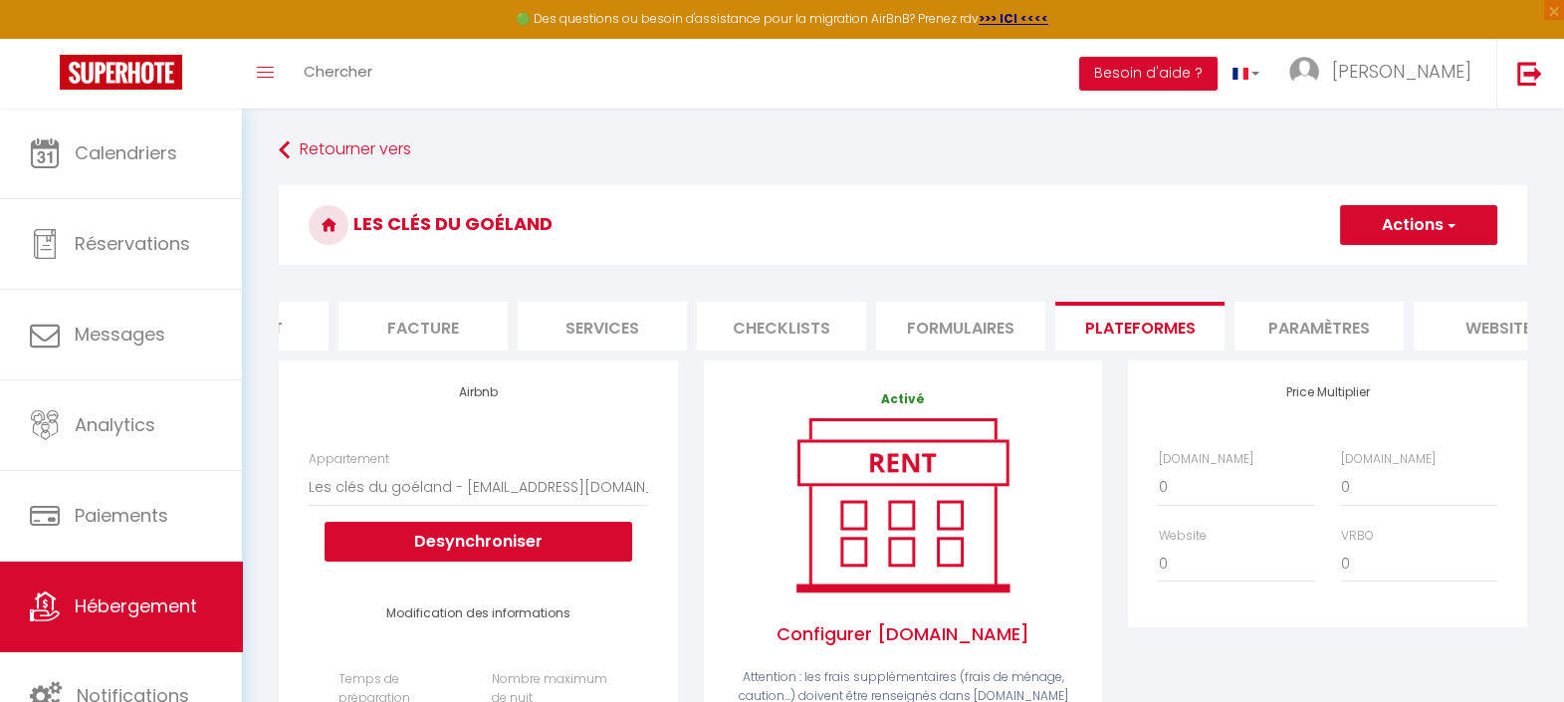
scroll to position [123, 0]
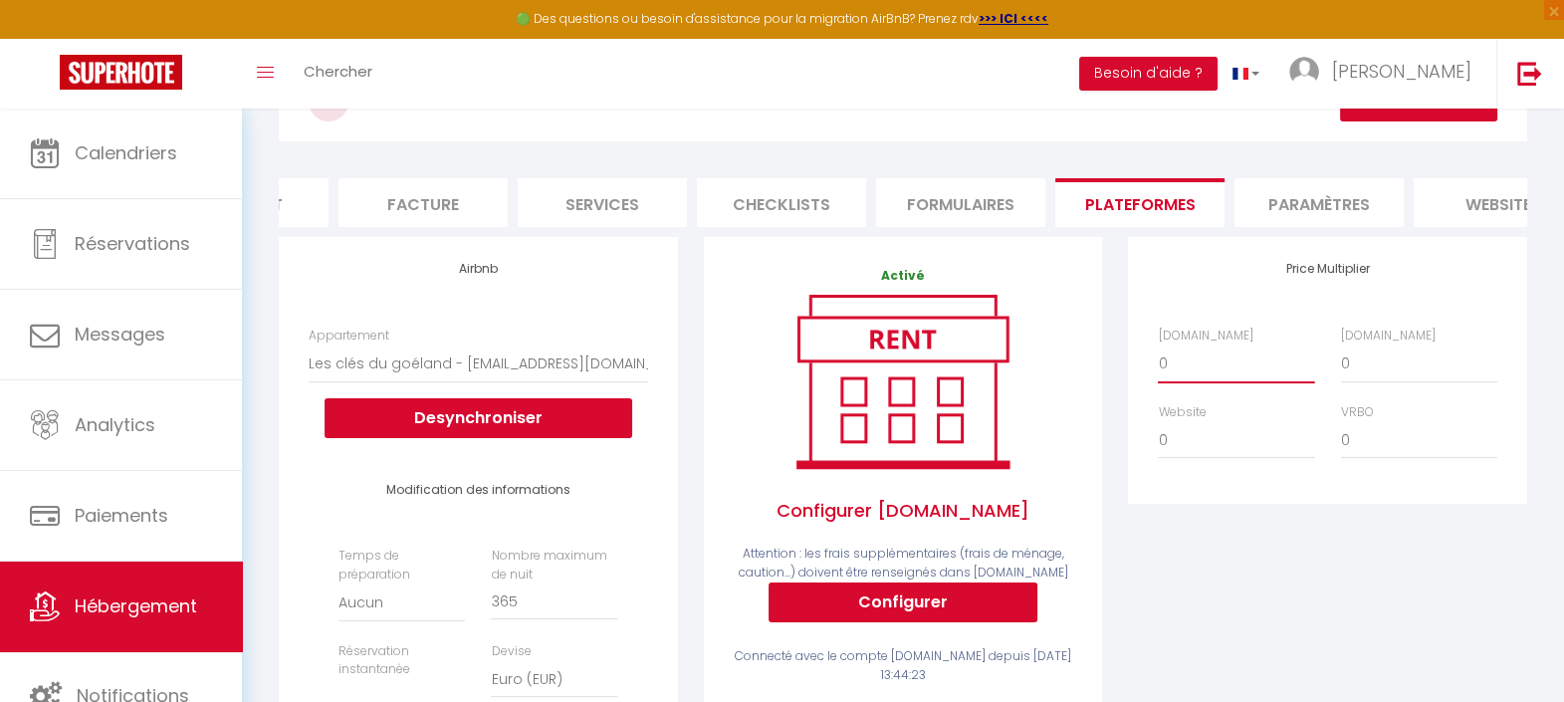
click at [1215, 382] on select "0 + 1 % + 2 % + 3 % + 4 % + 5 % + 6 % + 7 % + 8 % + 9 %" at bounding box center [1235, 363] width 156 height 38
select select "+ 9 %"
click at [1157, 361] on select "0 + 1 % + 2 % + 3 % + 4 % + 5 % + 6 % + 7 % + 8 % + 9 %" at bounding box center [1235, 363] width 156 height 38
select select
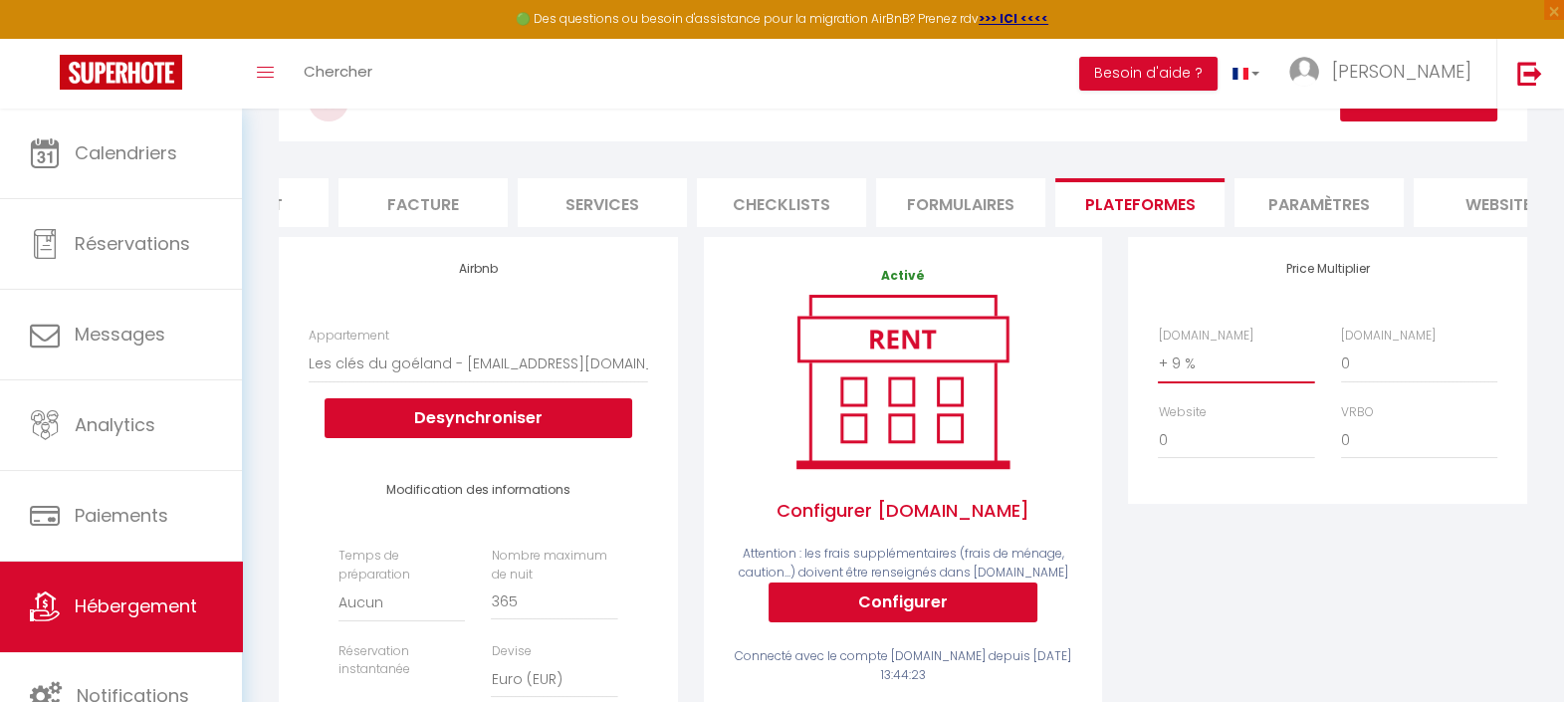
click at [1261, 382] on select "0 + 1 % + 2 % + 3 % + 4 % + 5 % + 6 % + 7 % + 8 % + 9 %" at bounding box center [1235, 363] width 156 height 38
select select "+ 10 %"
click at [1157, 361] on select "0 + 1 % + 2 % + 3 % + 4 % + 5 % + 6 % + 7 % + 8 % + 9 %" at bounding box center [1235, 363] width 156 height 38
select select
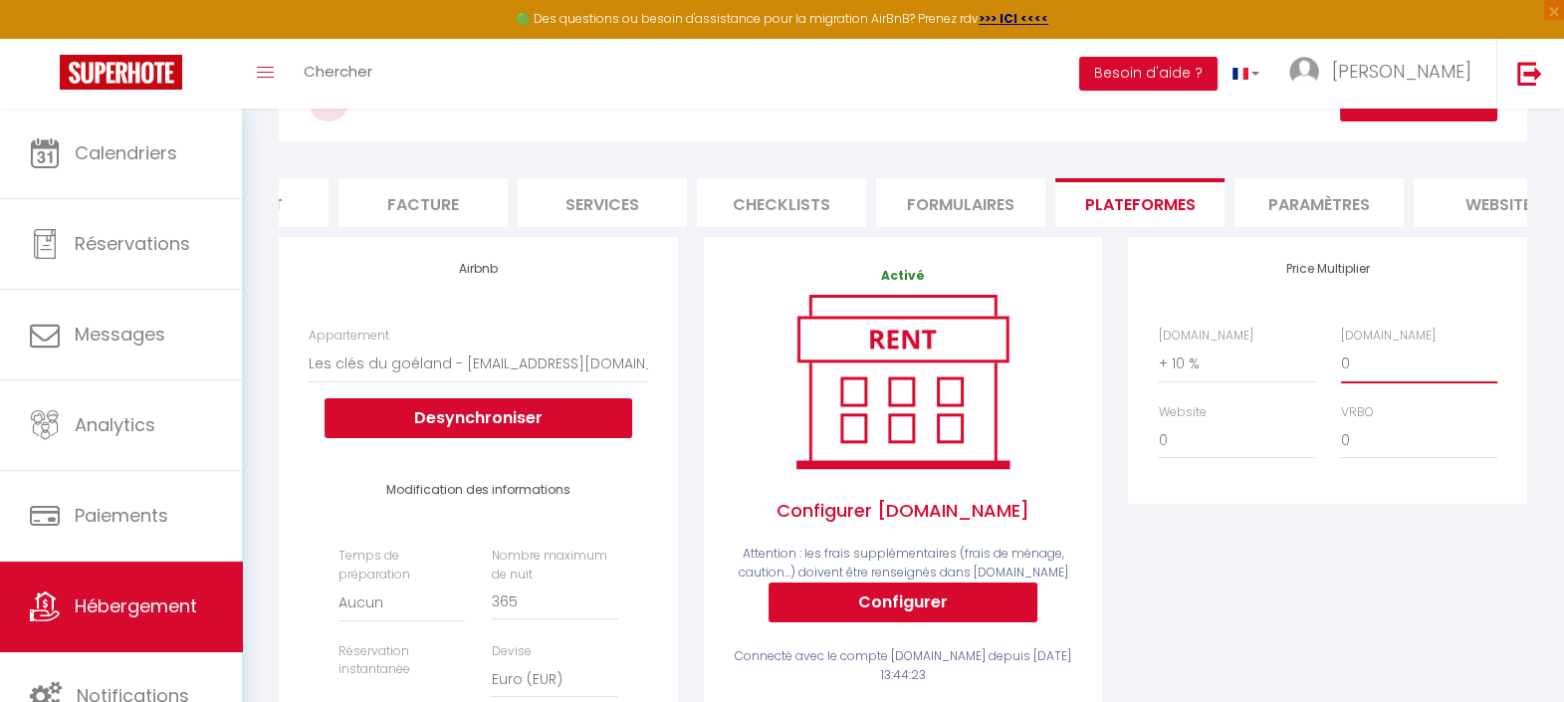
click at [1364, 382] on select "0 + 1 % + 2 % + 3 % + 4 % + 5 % + 6 % + 7 % + 8 % + 9 %" at bounding box center [1419, 363] width 156 height 38
select select "+ 10 %"
click at [1341, 361] on select "0 + 1 % + 2 % + 3 % + 4 % + 5 % + 6 % + 7 % + 8 % + 9 %" at bounding box center [1419, 363] width 156 height 38
select select
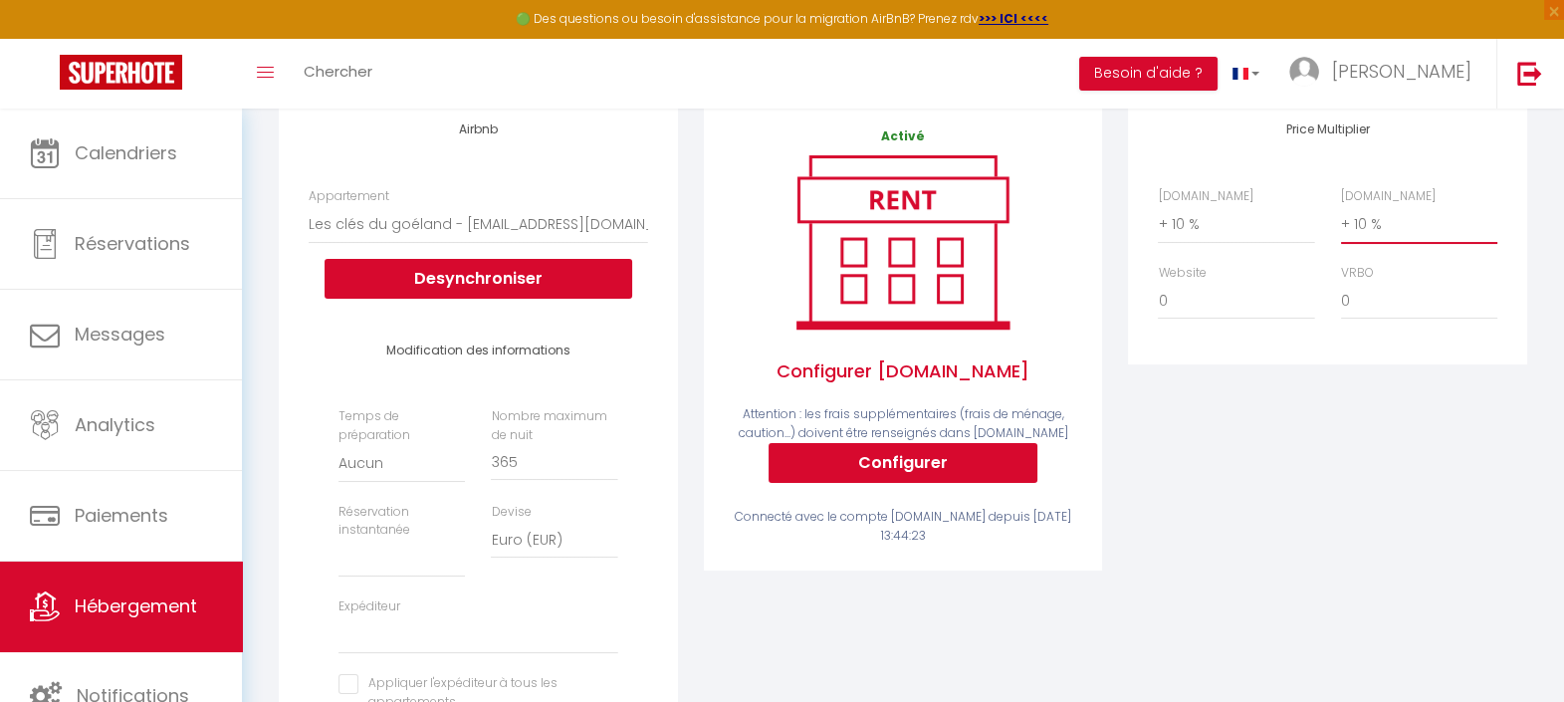
scroll to position [0, 0]
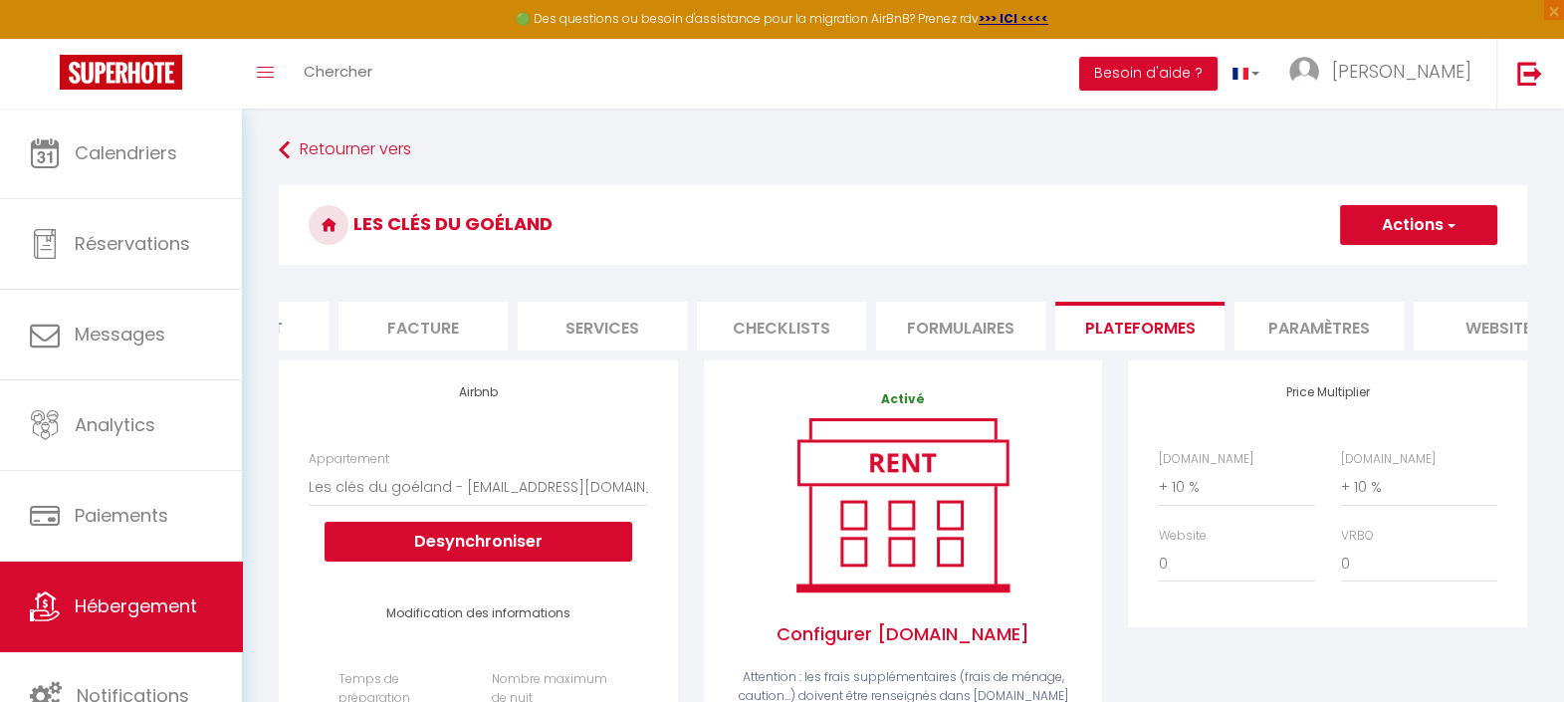
click at [1455, 220] on button "Actions" at bounding box center [1418, 225] width 157 height 40
click at [1421, 271] on link "Enregistrer" at bounding box center [1417, 269] width 157 height 26
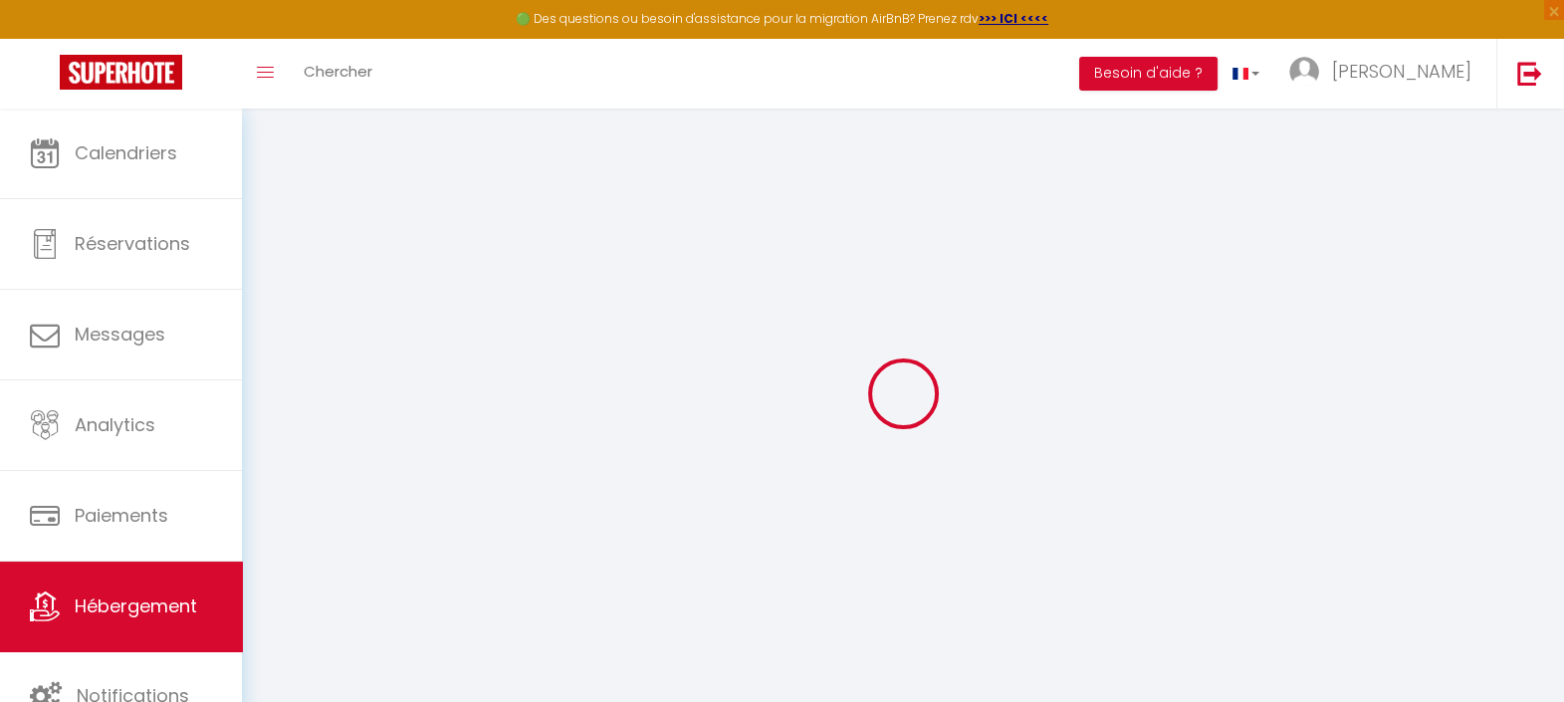
select select
select select "EUR"
select select
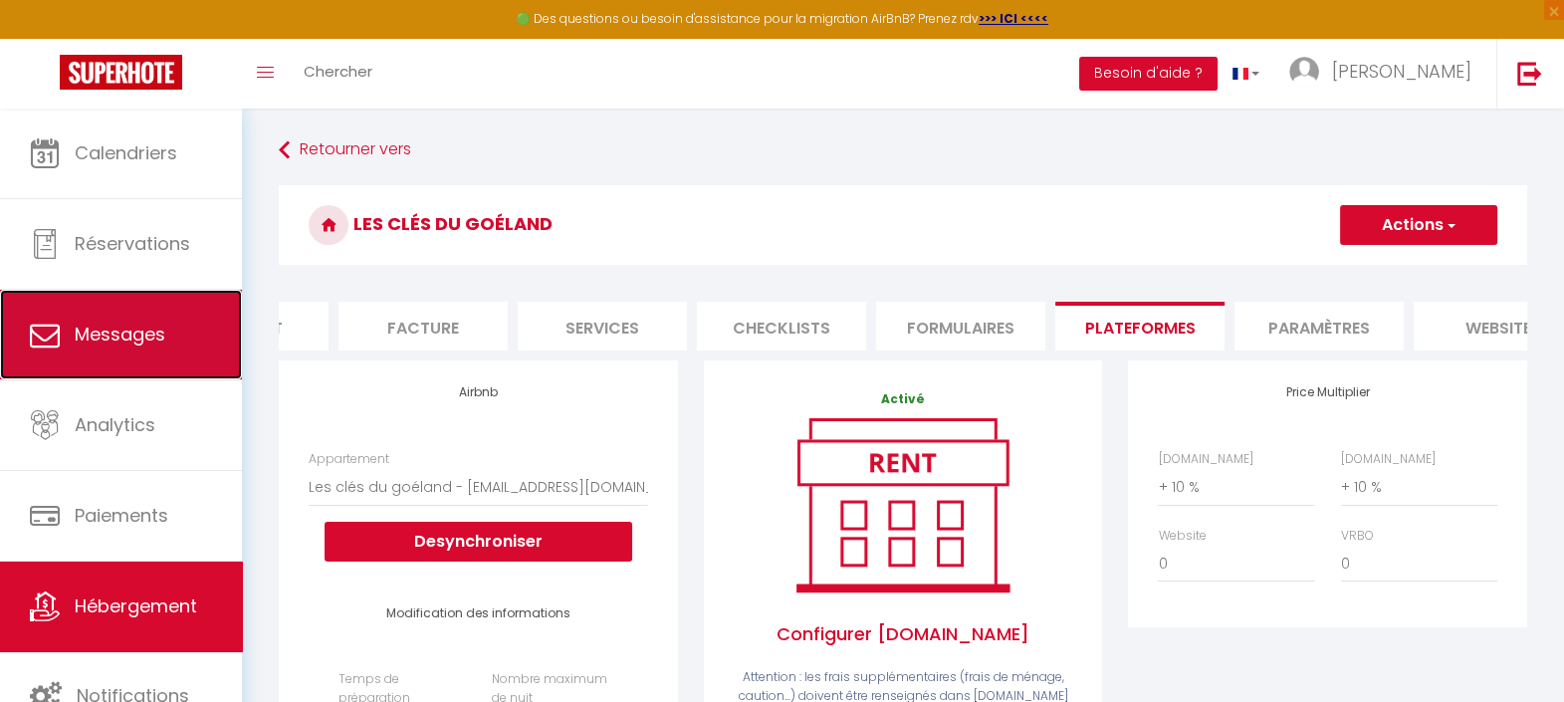
click at [180, 314] on link "Messages" at bounding box center [121, 335] width 242 height 90
select select "message"
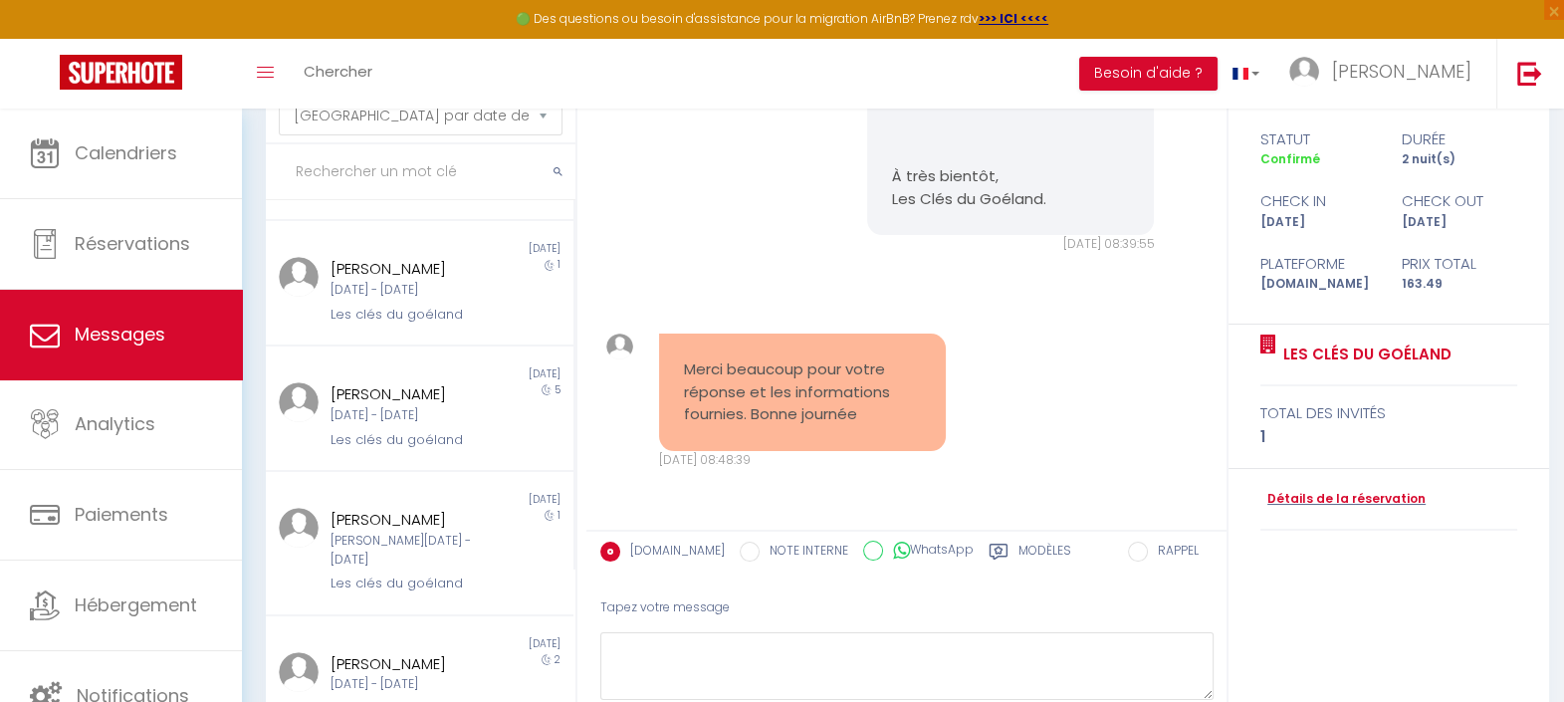
scroll to position [232, 0]
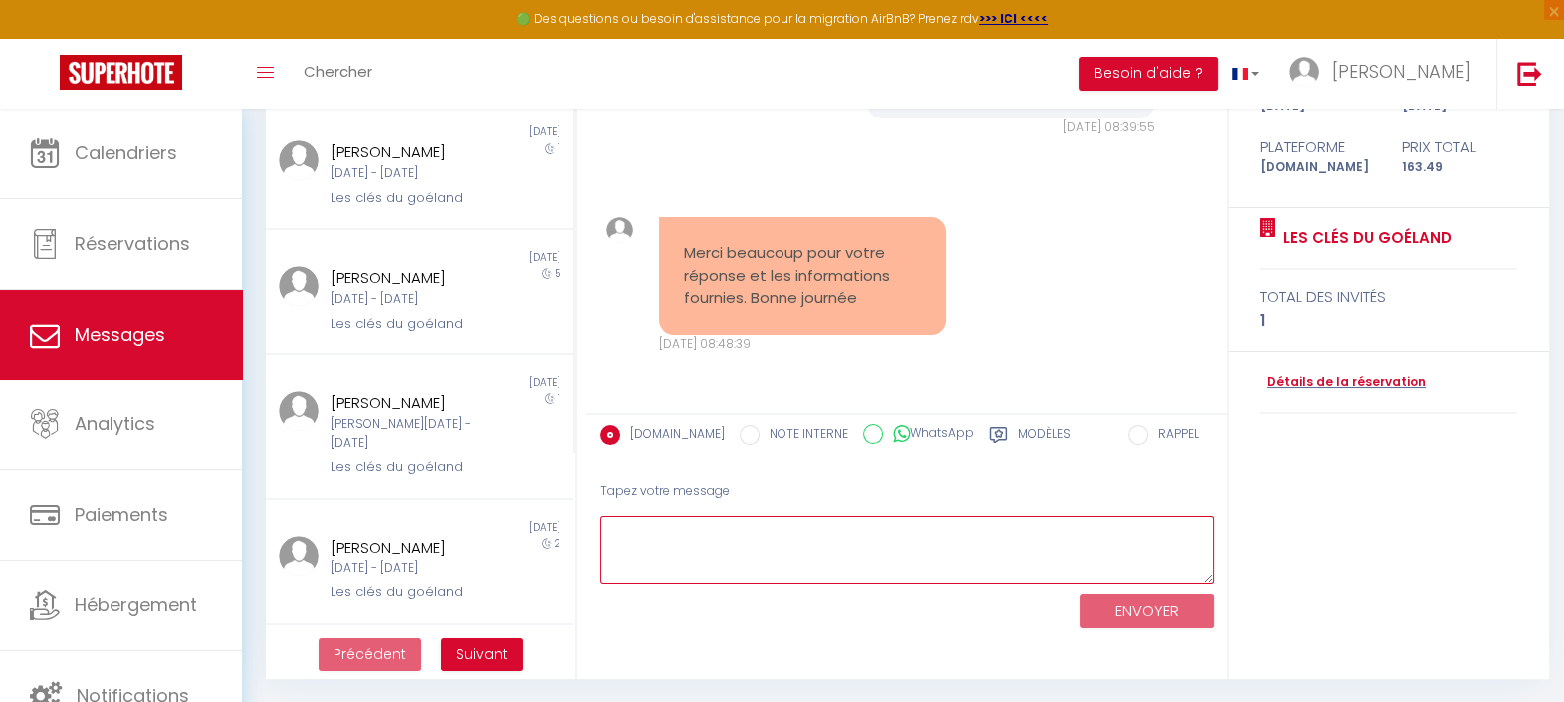
click at [806, 546] on textarea at bounding box center [906, 550] width 613 height 69
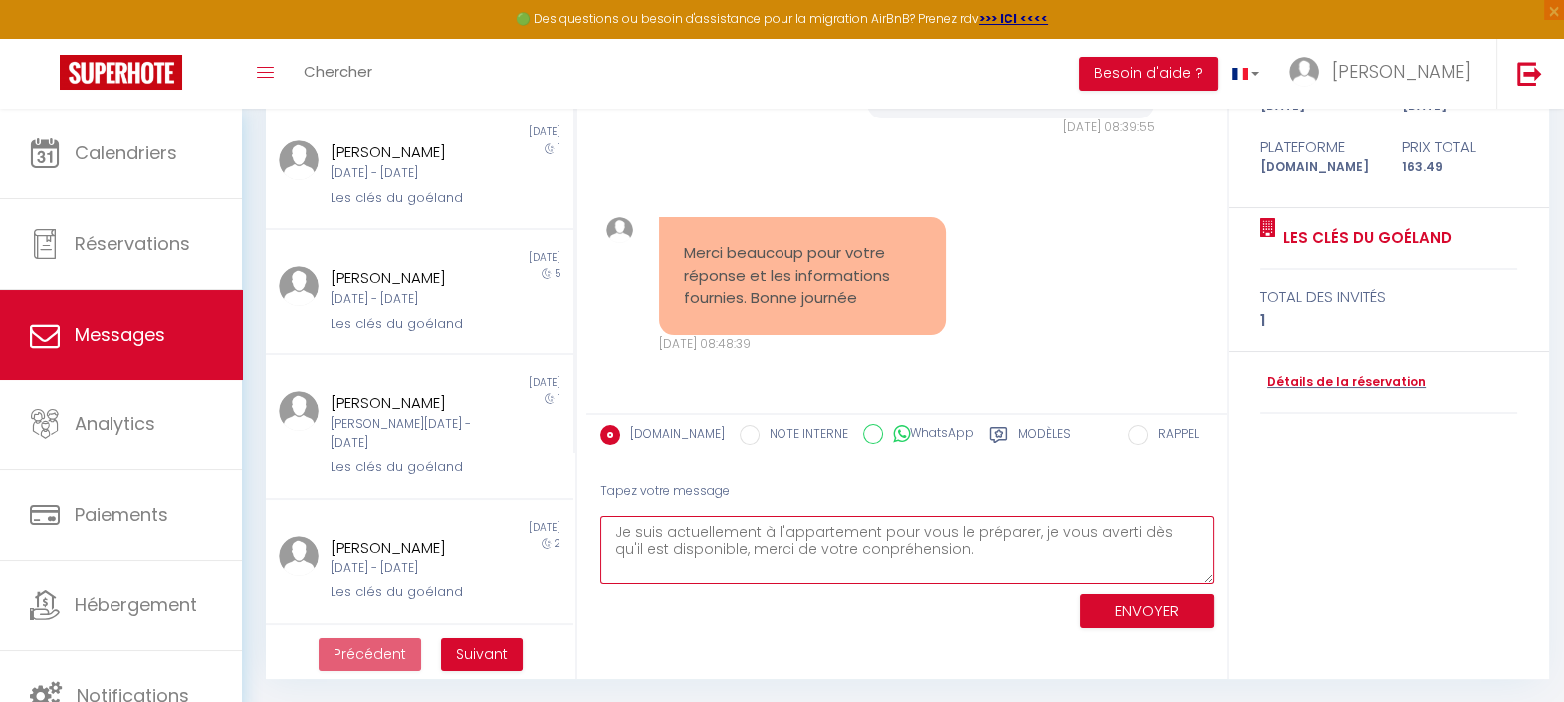
drag, startPoint x: 932, startPoint y: 545, endPoint x: 759, endPoint y: 545, distance: 172.2
click at [759, 545] on textarea "Je suis actuellement à l'appartement pour vous le préparer, je vous averti dès …" at bounding box center [906, 550] width 613 height 69
type textarea "Je suis actuellement à l'appartement pour vous le préparer, je vous averti dès …"
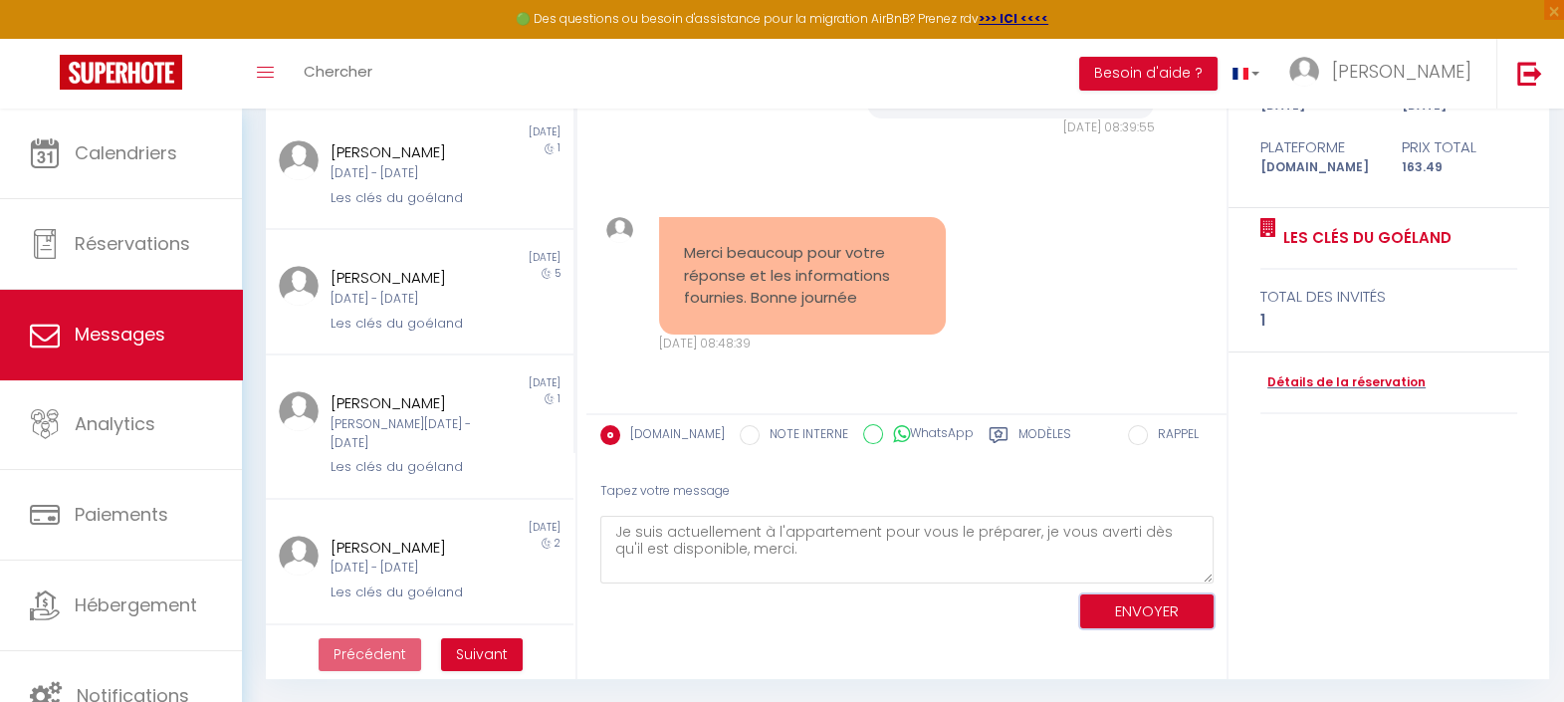
click at [1100, 618] on button "ENVOYER" at bounding box center [1146, 611] width 133 height 35
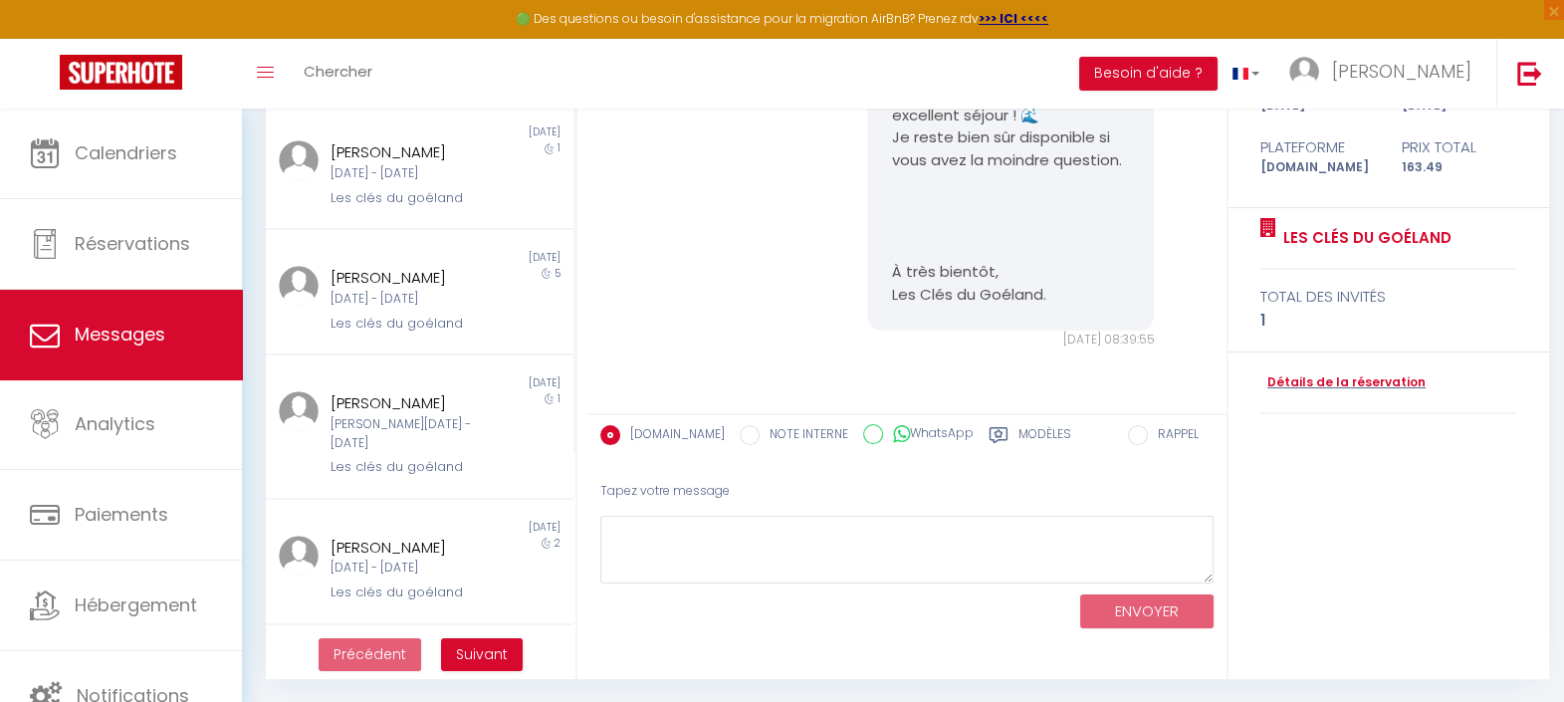
scroll to position [2797, 0]
